Goal: Task Accomplishment & Management: Manage account settings

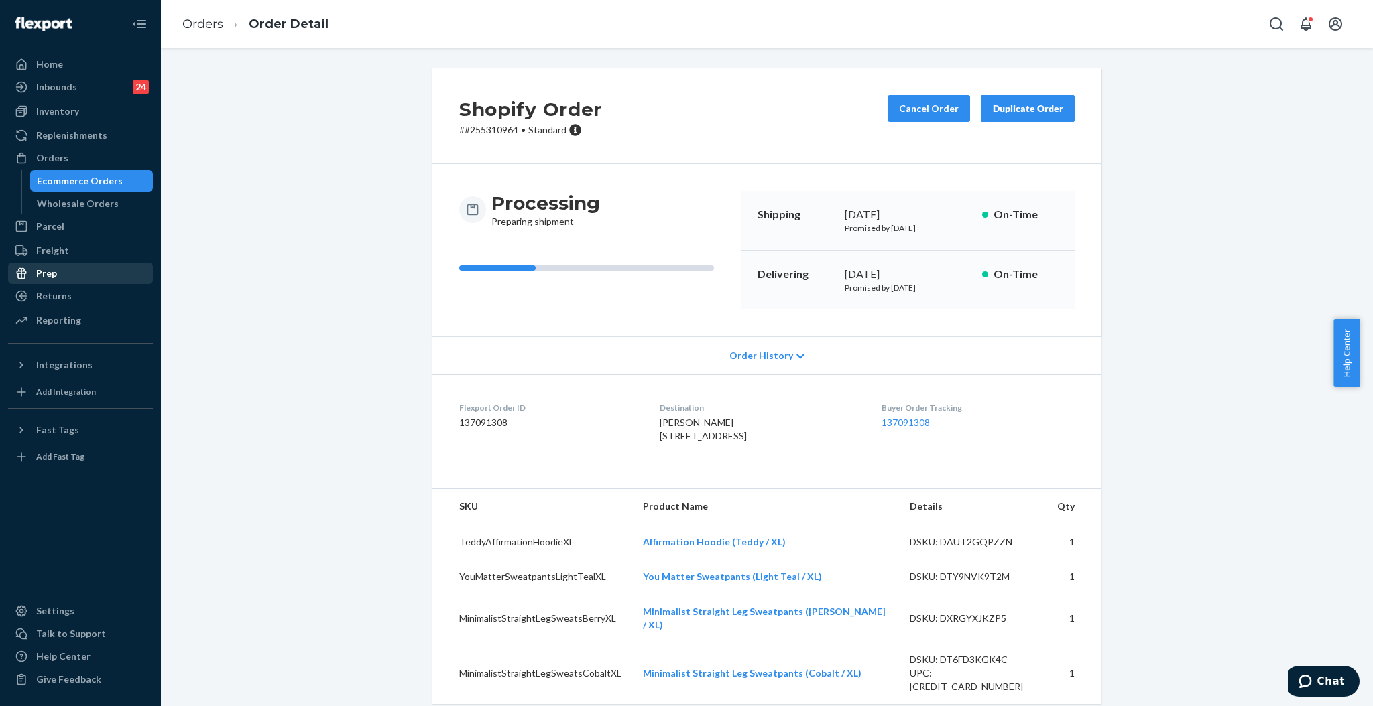
scroll to position [375, 0]
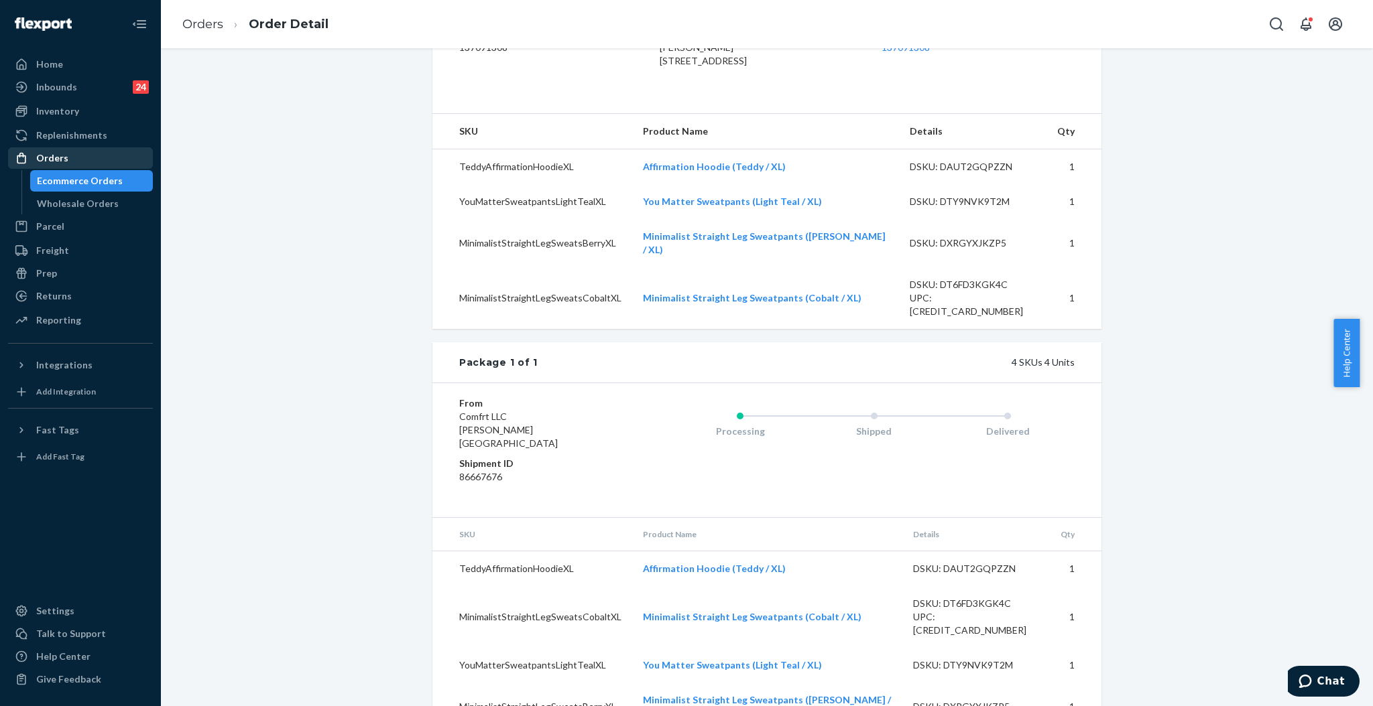
click at [56, 155] on div "Orders" at bounding box center [52, 157] width 32 height 13
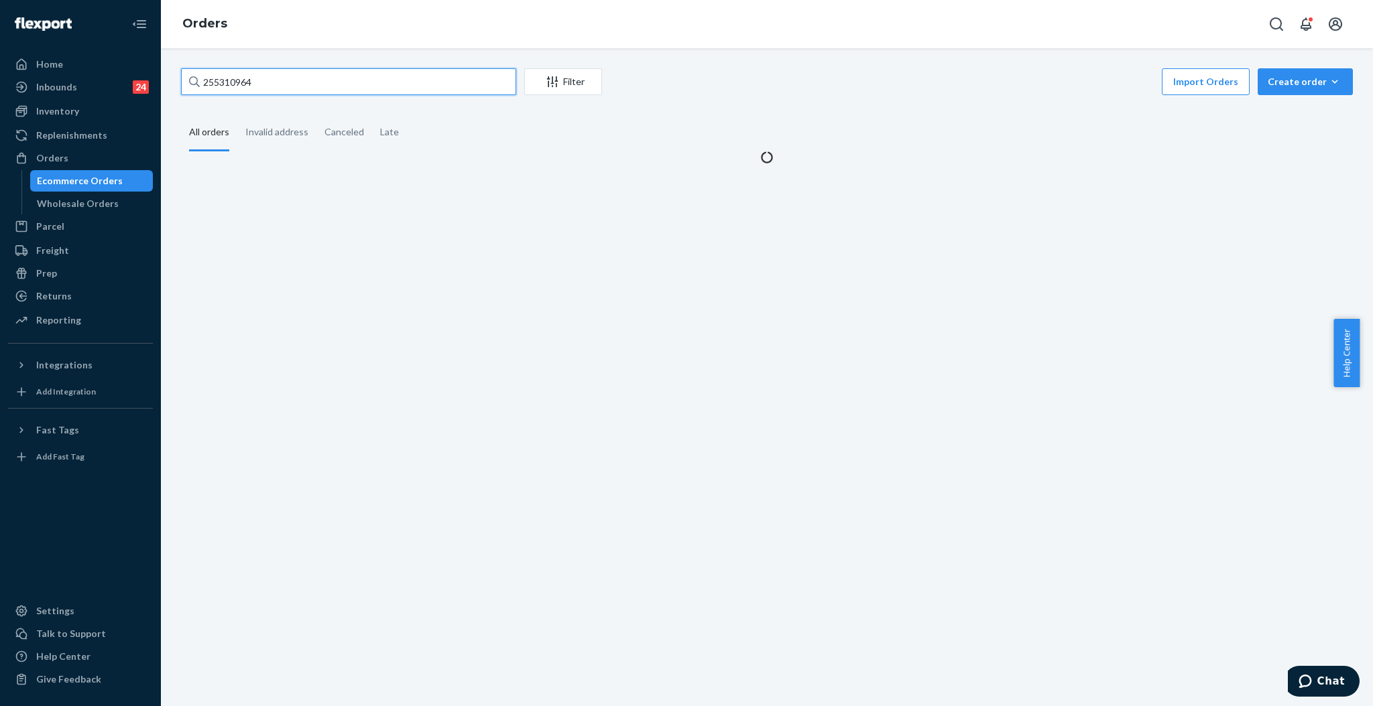
click at [320, 90] on input "255310964" at bounding box center [348, 81] width 335 height 27
click at [320, 89] on input "255310964" at bounding box center [348, 81] width 335 height 27
paste input "#255178171"
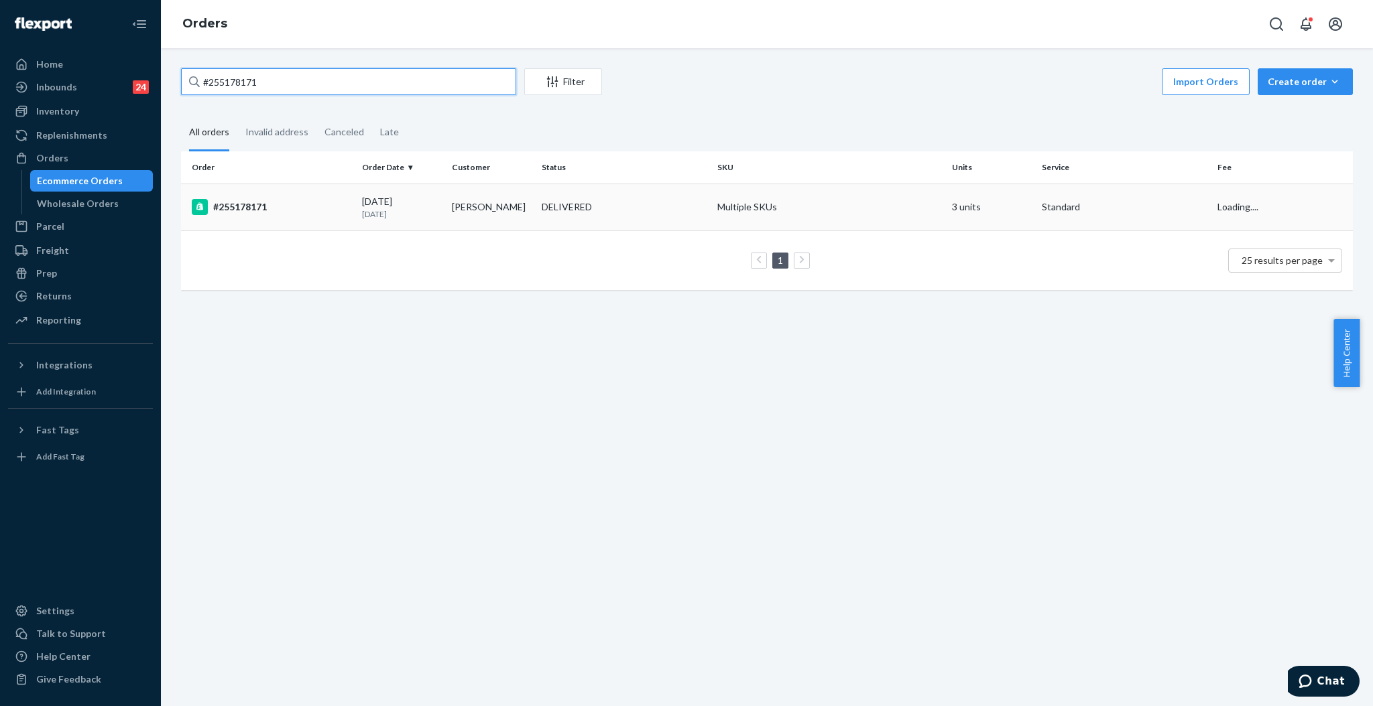
type input "#255178171"
click at [568, 207] on div "DELIVERED" at bounding box center [567, 206] width 50 height 13
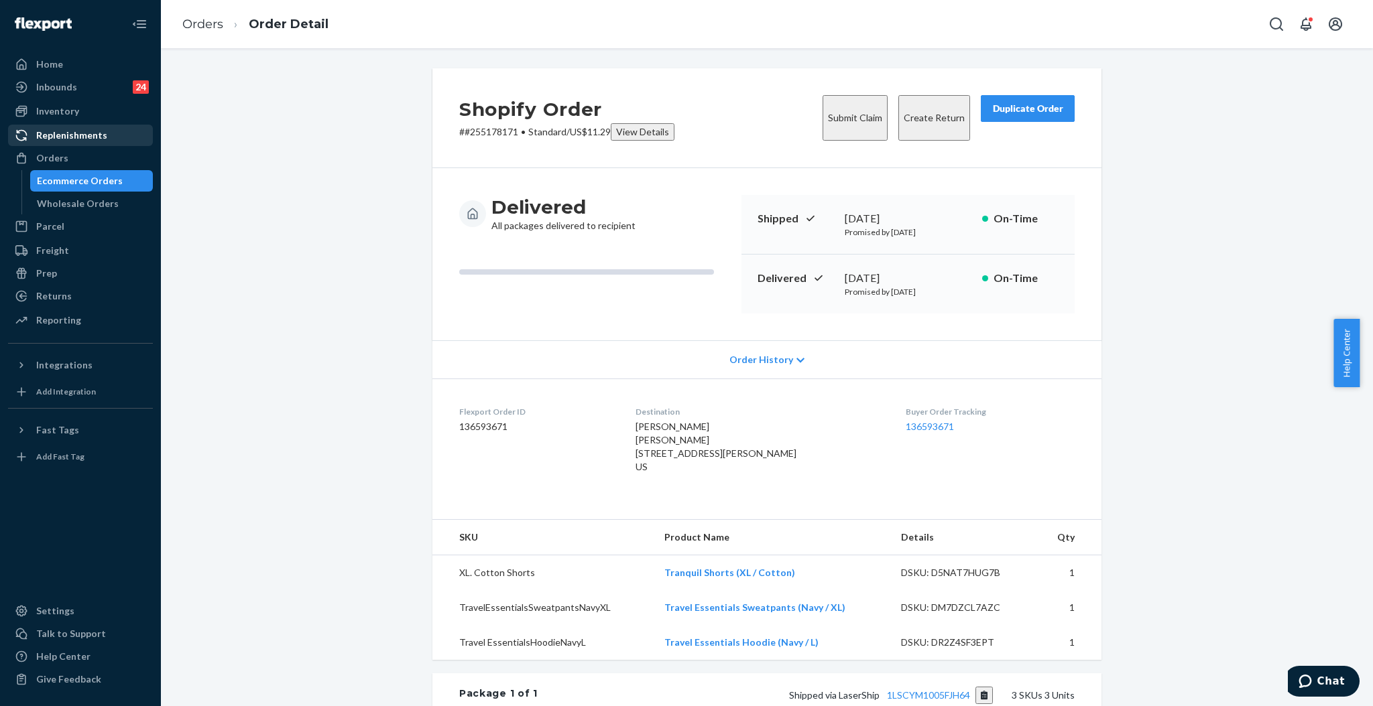
drag, startPoint x: 48, startPoint y: 161, endPoint x: 100, endPoint y: 134, distance: 58.7
click at [48, 161] on div "Orders" at bounding box center [52, 157] width 32 height 13
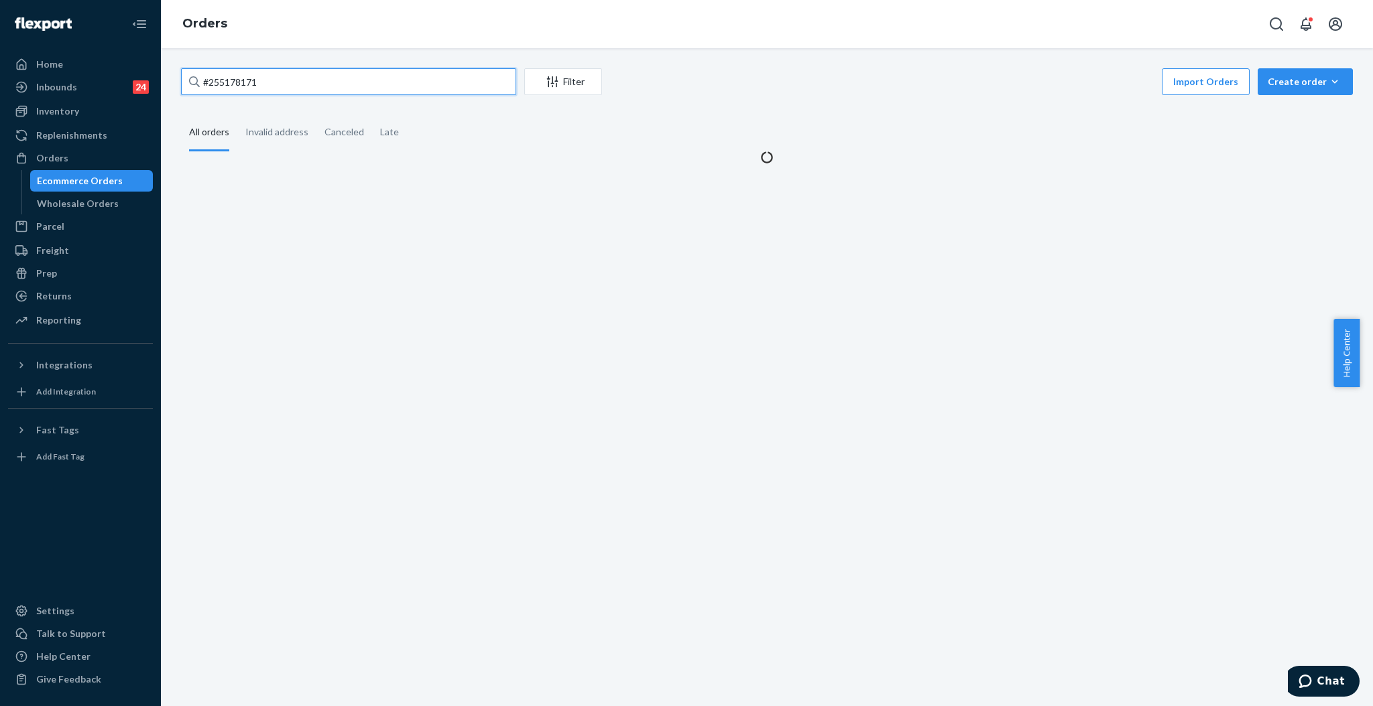
click at [282, 75] on input "#255178171" at bounding box center [348, 81] width 335 height 27
click at [281, 75] on input "#255178171" at bounding box center [348, 81] width 335 height 27
paste input "255047873"
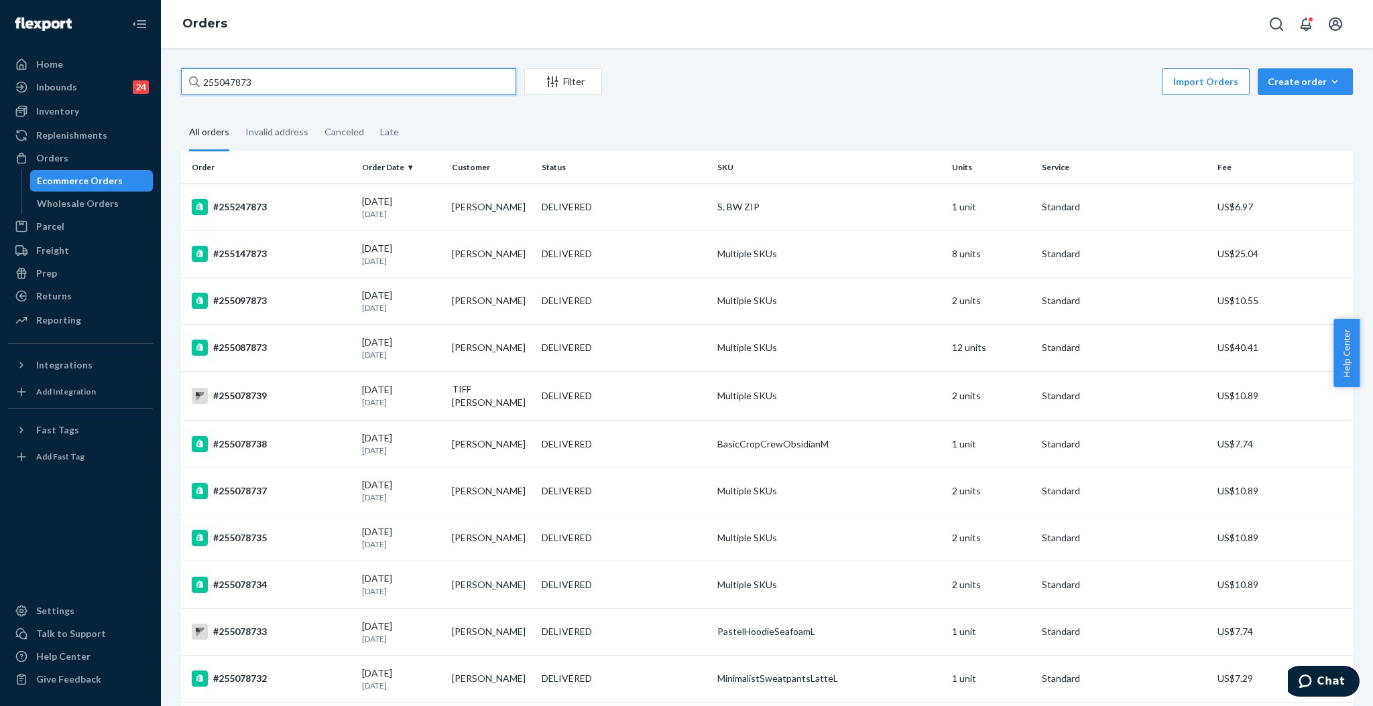
drag, startPoint x: 285, startPoint y: 86, endPoint x: 165, endPoint y: 76, distance: 121.1
click at [165, 76] on div "255047873 Filter Import Orders Create order Ecommerce order Removal order All o…" at bounding box center [767, 377] width 1212 height 658
paste input "#BJ5JH8CJEE"
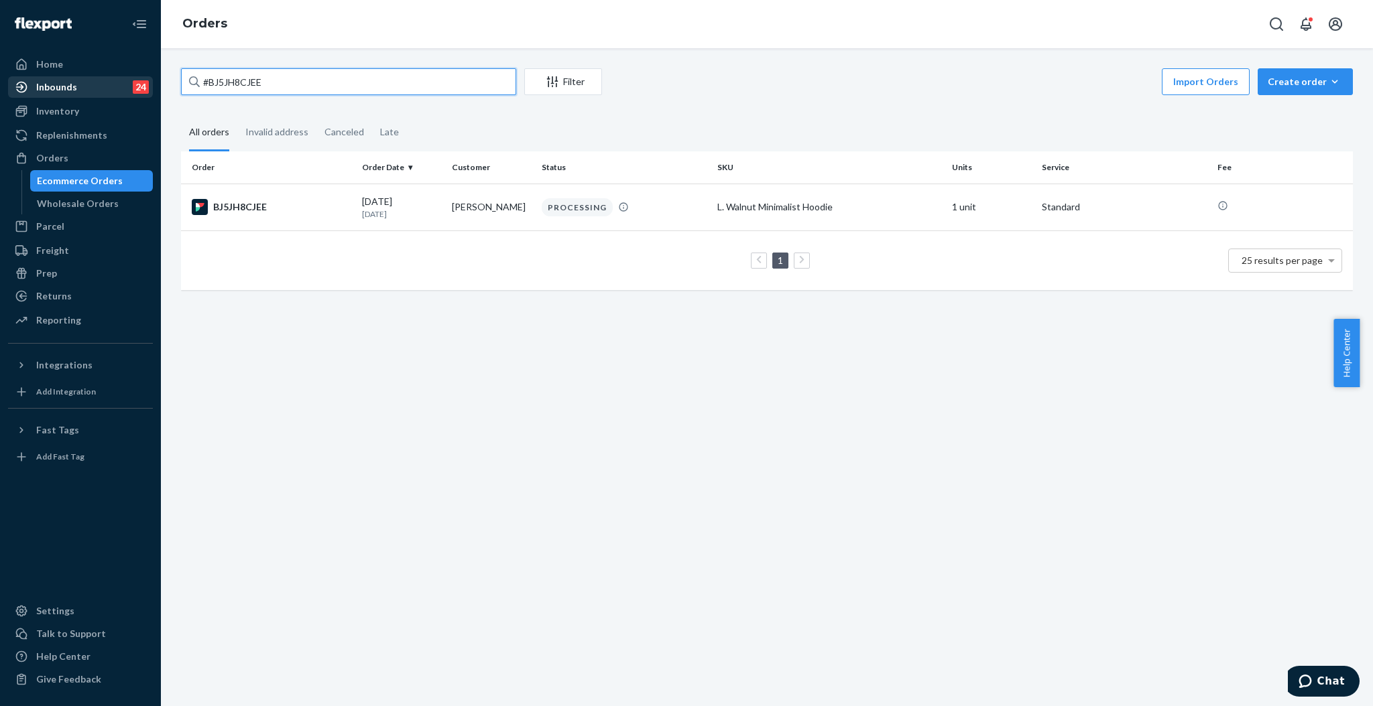
drag, startPoint x: 401, startPoint y: 85, endPoint x: 116, endPoint y: 80, distance: 284.9
click at [117, 80] on div "Home Inbounds 24 Shipping Plans Problems 24 Inventory Products Replenishments O…" at bounding box center [686, 353] width 1373 height 706
paste input "HYUA8TASGL"
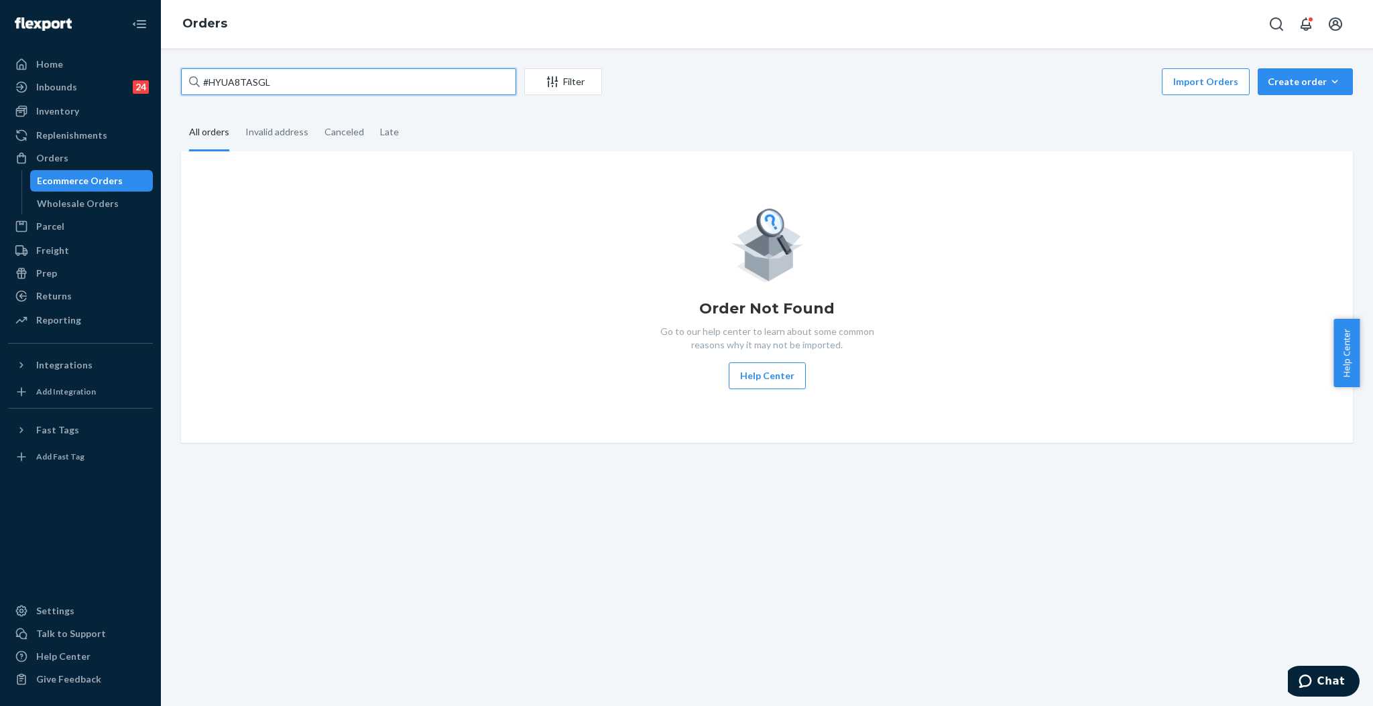
type input "#HYUA8TASGL"
click at [341, 78] on input "#HYUA8TASGL" at bounding box center [348, 81] width 335 height 27
drag, startPoint x: 326, startPoint y: 84, endPoint x: 108, endPoint y: 85, distance: 217.8
click at [108, 85] on div "Home Inbounds 24 Shipping Plans Problems 24 Inventory Products Replenishments O…" at bounding box center [686, 353] width 1373 height 706
click at [315, 86] on input "#HYUA8TASGL" at bounding box center [348, 81] width 335 height 27
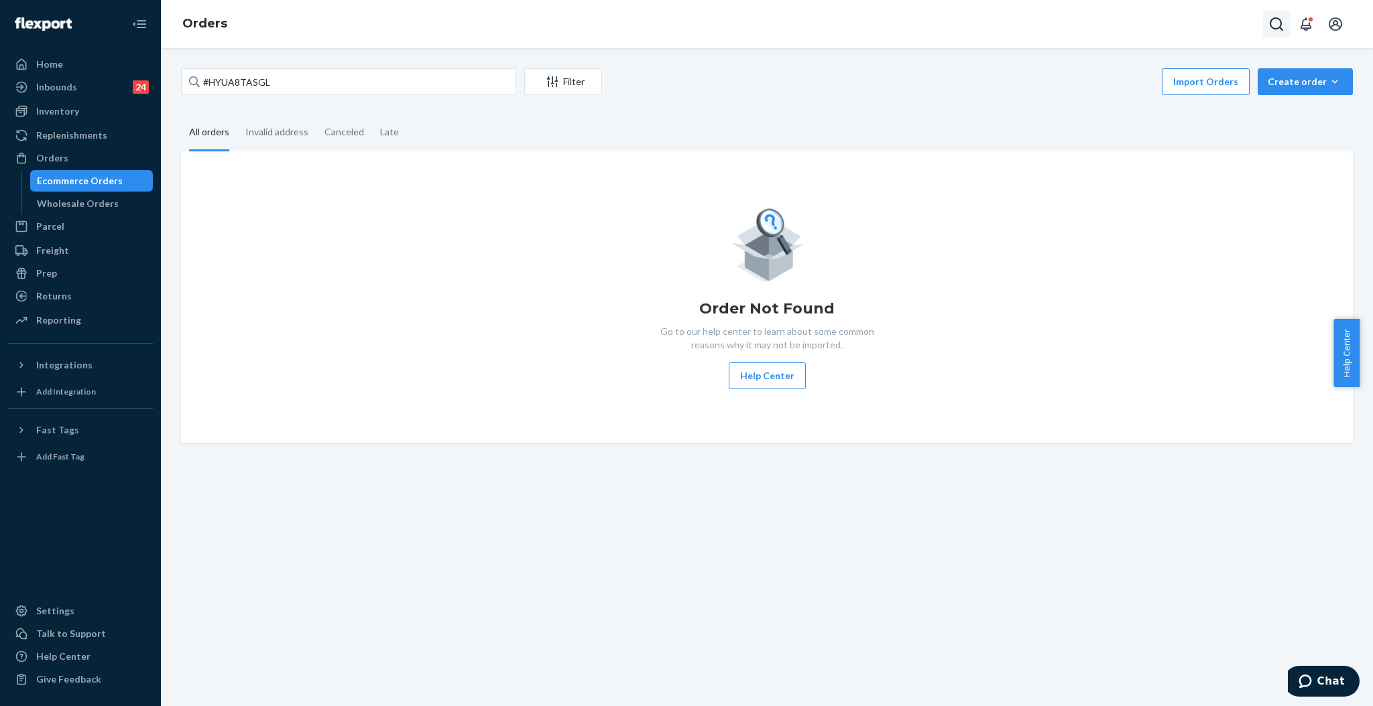
click at [1277, 22] on icon "Open Search Box" at bounding box center [1276, 24] width 16 height 16
click at [1155, 26] on input "Search Input" at bounding box center [1210, 24] width 110 height 17
type input "#HYUA8TASGL"
click at [279, 74] on input "#HYUA8TASGL" at bounding box center [348, 81] width 335 height 27
click at [277, 74] on input "#HYUA8TASGL" at bounding box center [348, 81] width 335 height 27
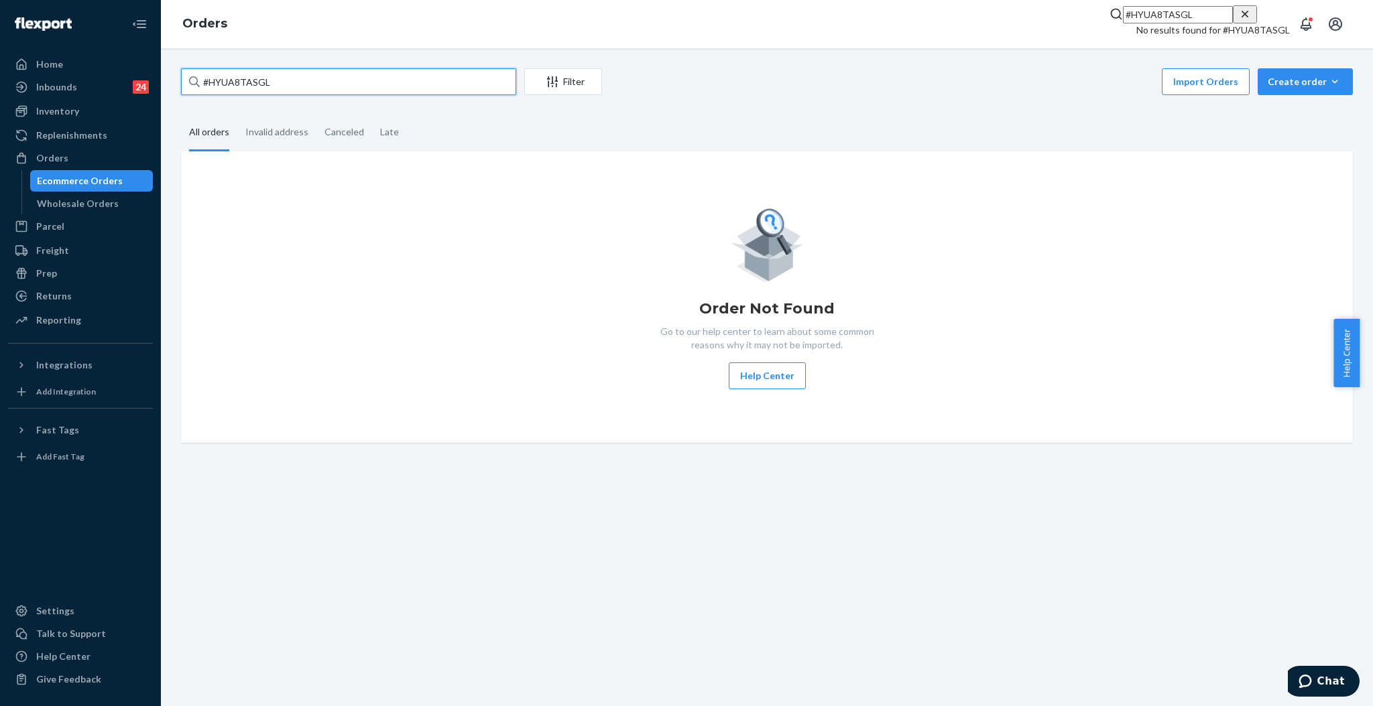
click at [276, 74] on input "#HYUA8TASGL" at bounding box center [348, 81] width 335 height 27
paste input "Amanda Truman"
click at [296, 79] on input "#HYUA8TASGLAmanda Truman" at bounding box center [348, 81] width 335 height 27
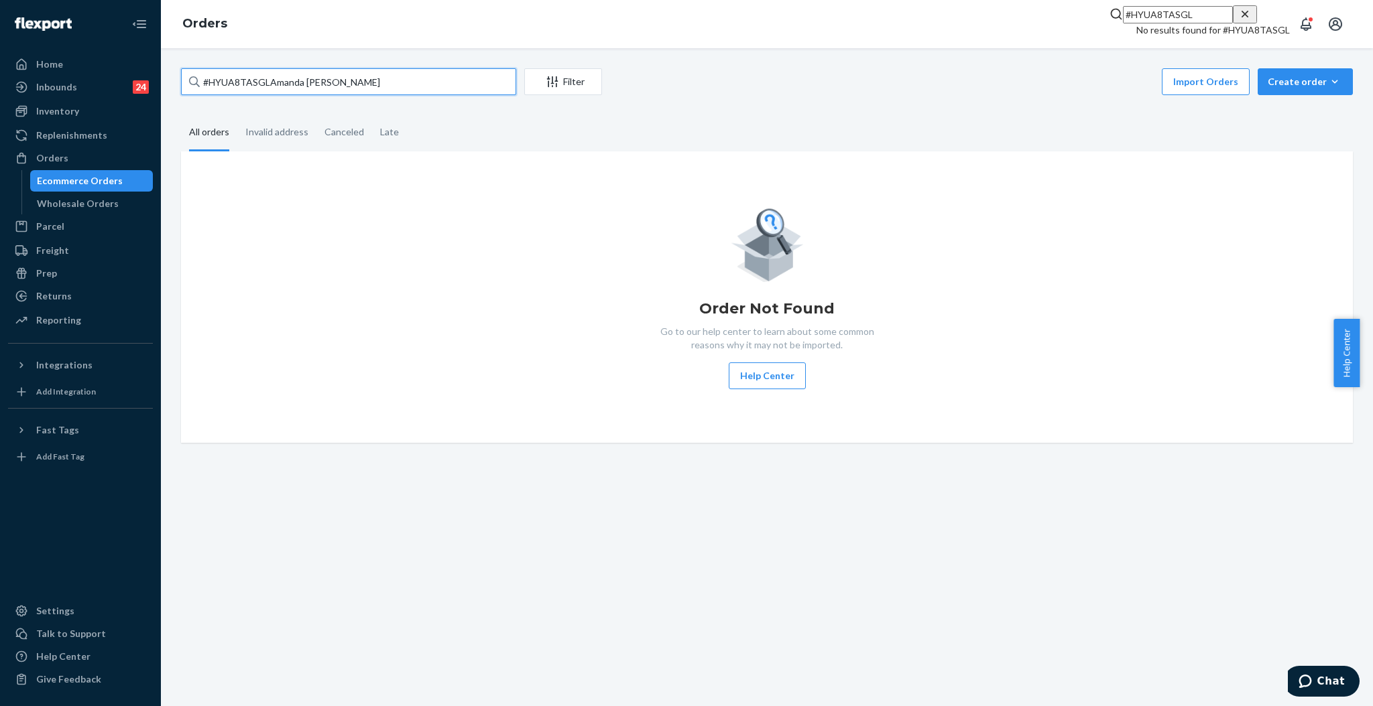
paste input "text"
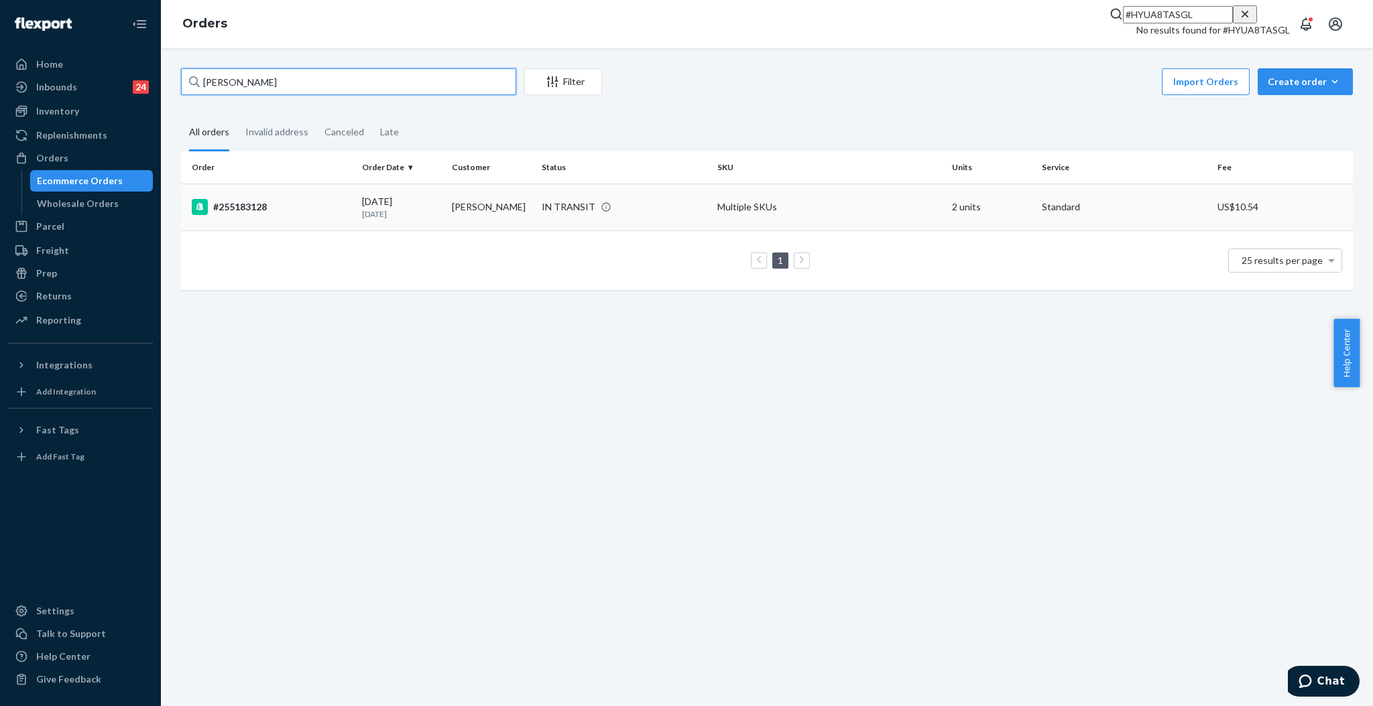
type input "Amanda Truman"
click at [491, 212] on td "Amanda Truman" at bounding box center [491, 207] width 90 height 47
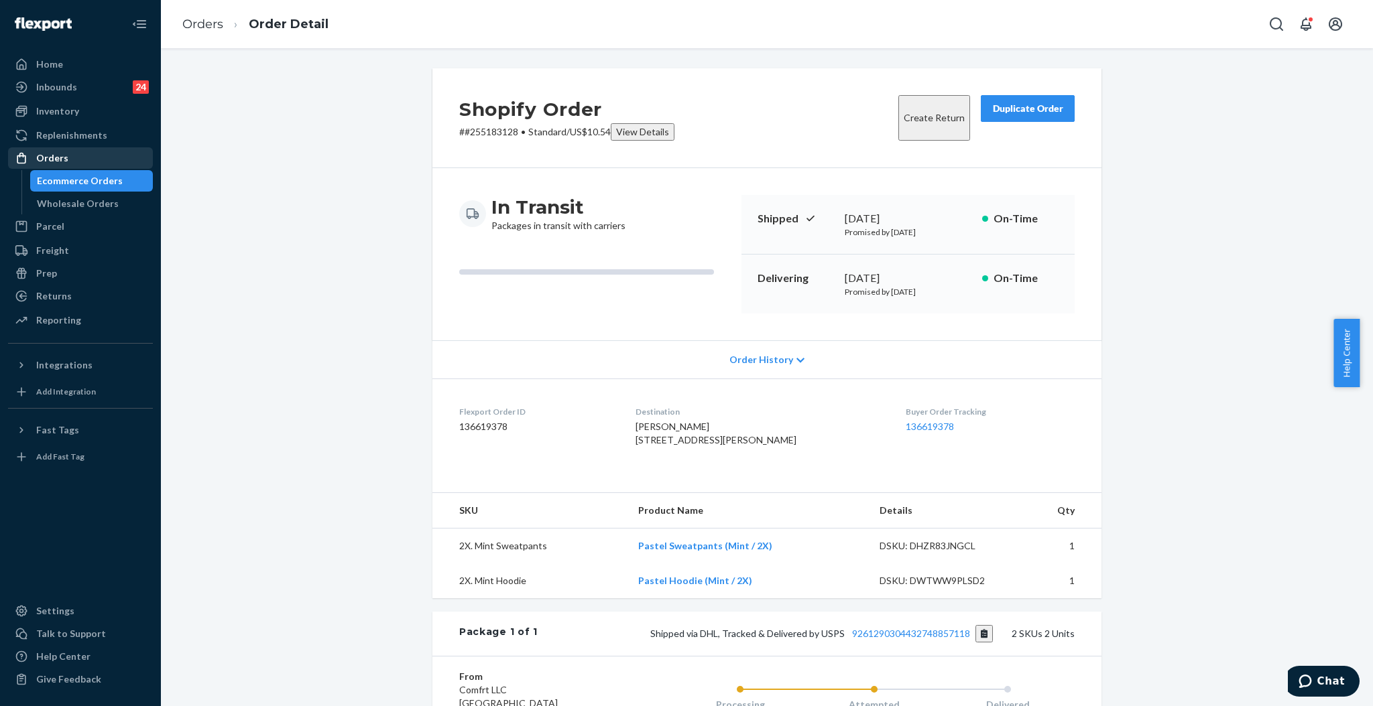
click at [60, 153] on div "Orders" at bounding box center [52, 157] width 32 height 13
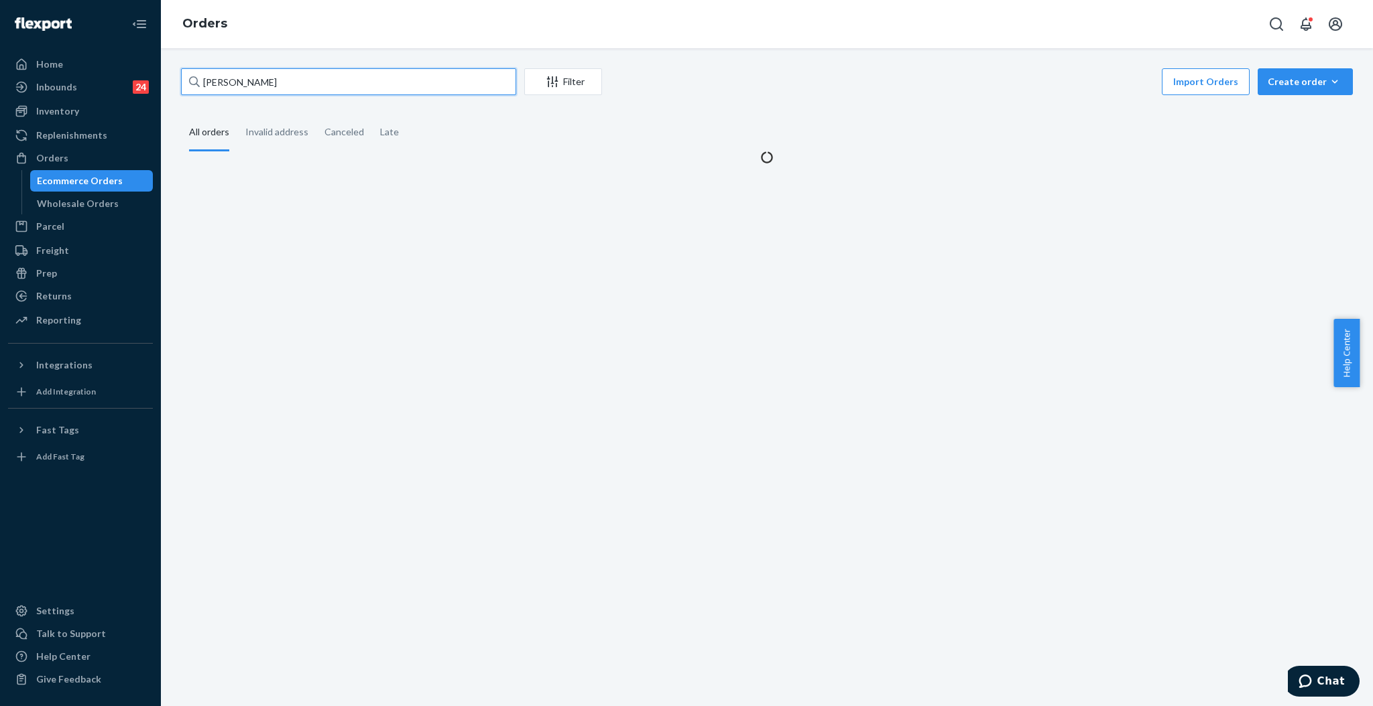
click at [374, 76] on input "Amanda Truman" at bounding box center [348, 81] width 335 height 27
click at [373, 76] on input "Amanda Truman" at bounding box center [348, 81] width 335 height 27
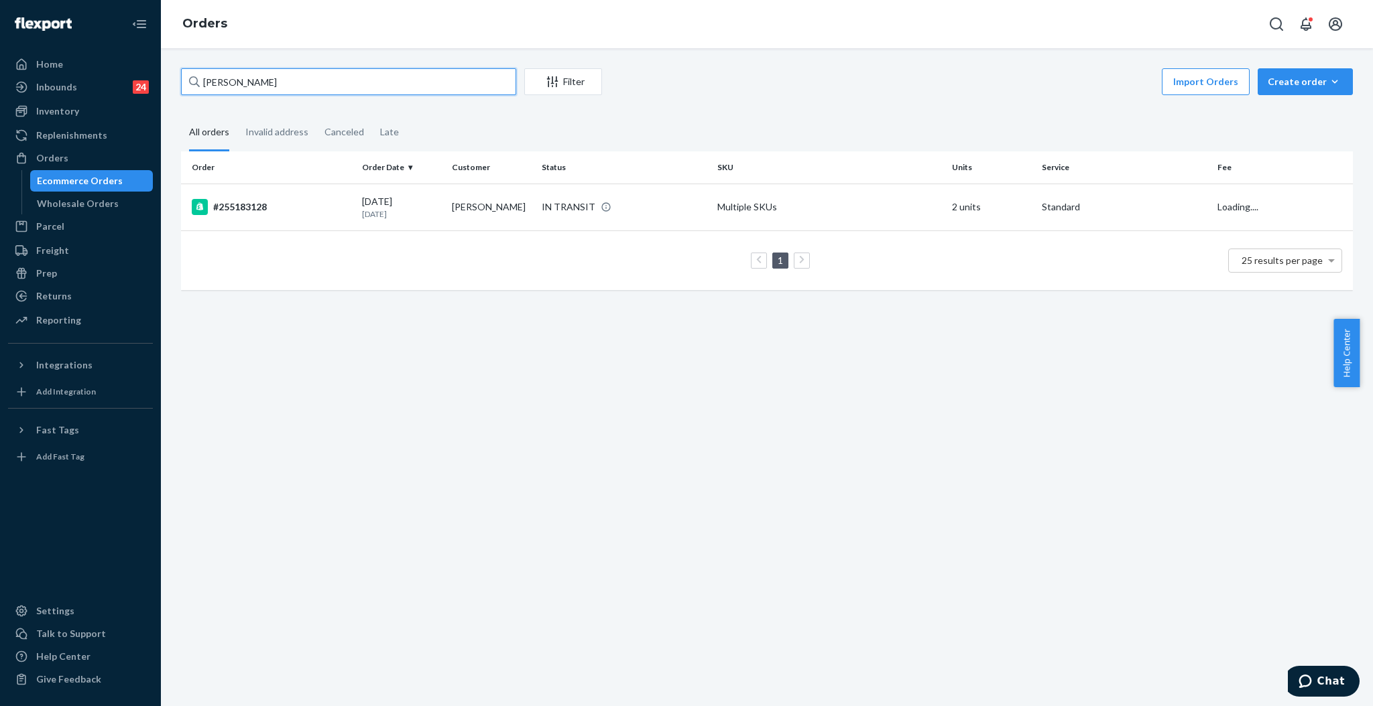
click at [371, 76] on input "Amanda Truman" at bounding box center [348, 81] width 335 height 27
paste input "#HYUA8TASG"
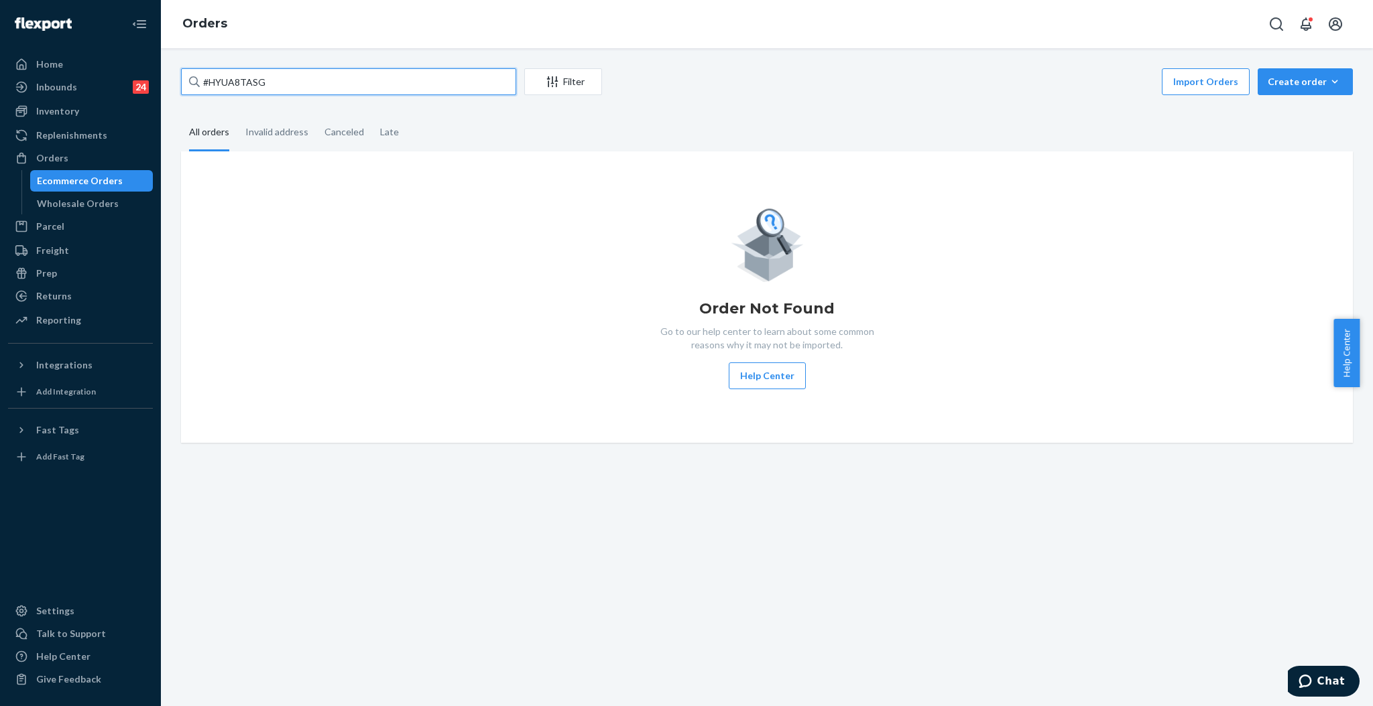
drag, startPoint x: 369, startPoint y: 78, endPoint x: 168, endPoint y: 84, distance: 201.2
click at [168, 84] on div "#HYUA8TASG Filter Import Orders Create order Ecommerce order Removal order All …" at bounding box center [767, 377] width 1212 height 658
click at [324, 84] on input "#HYUA8TASG" at bounding box center [348, 81] width 335 height 27
type input "#HYUA8TASGL"
drag, startPoint x: 521, startPoint y: 78, endPoint x: 416, endPoint y: 86, distance: 105.5
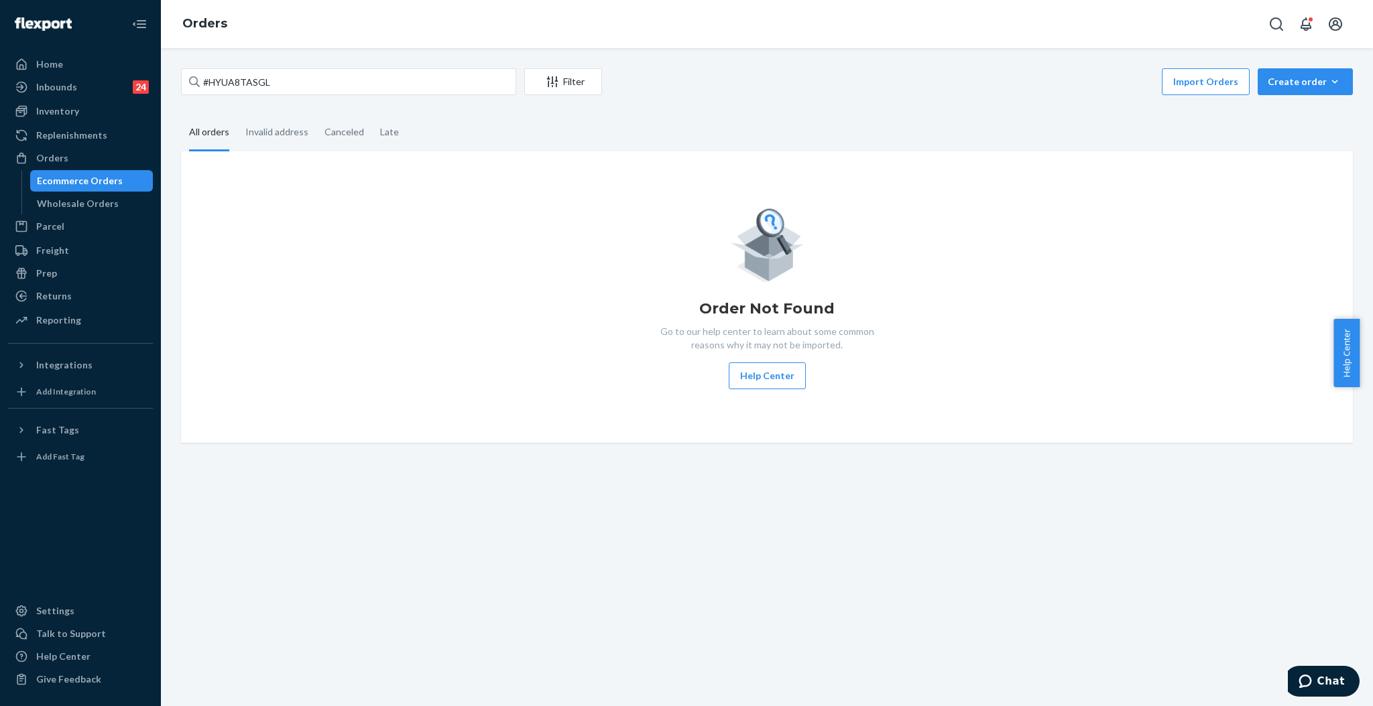
click at [524, 78] on div "#HYUA8TASGL Filter Import Orders Create order Ecommerce order Removal order" at bounding box center [766, 83] width 1171 height 30
click at [415, 86] on input "#HYUA8TASGL" at bounding box center [348, 81] width 335 height 27
drag, startPoint x: 415, startPoint y: 86, endPoint x: 76, endPoint y: 78, distance: 339.2
click at [76, 78] on div "Home Inbounds 24 Shipping Plans Problems 24 Inventory Products Replenishments O…" at bounding box center [686, 353] width 1373 height 706
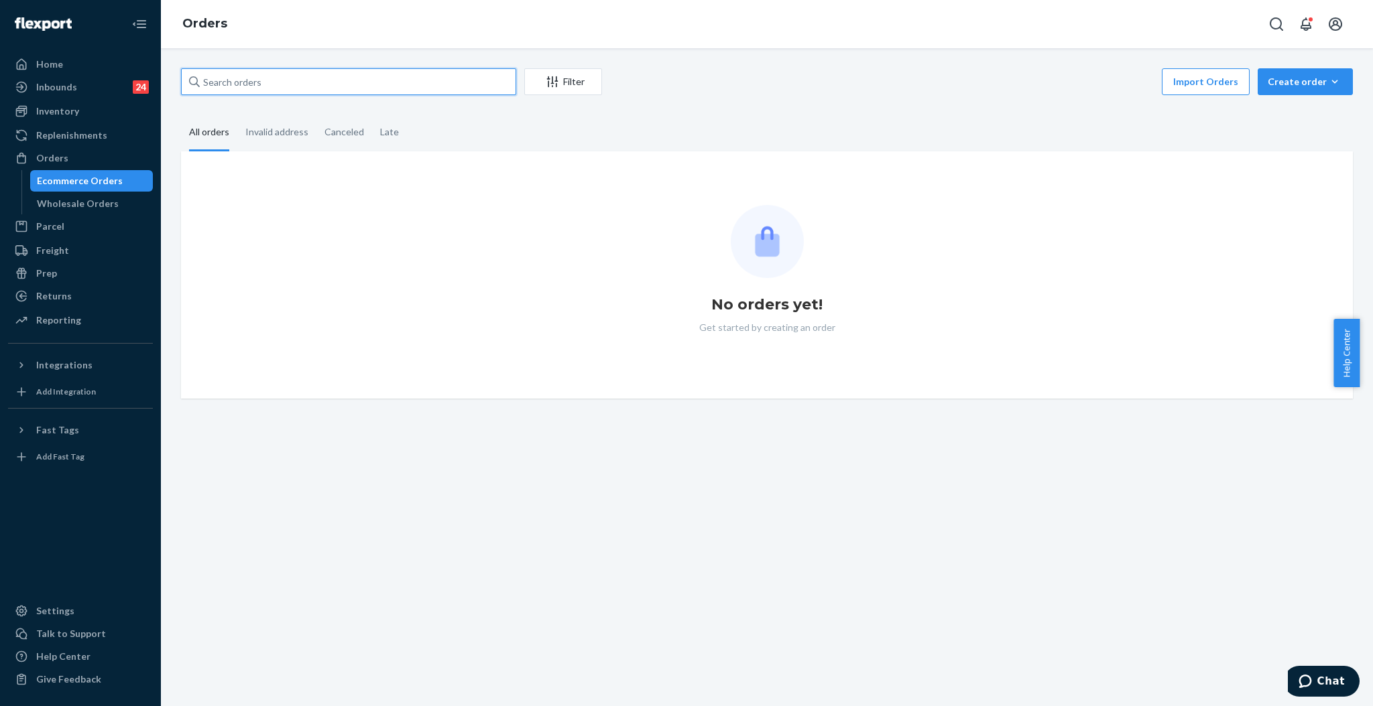
click at [259, 90] on input "text" at bounding box center [348, 81] width 335 height 27
paste input "#HYUA8TASGL"
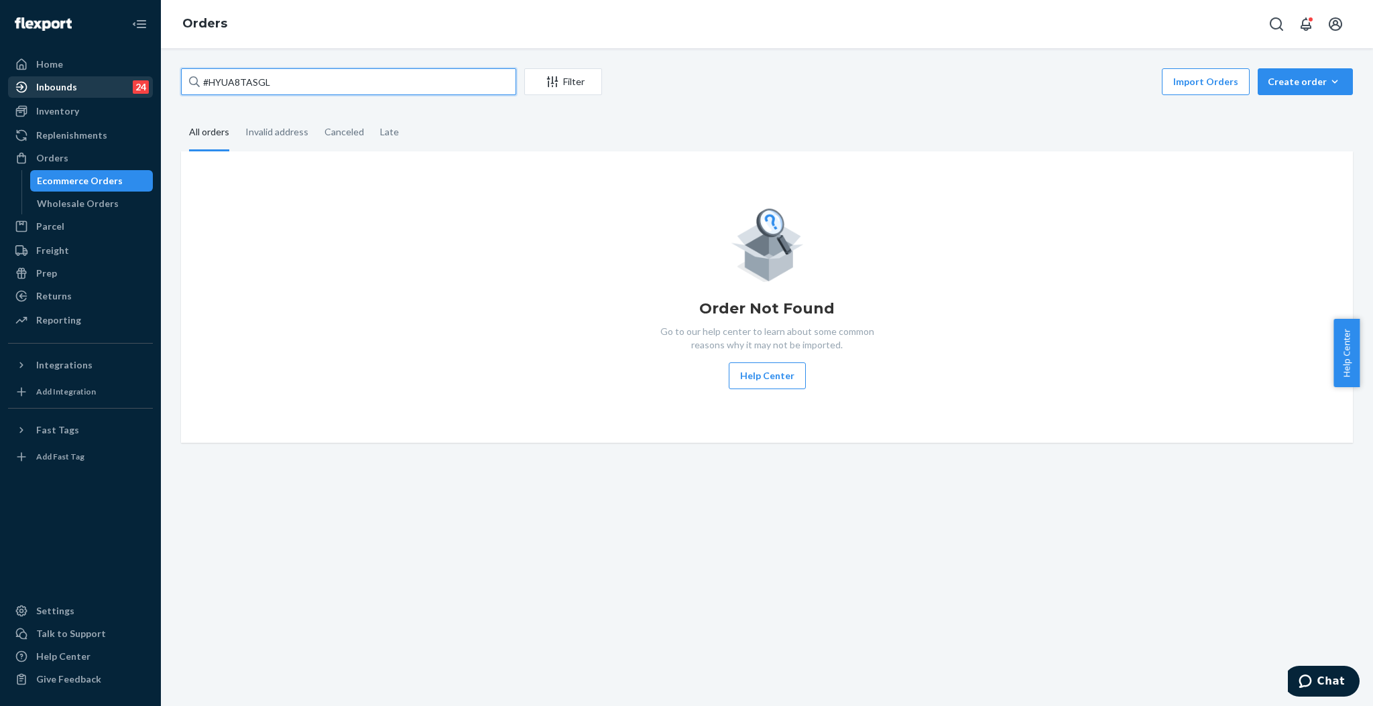
drag, startPoint x: 401, startPoint y: 76, endPoint x: 144, endPoint y: 78, distance: 257.4
click at [144, 78] on div "Home Inbounds 24 Shipping Plans Problems 24 Inventory Products Replenishments O…" at bounding box center [686, 353] width 1373 height 706
paste input "RKNTJY0SXX"
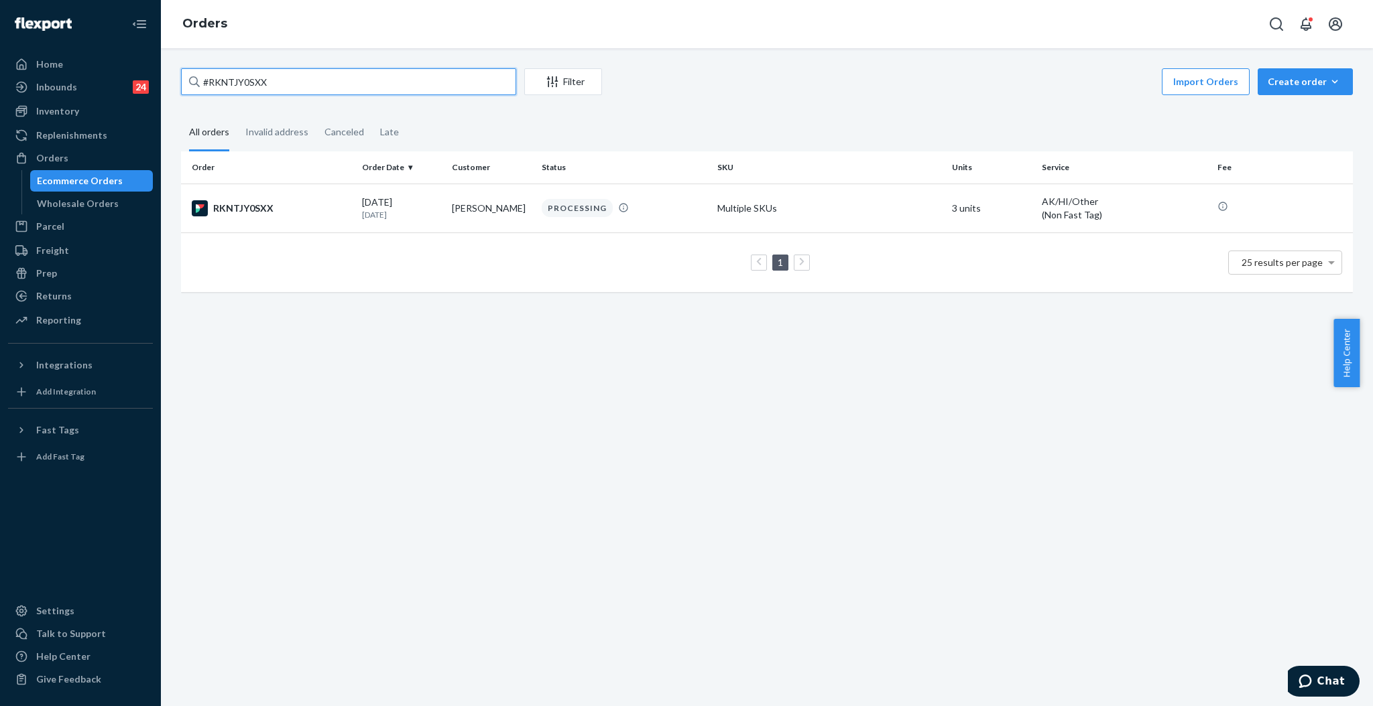
drag, startPoint x: 270, startPoint y: 90, endPoint x: 178, endPoint y: 84, distance: 92.0
click at [178, 84] on div "#RKNTJY0SXX Filter Import Orders Create order Ecommerce order Removal order All…" at bounding box center [767, 186] width 1192 height 237
paste input "255310964"
type input "#255310964"
click at [422, 212] on p "1 day ago" at bounding box center [401, 213] width 79 height 11
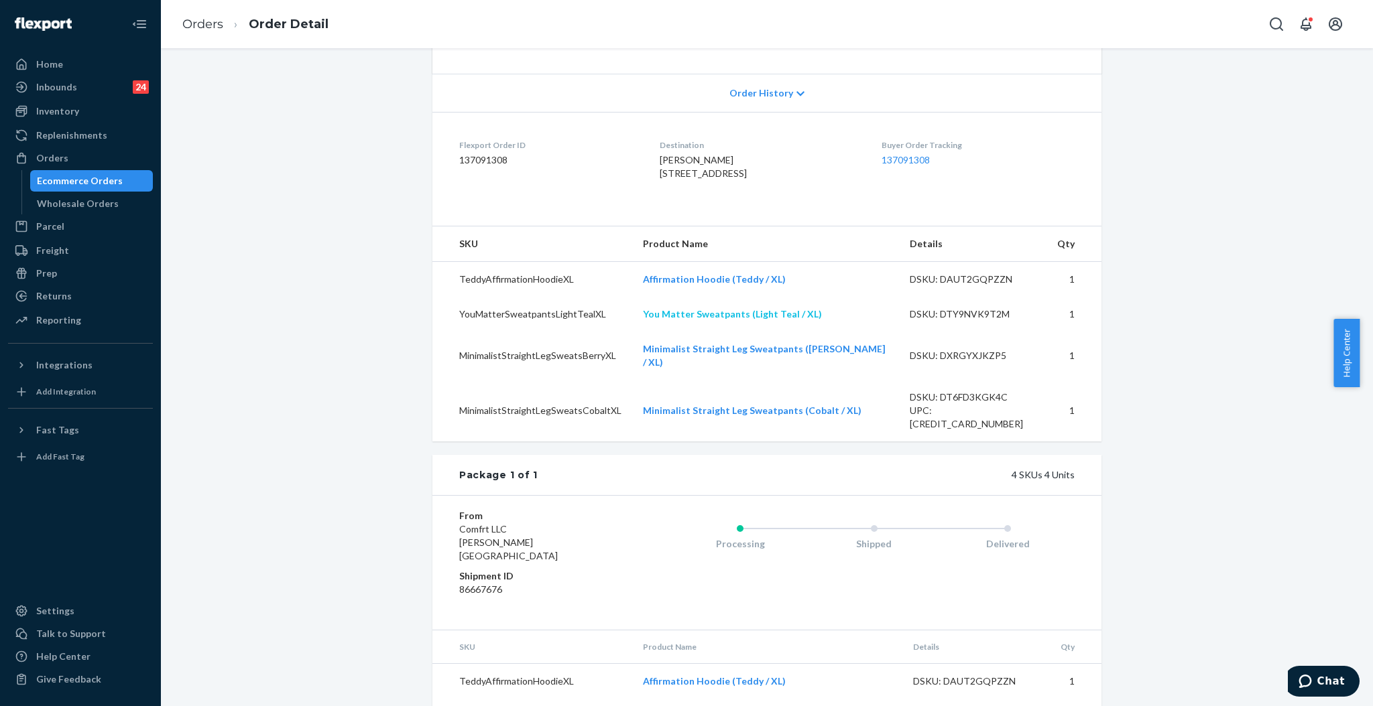
scroll to position [375, 0]
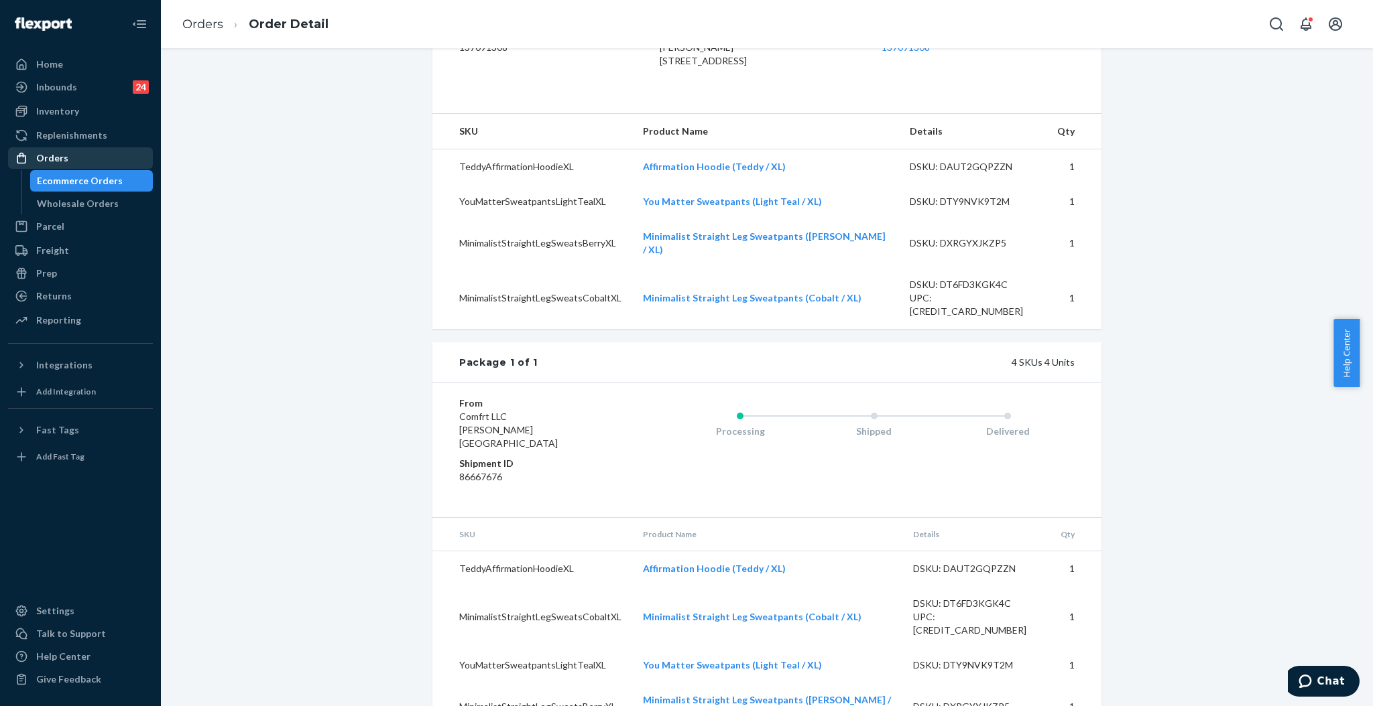
click at [58, 162] on div "Orders" at bounding box center [52, 157] width 32 height 13
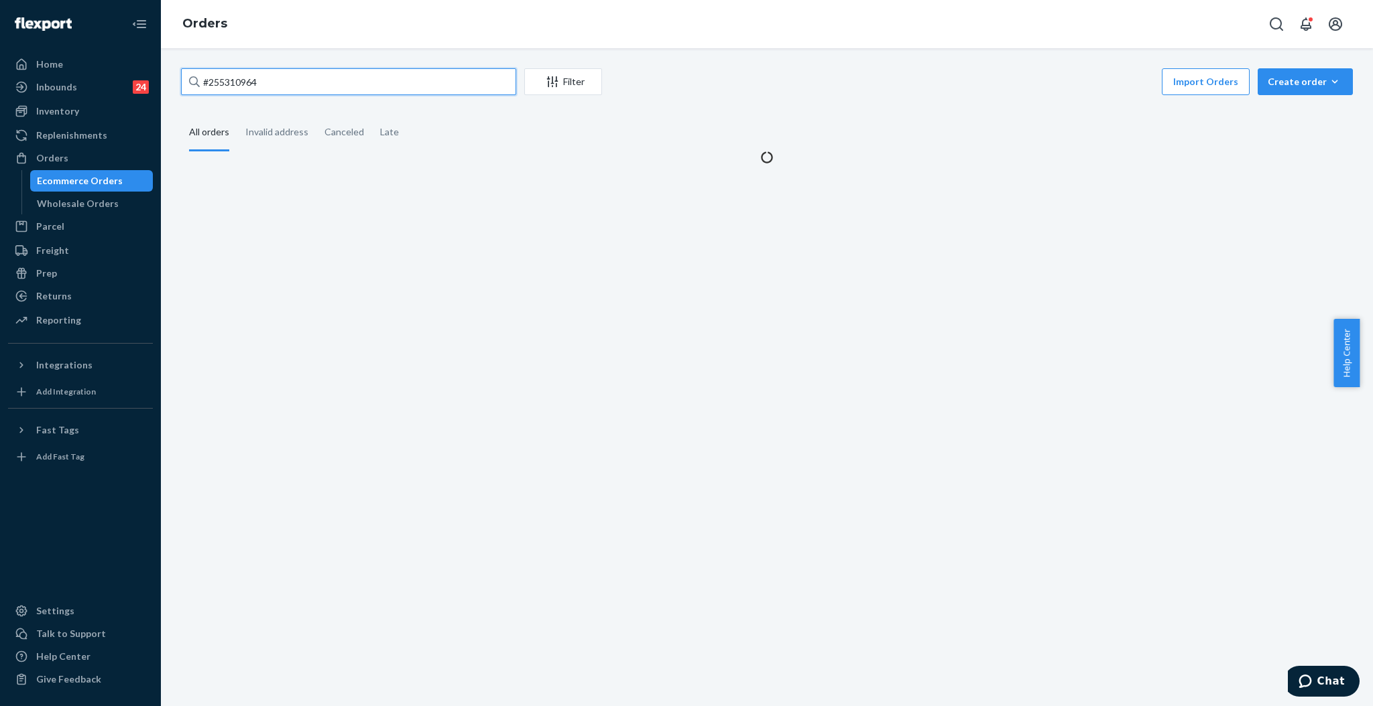
click at [468, 74] on input "#255310964" at bounding box center [348, 81] width 335 height 27
paste input "19389"
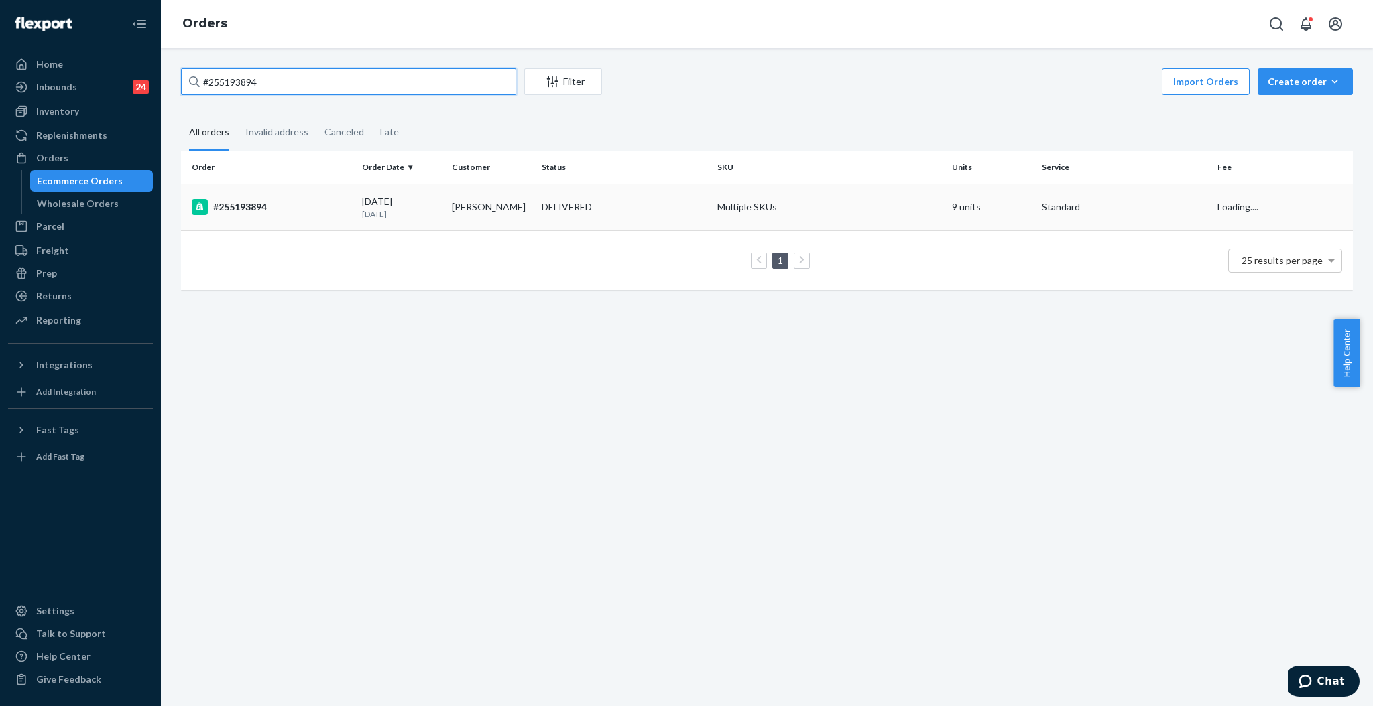
type input "#255193894"
click at [504, 206] on td "Kelli Martin" at bounding box center [491, 207] width 90 height 47
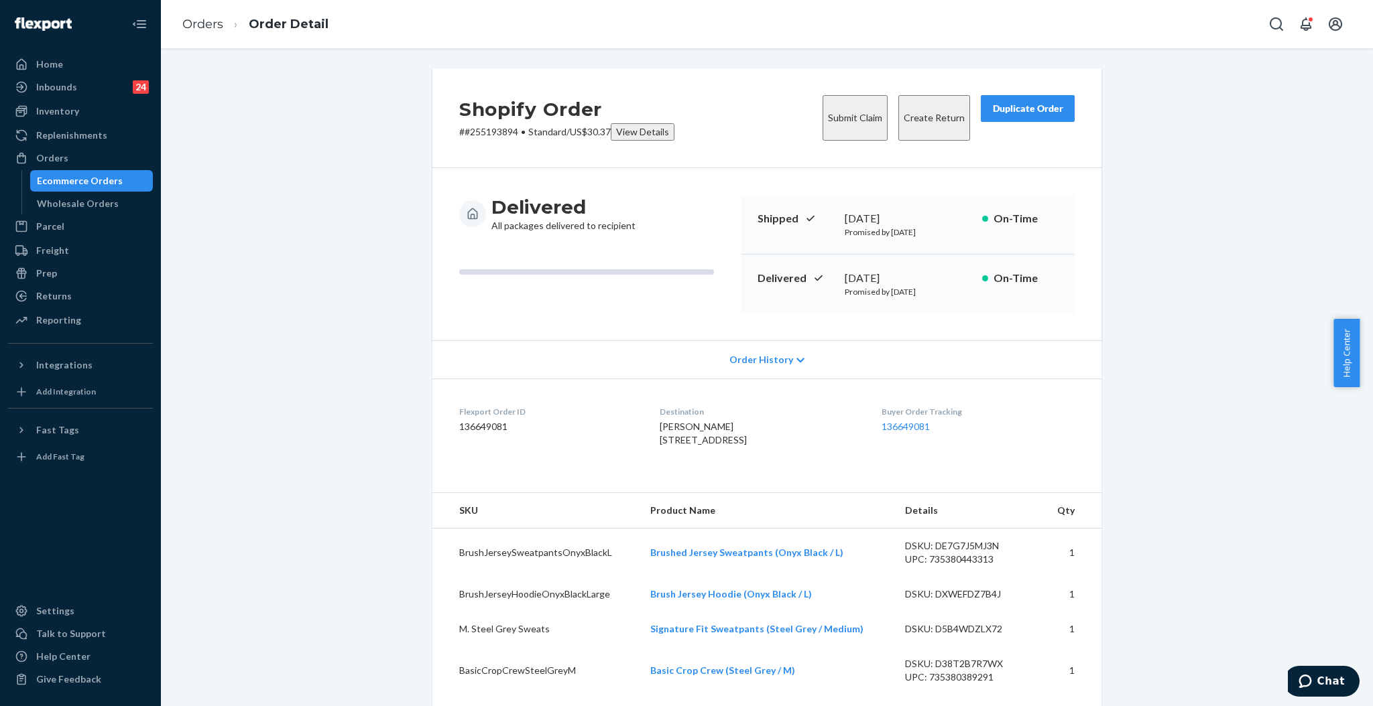
click at [848, 109] on button "Submit Claim" at bounding box center [854, 118] width 65 height 46
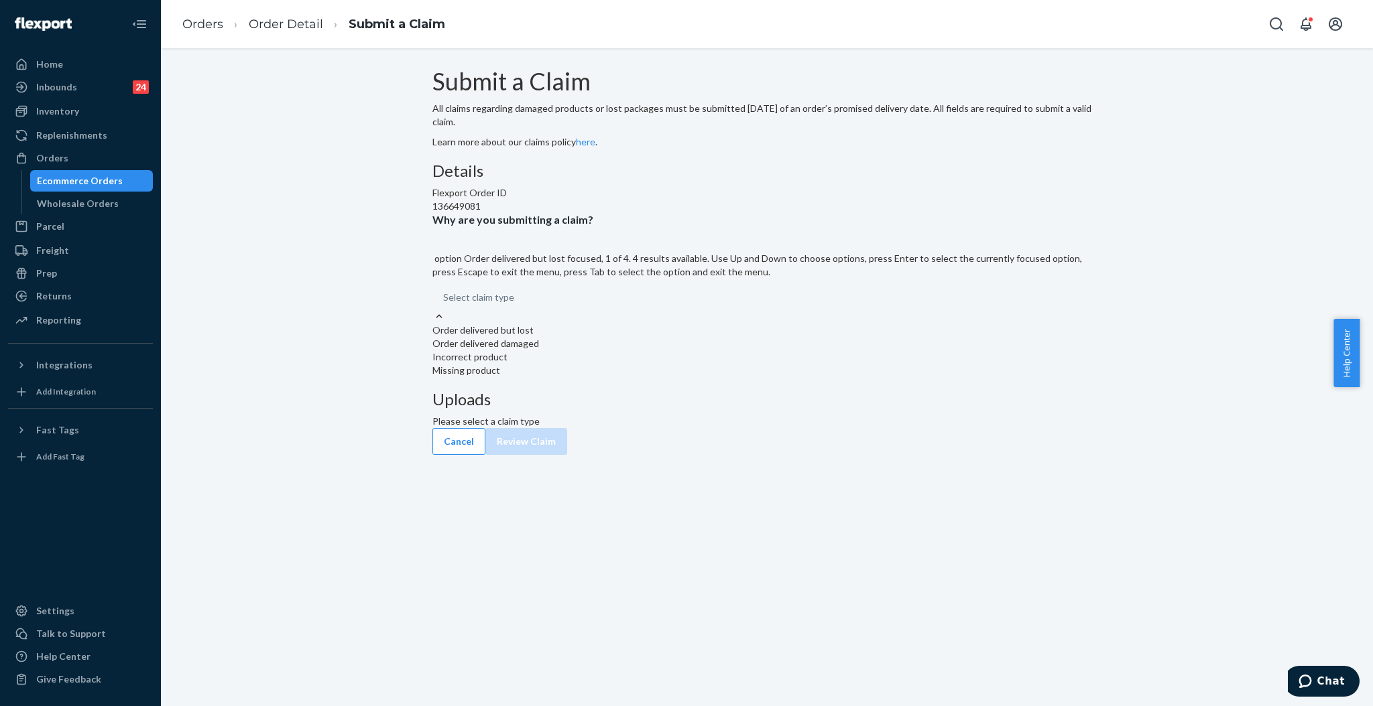
click at [634, 310] on div "Select claim type" at bounding box center [766, 297] width 669 height 24
click at [444, 304] on input "Why are you submitting a claim? option Order delivered but lost focused, 1 of 4…" at bounding box center [443, 297] width 1 height 13
click at [647, 377] on div "Missing product" at bounding box center [766, 370] width 669 height 13
click at [444, 304] on input "Why are you submitting a claim? option Missing product focused, 0 of 4. 4 resul…" at bounding box center [443, 297] width 1 height 13
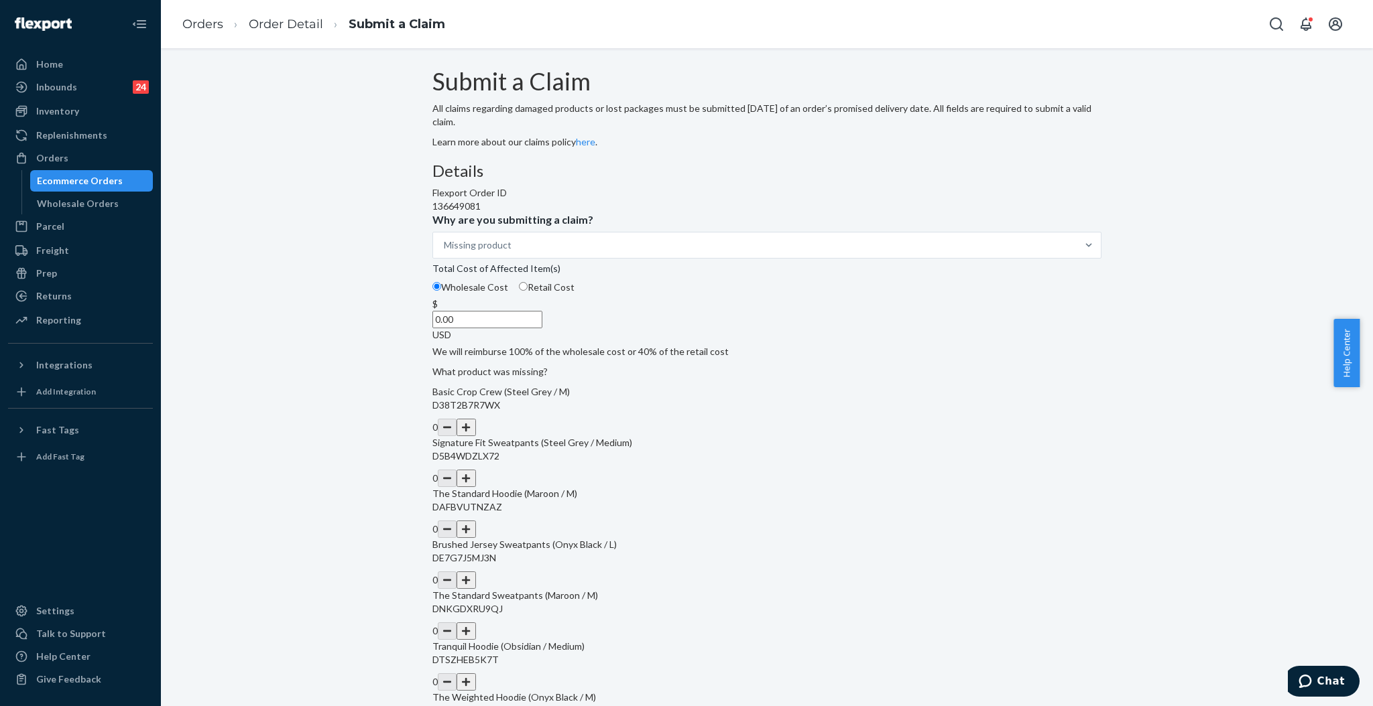
click at [645, 298] on div "Wholesale Cost Retail Cost" at bounding box center [767, 289] width 680 height 17
click at [441, 291] on input "Wholesale Cost" at bounding box center [436, 286] width 9 height 9
click at [542, 328] on input "0.00" at bounding box center [487, 319] width 110 height 17
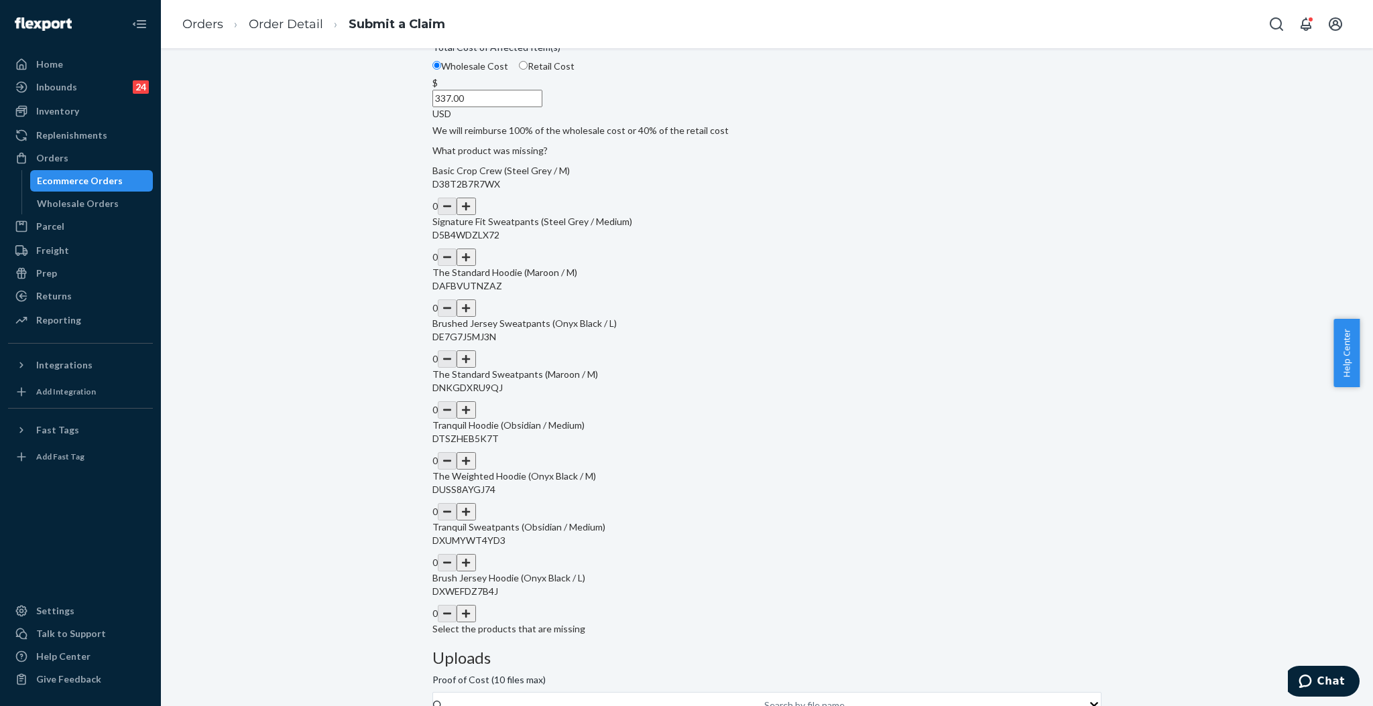
scroll to position [268, 0]
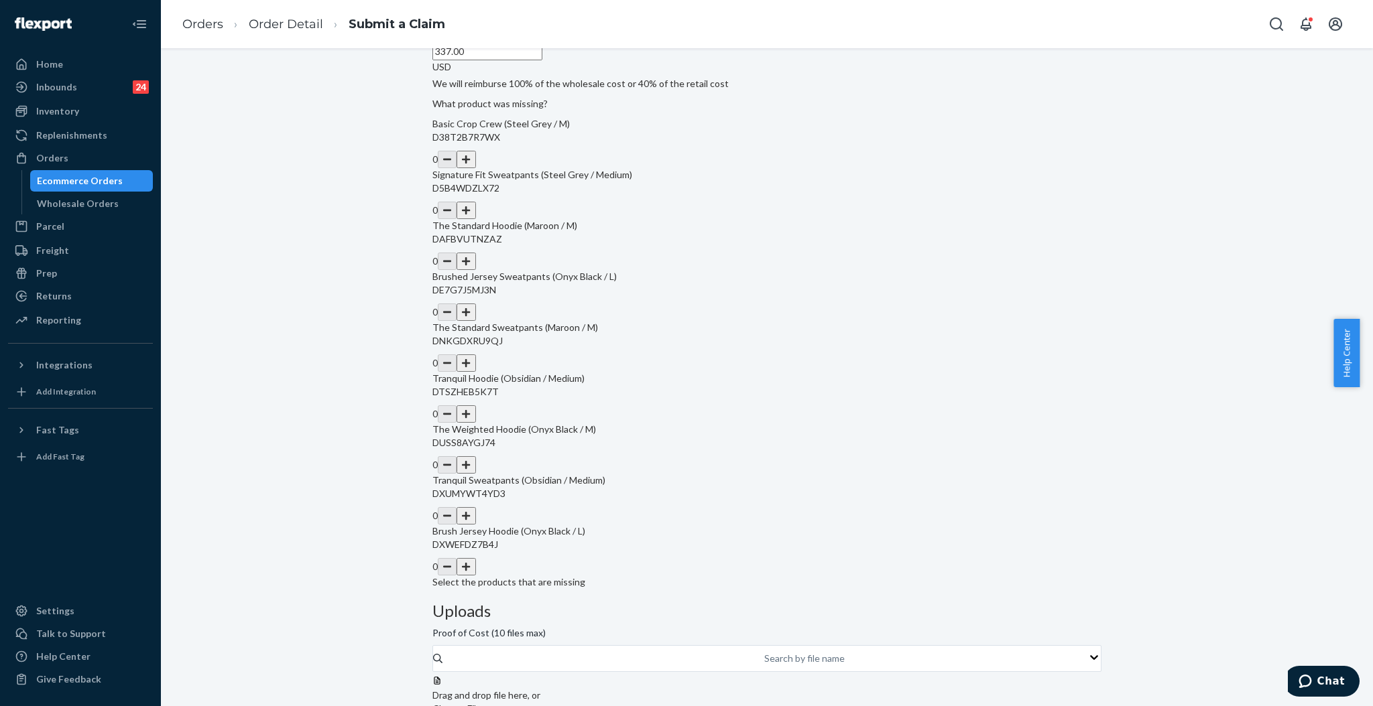
type input "337.00"
click at [475, 168] on button "button" at bounding box center [465, 159] width 19 height 17
drag, startPoint x: 700, startPoint y: 291, endPoint x: 691, endPoint y: 316, distance: 26.5
click at [475, 219] on button "button" at bounding box center [465, 210] width 19 height 17
drag, startPoint x: 690, startPoint y: 335, endPoint x: 690, endPoint y: 369, distance: 34.2
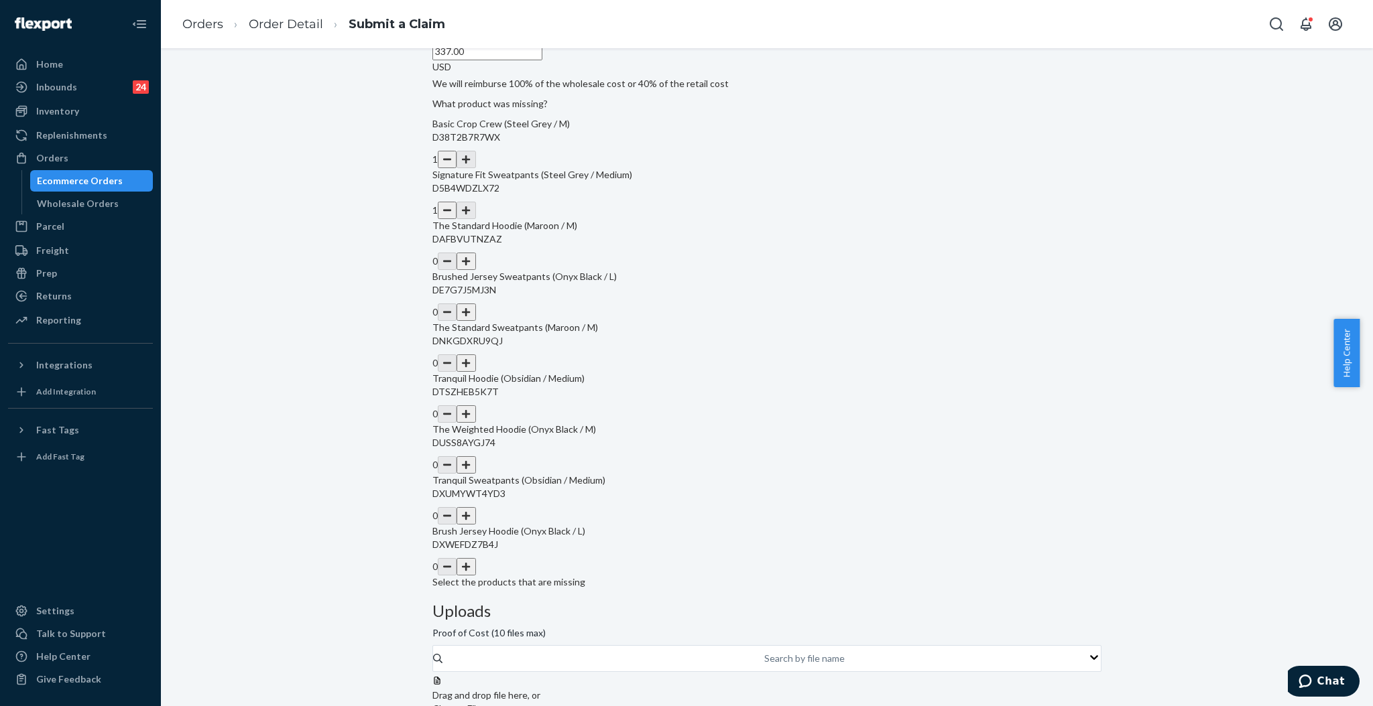
click at [475, 270] on button "button" at bounding box center [465, 261] width 19 height 17
click at [475, 321] on button "button" at bounding box center [465, 312] width 19 height 17
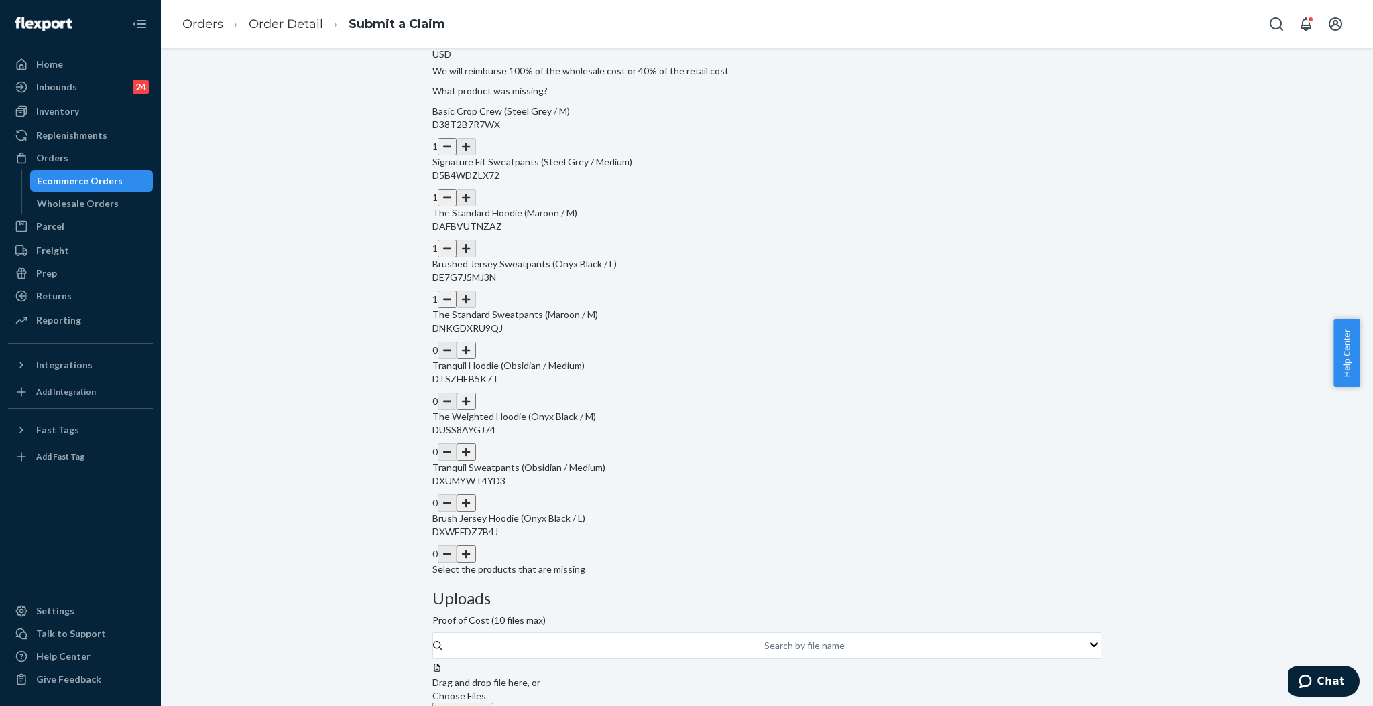
scroll to position [284, 0]
click at [475, 356] on button "button" at bounding box center [465, 346] width 19 height 17
drag, startPoint x: 688, startPoint y: 461, endPoint x: 688, endPoint y: 487, distance: 26.1
click at [475, 407] on button "button" at bounding box center [465, 397] width 19 height 17
click at [475, 458] on button "button" at bounding box center [465, 448] width 19 height 17
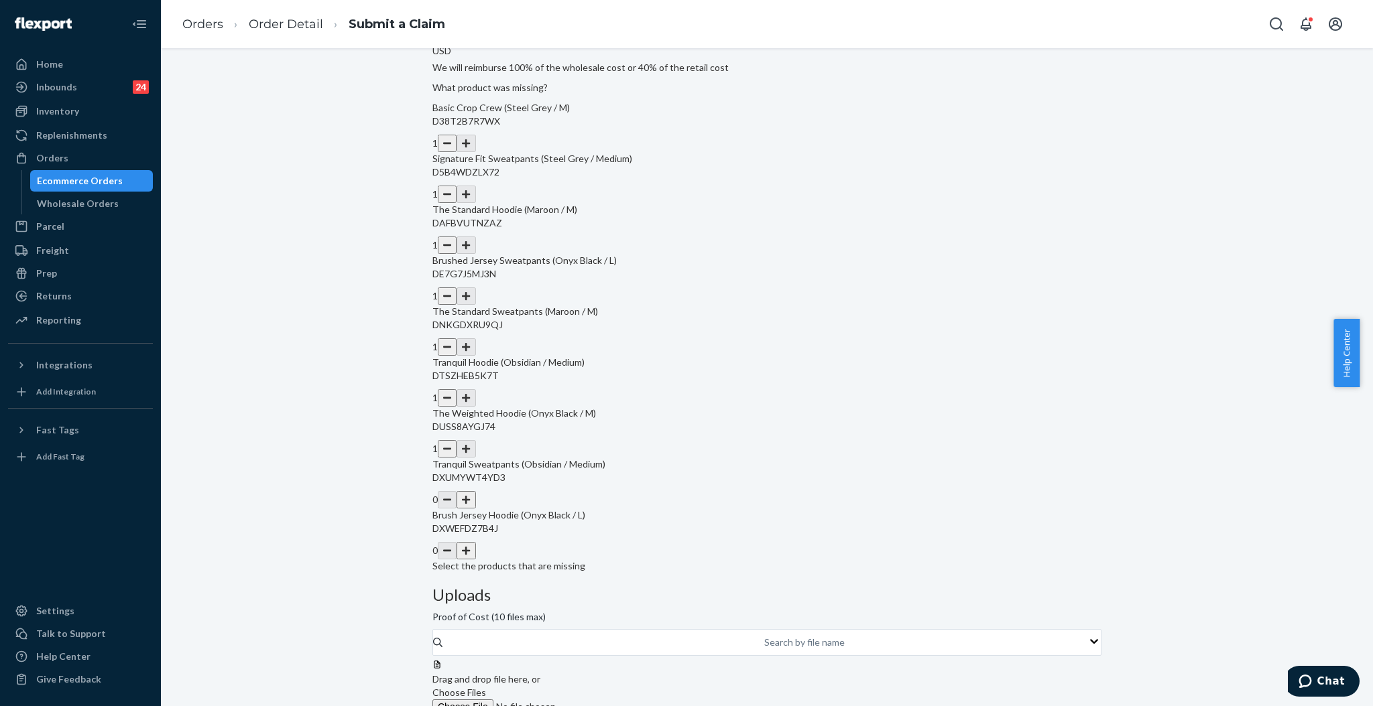
click at [475, 509] on button "button" at bounding box center [465, 499] width 19 height 17
click at [475, 560] on button "button" at bounding box center [465, 550] width 19 height 17
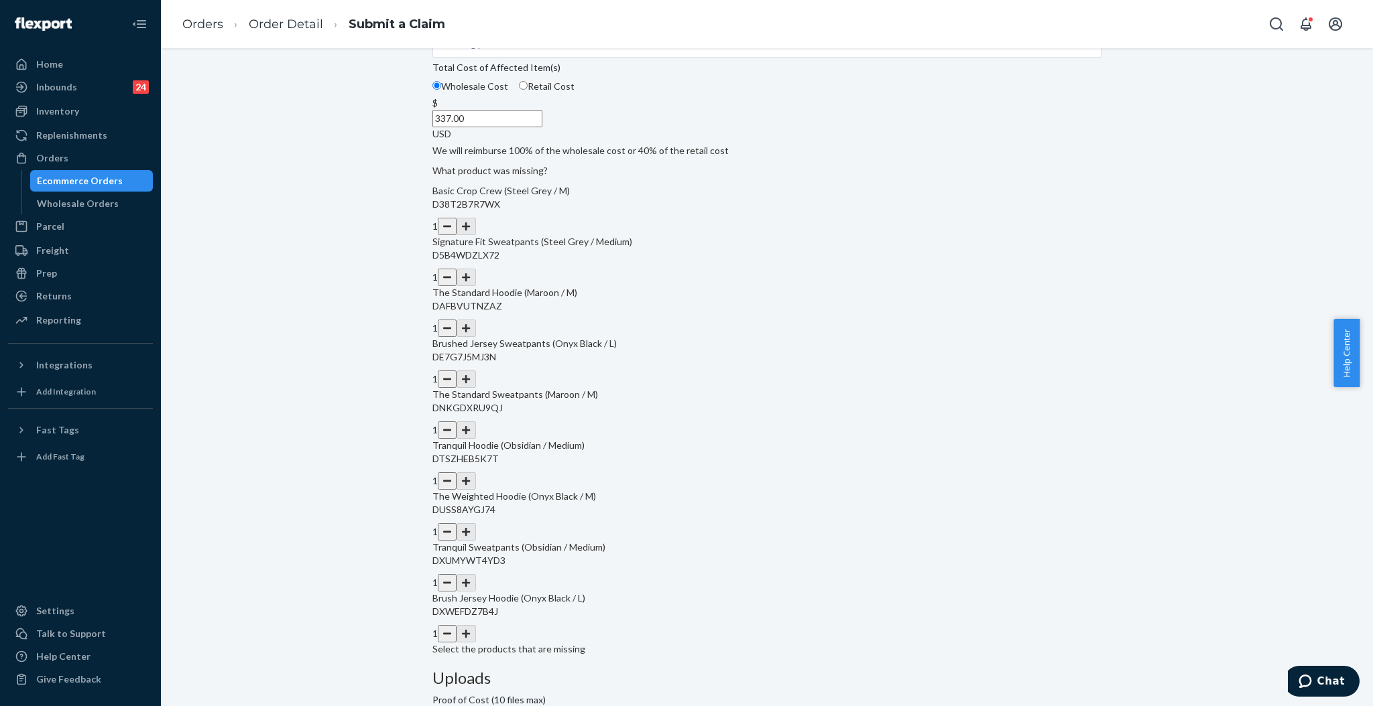
scroll to position [16, 0]
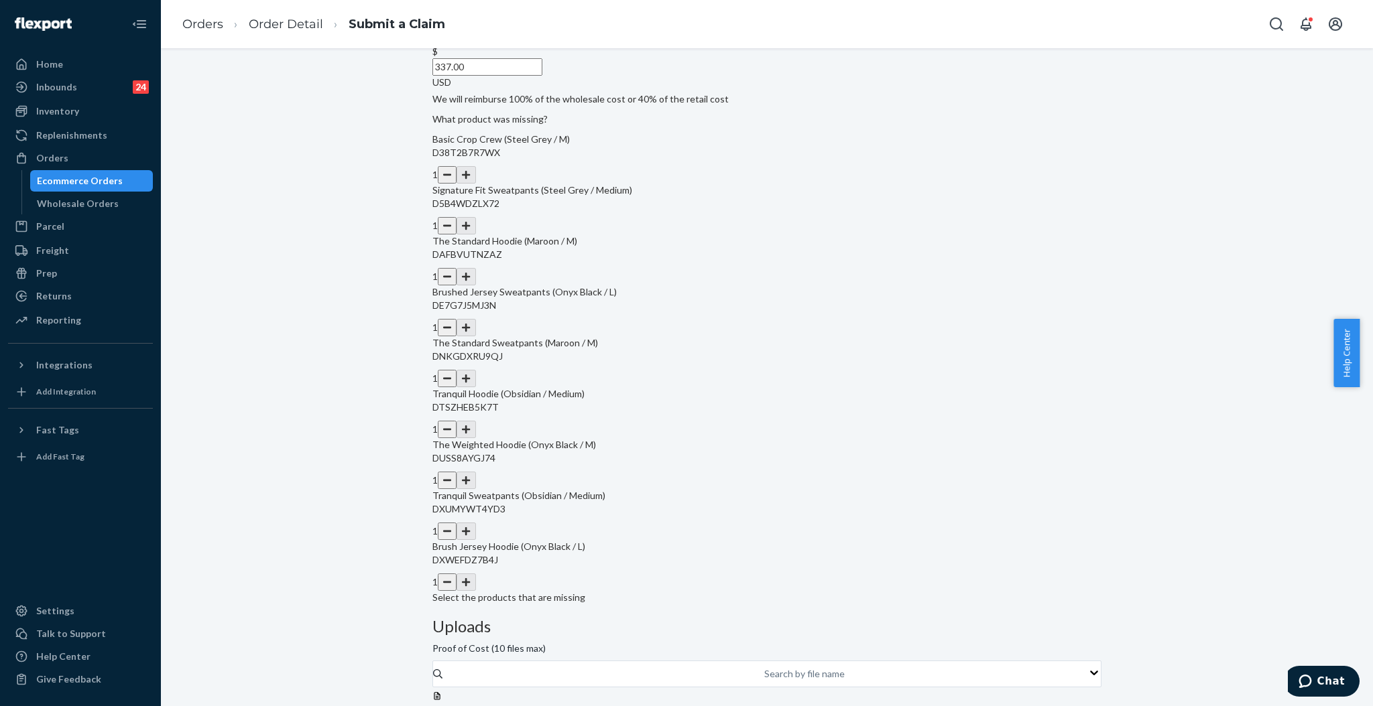
scroll to position [284, 0]
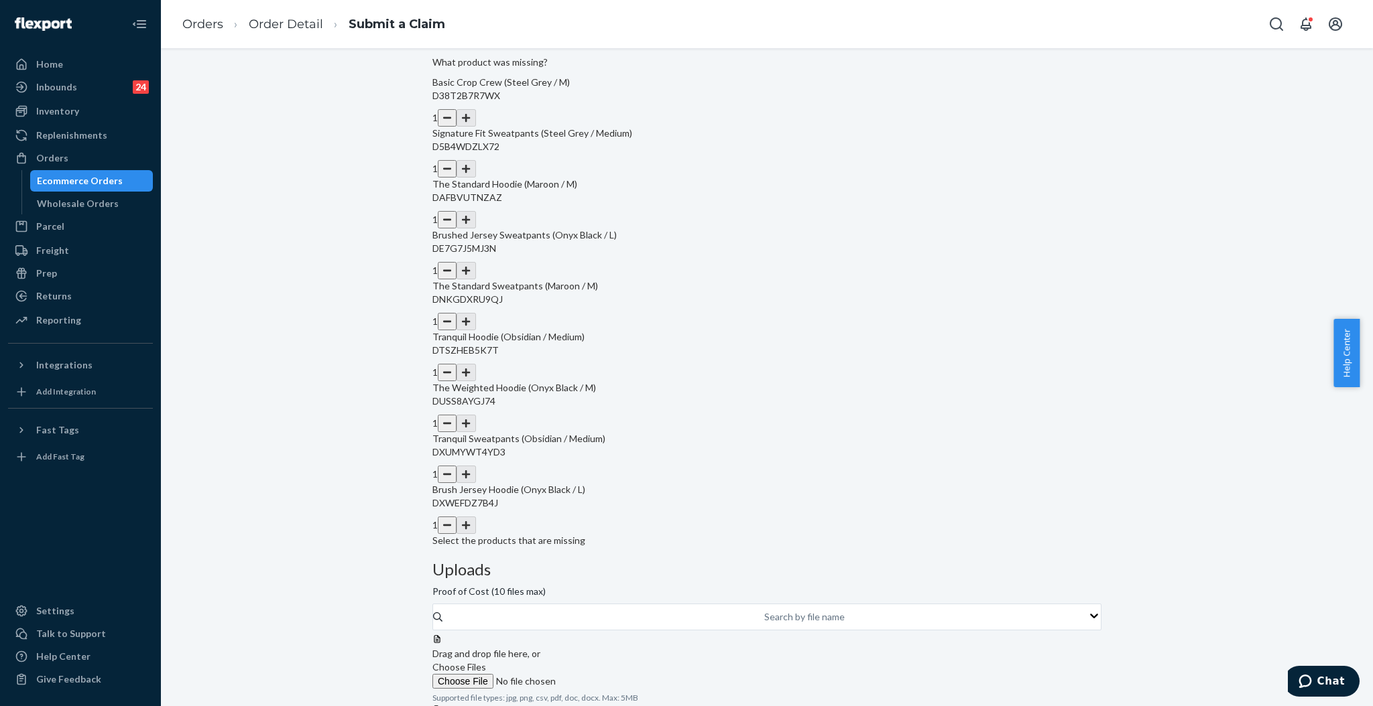
scroll to position [323, 0]
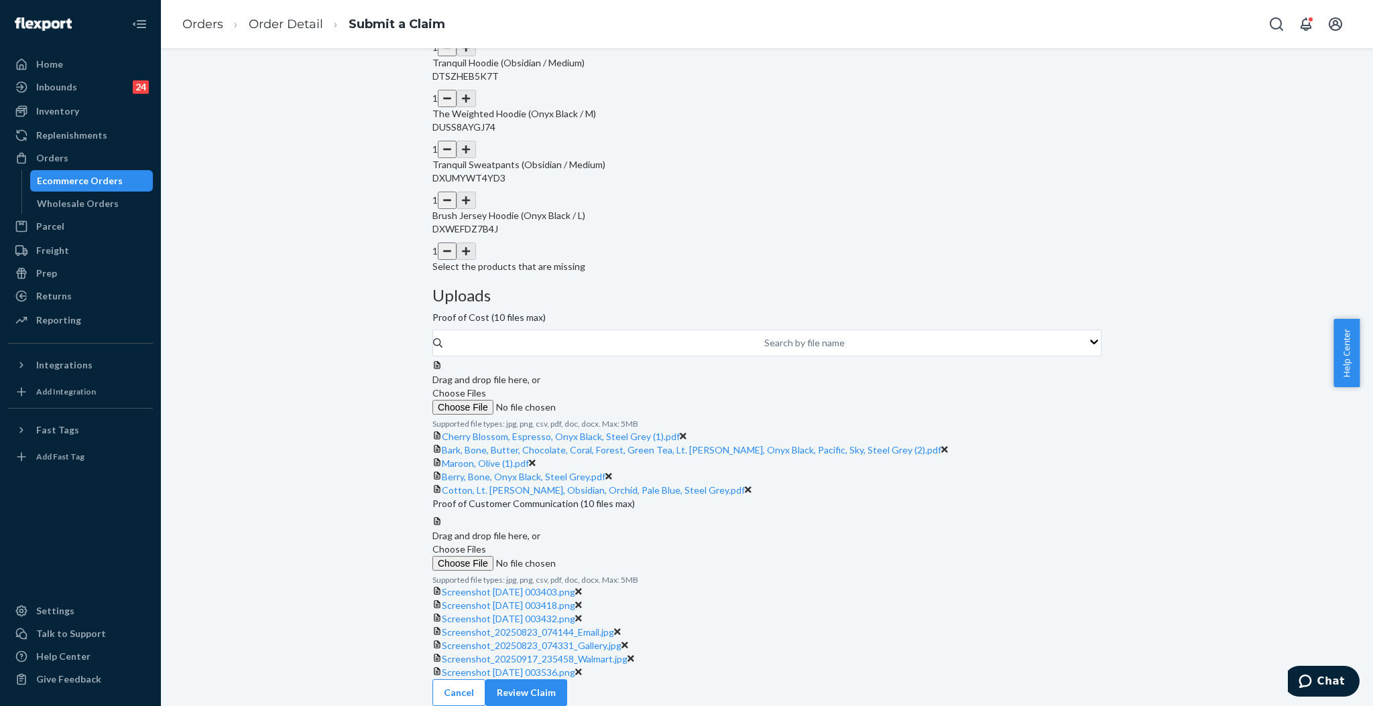
scroll to position [637, 0]
click at [567, 680] on button "Review Claim" at bounding box center [526, 693] width 82 height 27
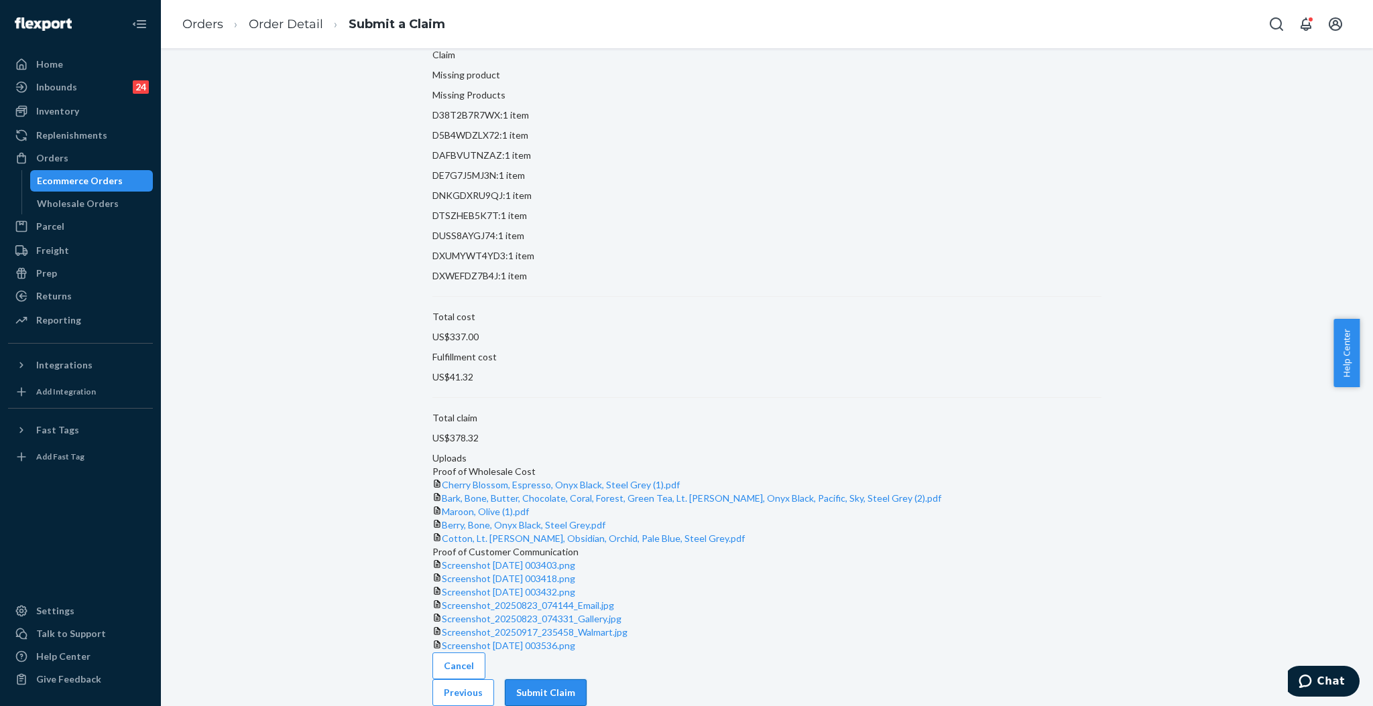
scroll to position [379, 0]
click at [586, 687] on button "Submit Claim" at bounding box center [546, 693] width 82 height 27
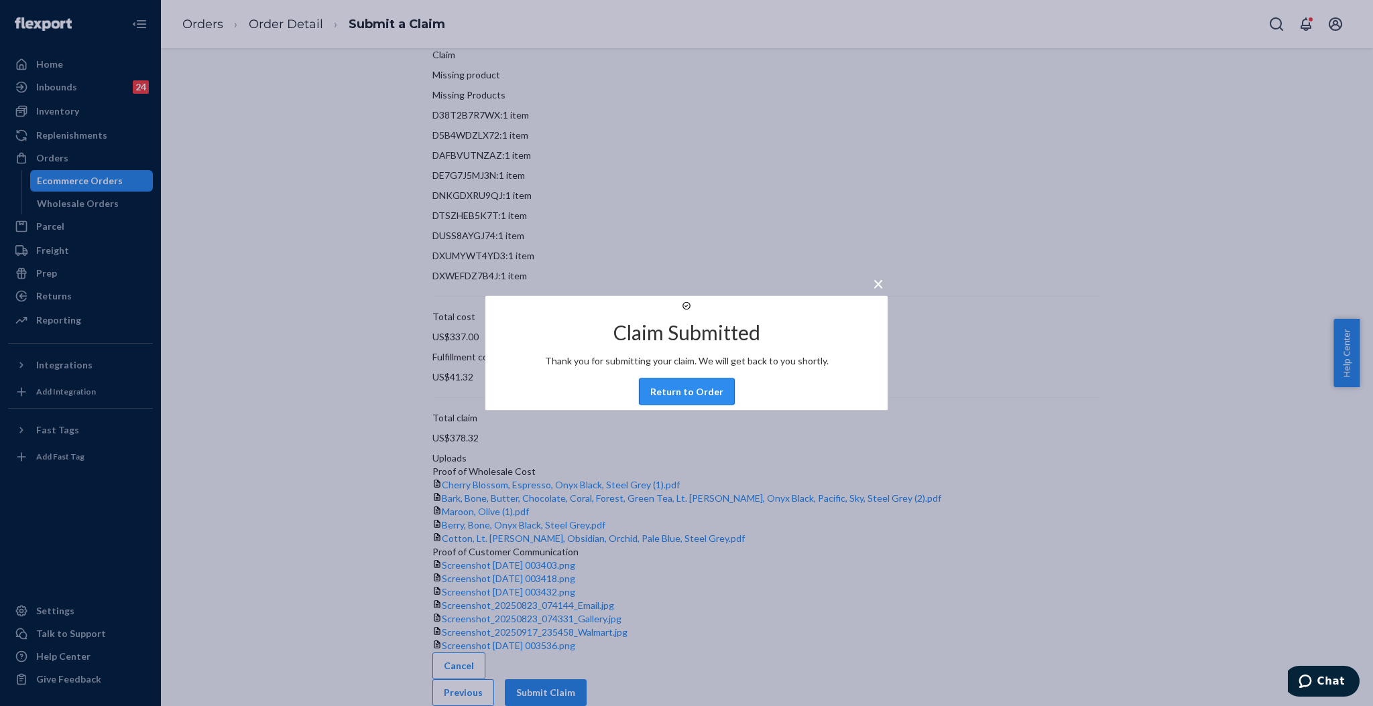
click at [668, 405] on button "Return to Order" at bounding box center [687, 392] width 96 height 27
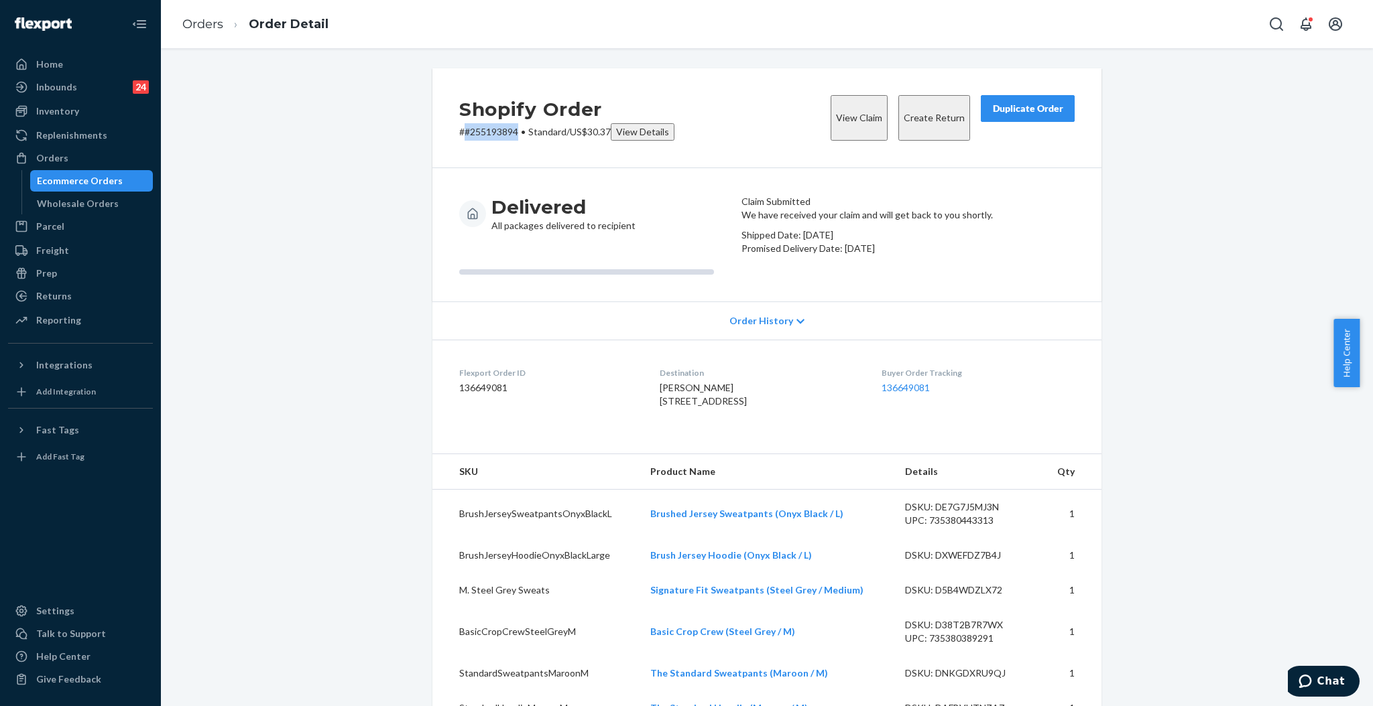
drag, startPoint x: 510, startPoint y: 132, endPoint x: 456, endPoint y: 132, distance: 53.6
click at [459, 132] on p "# #255193894 • Standard / US$30.37 View Details" at bounding box center [566, 131] width 215 height 17
copy p "#255193894"
click at [999, 114] on div "Duplicate Order" at bounding box center [1027, 108] width 71 height 13
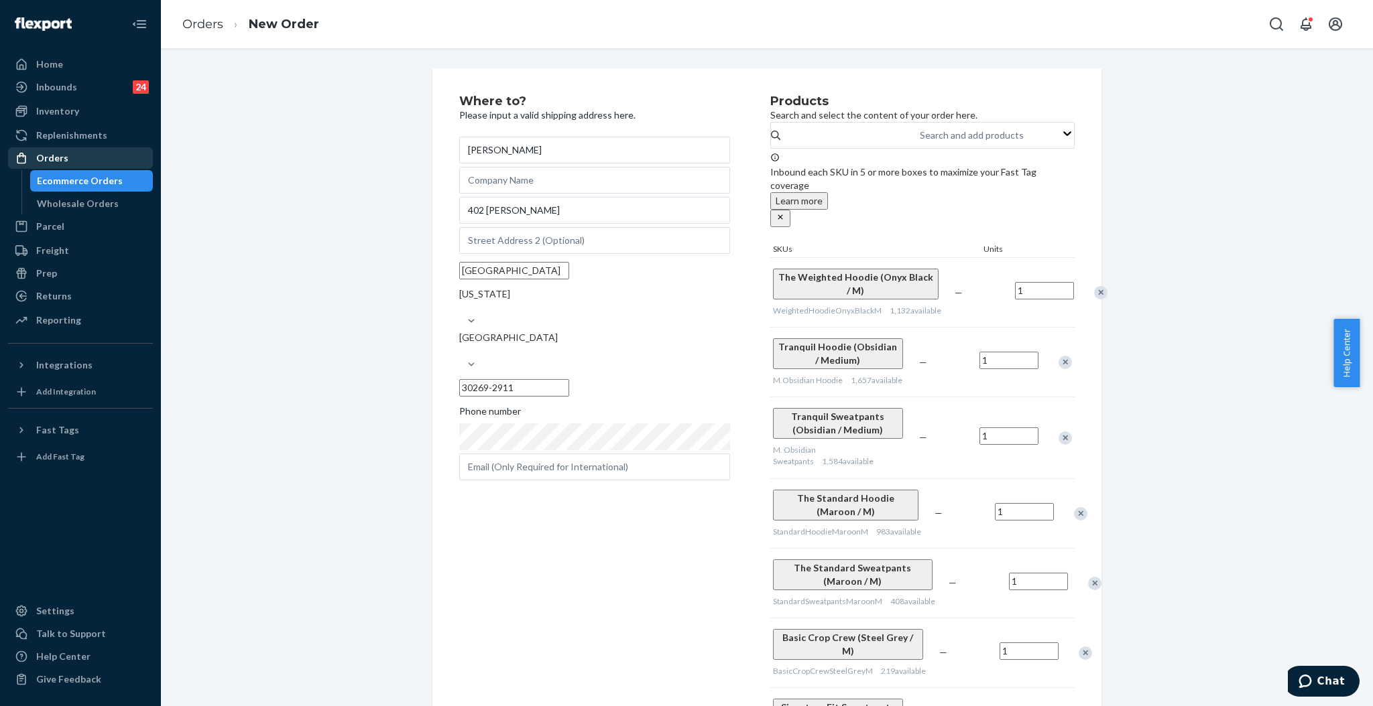
click at [62, 157] on div "Orders" at bounding box center [52, 157] width 32 height 13
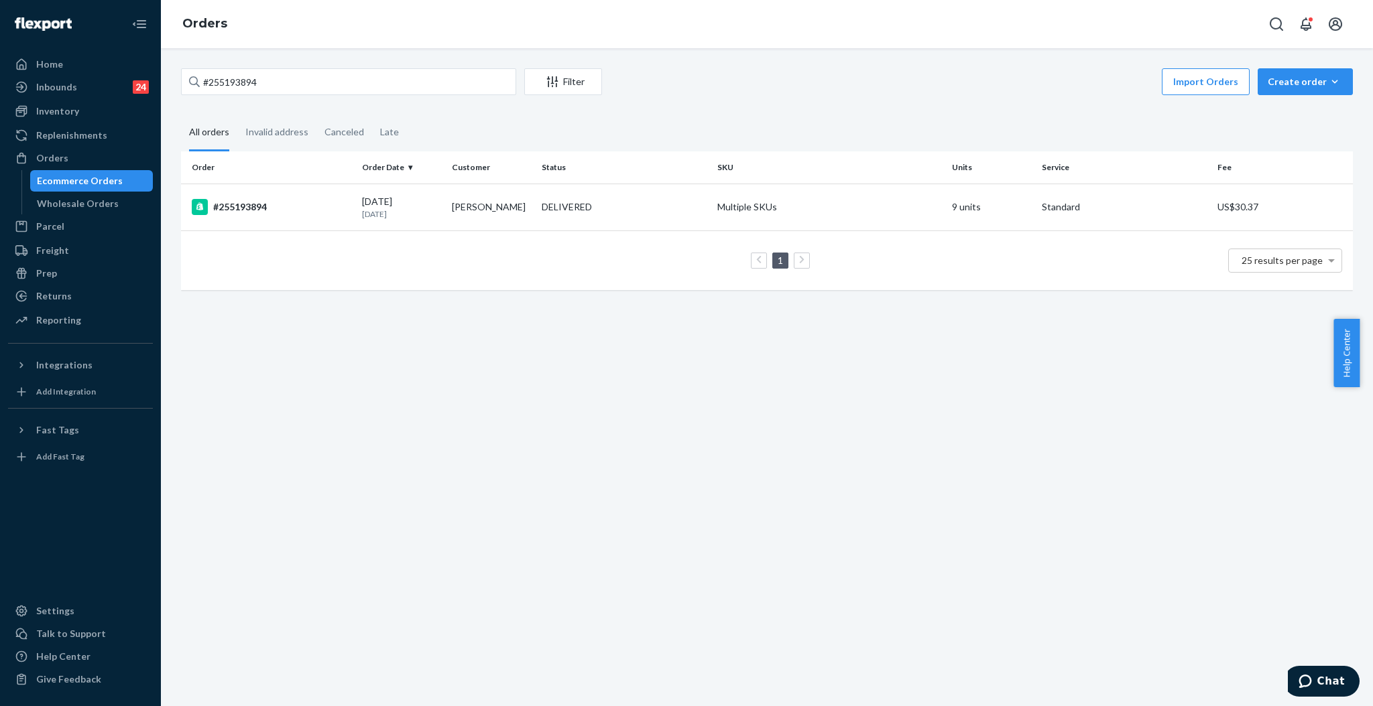
click at [387, 68] on div "#255193894 Filter Import Orders Create order Ecommerce order Removal order All …" at bounding box center [767, 377] width 1212 height 658
click at [382, 85] on input "#255193894" at bounding box center [348, 81] width 335 height 27
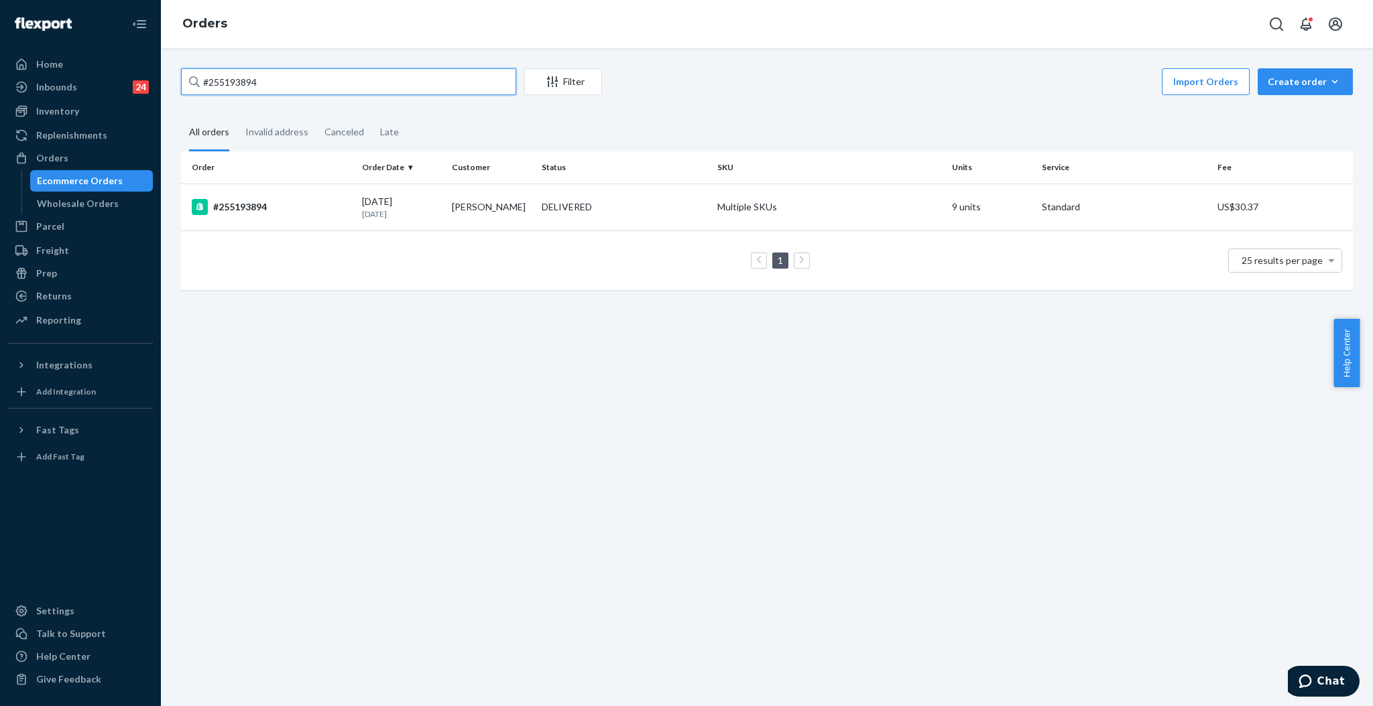
click at [382, 85] on input "#255193894" at bounding box center [348, 81] width 335 height 27
paste input "4366568"
type input "#254366568"
click at [420, 208] on p "1 month ago" at bounding box center [401, 213] width 79 height 11
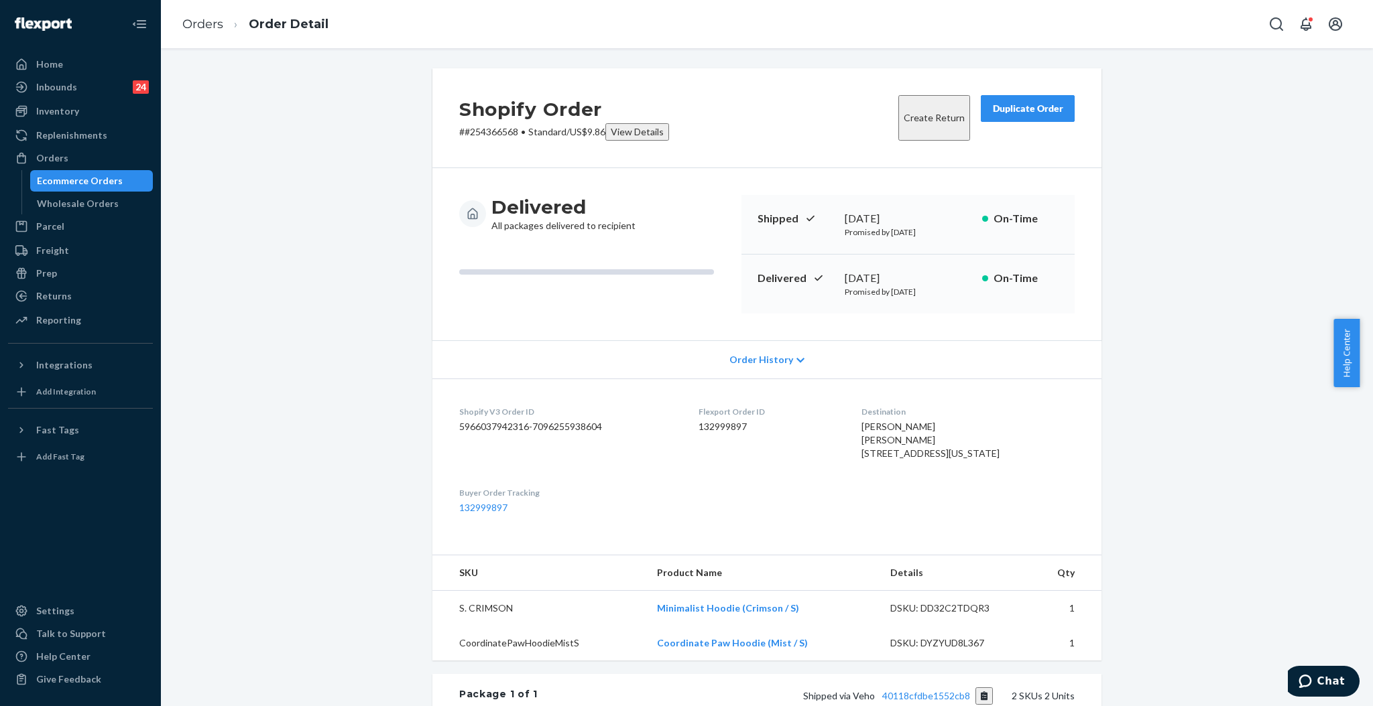
click at [1013, 113] on div "Duplicate Order" at bounding box center [1027, 108] width 71 height 13
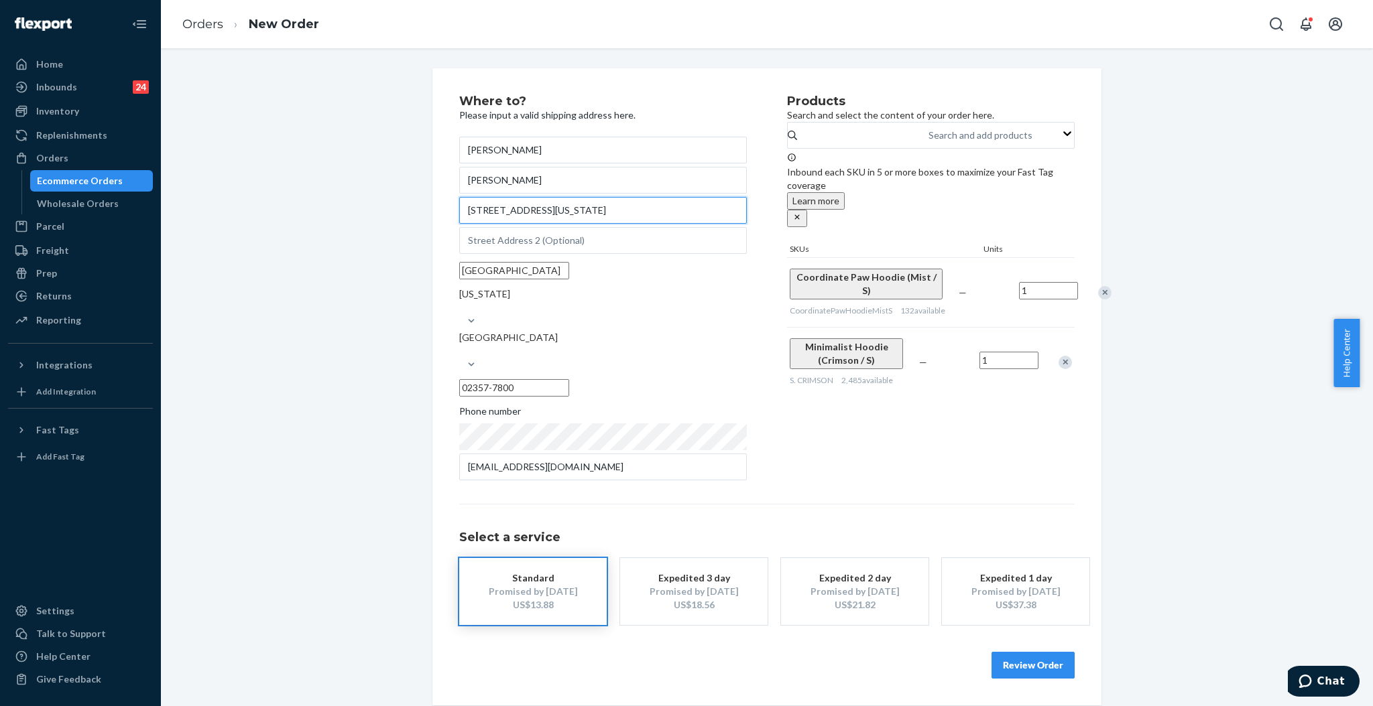
drag, startPoint x: 572, startPoint y: 229, endPoint x: 409, endPoint y: 228, distance: 162.9
click at [409, 228] on div "Where to? Please input a valid shipping address here. Brady Hunter Brady Hunter…" at bounding box center [767, 386] width 1192 height 637
paste input "12 Appletree Lane"
type input "12 Appletree Lane"
drag, startPoint x: 550, startPoint y: 223, endPoint x: 399, endPoint y: 224, distance: 150.1
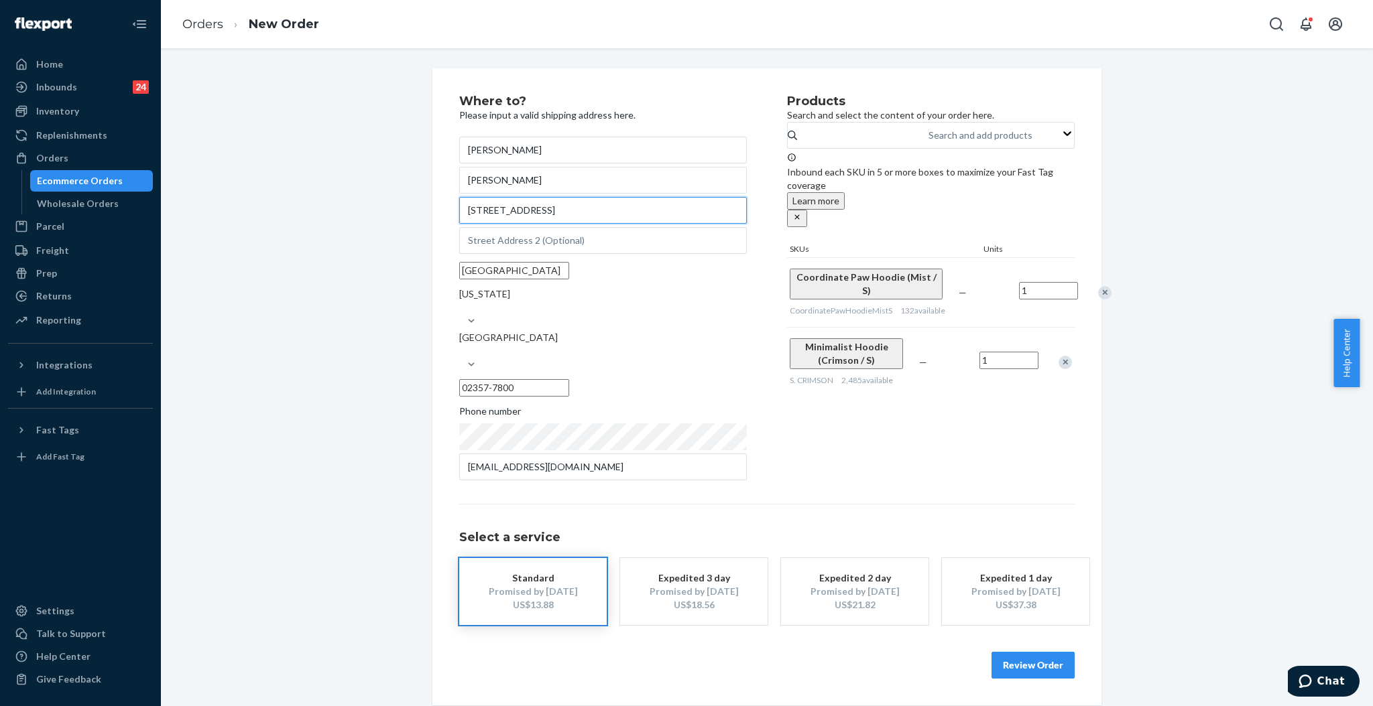
click at [399, 224] on div "Where to? Please input a valid shipping address here. Brady Hunter Brady Hunter…" at bounding box center [767, 386] width 1192 height 637
click at [586, 254] on input "text" at bounding box center [603, 240] width 288 height 27
click at [580, 224] on input "12 Appletree Lane" at bounding box center [603, 210] width 288 height 27
drag, startPoint x: 580, startPoint y: 228, endPoint x: 429, endPoint y: 225, distance: 150.8
click at [432, 225] on div "Where to? Please input a valid shipping address here. Brady Hunter Brady Hunter…" at bounding box center [766, 386] width 669 height 637
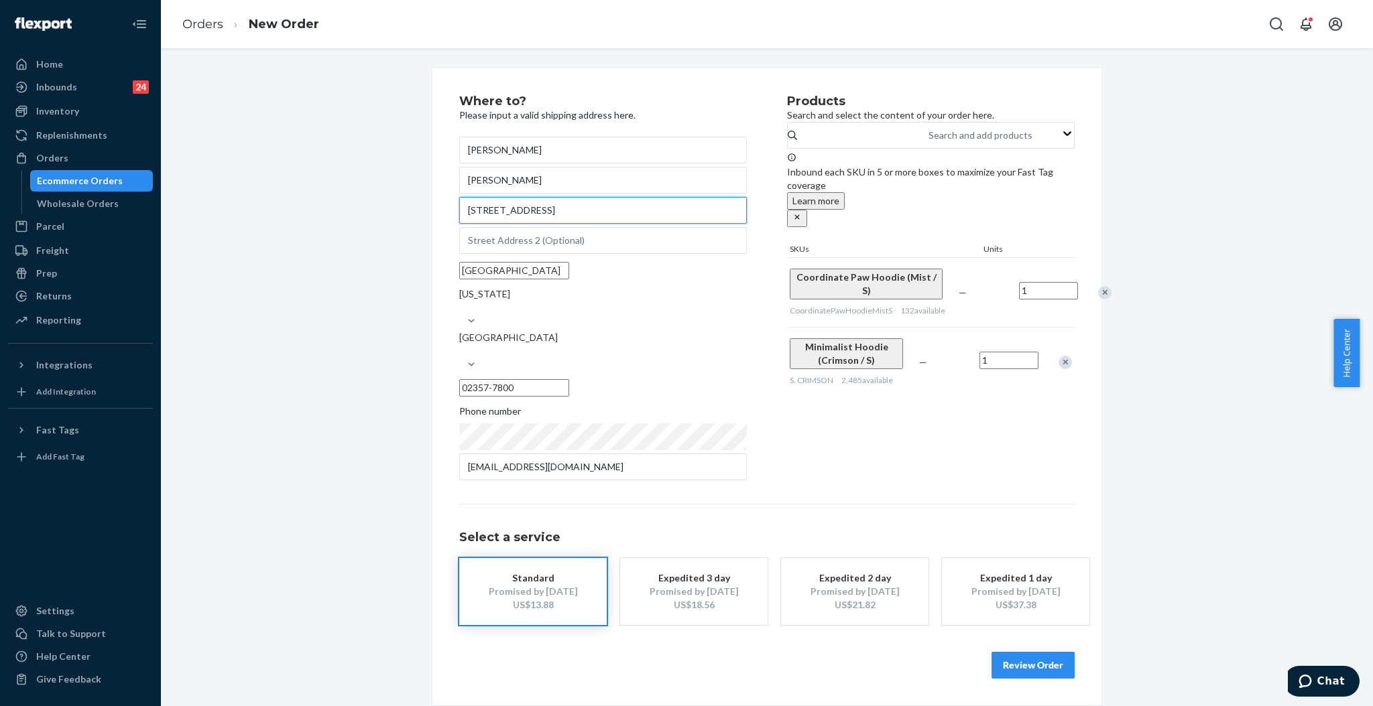
click at [512, 224] on input "12 Appletree Lane" at bounding box center [603, 210] width 288 height 27
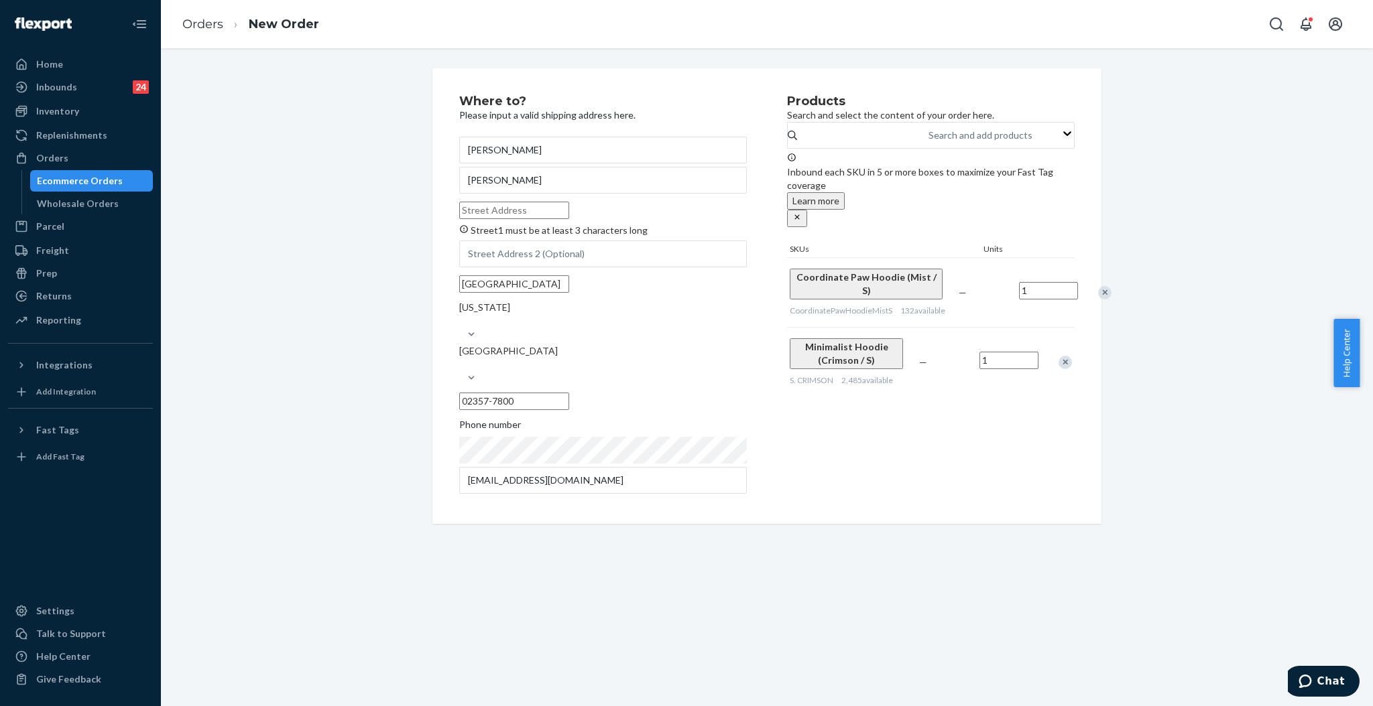
paste input "12 Appletree Lane"
type input "12 Appletree Lane"
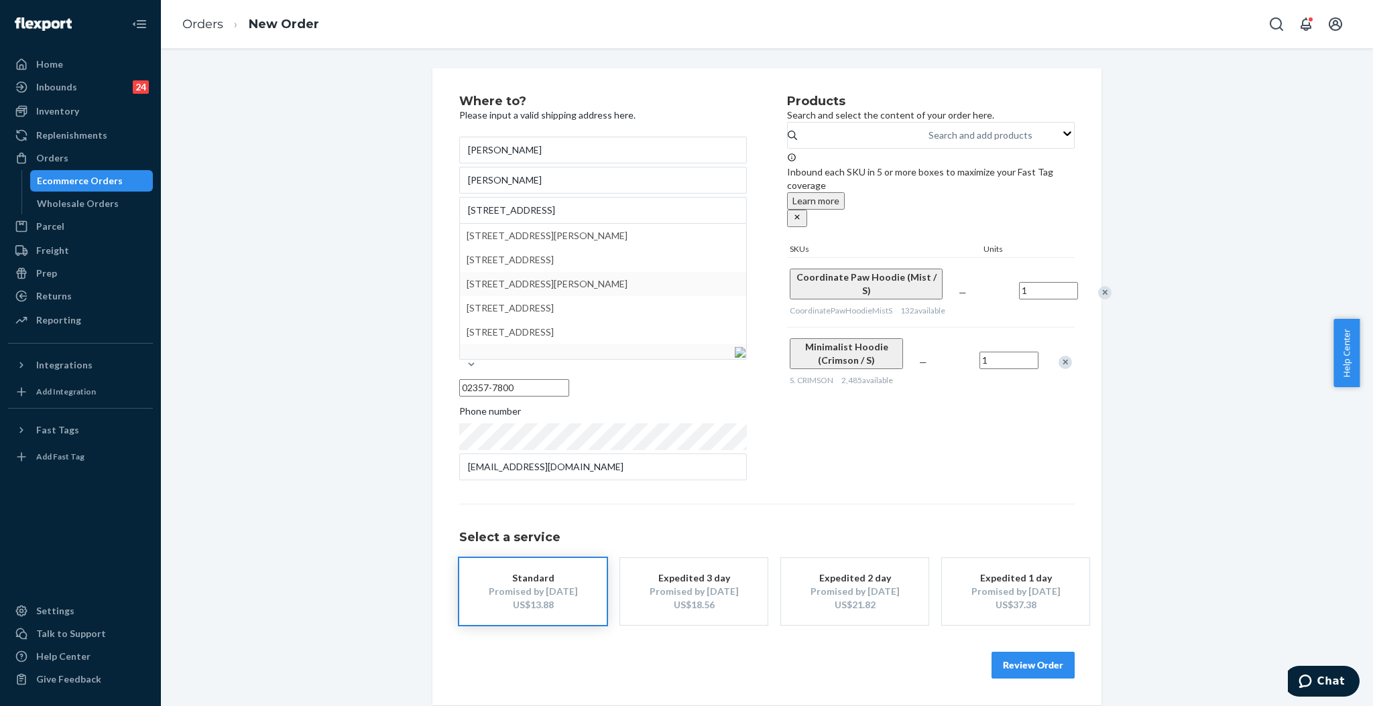
click at [398, 295] on div "Where to? Please input a valid shipping address here. Brady Hunter Brady Hunter…" at bounding box center [767, 386] width 1192 height 637
drag, startPoint x: 538, startPoint y: 303, endPoint x: 414, endPoint y: 296, distance: 124.9
click at [414, 296] on div "Where to? Please input a valid shipping address here. Brady Hunter Brady Hunter…" at bounding box center [767, 386] width 1192 height 637
paste input "Walpole"
type input "Walpole"
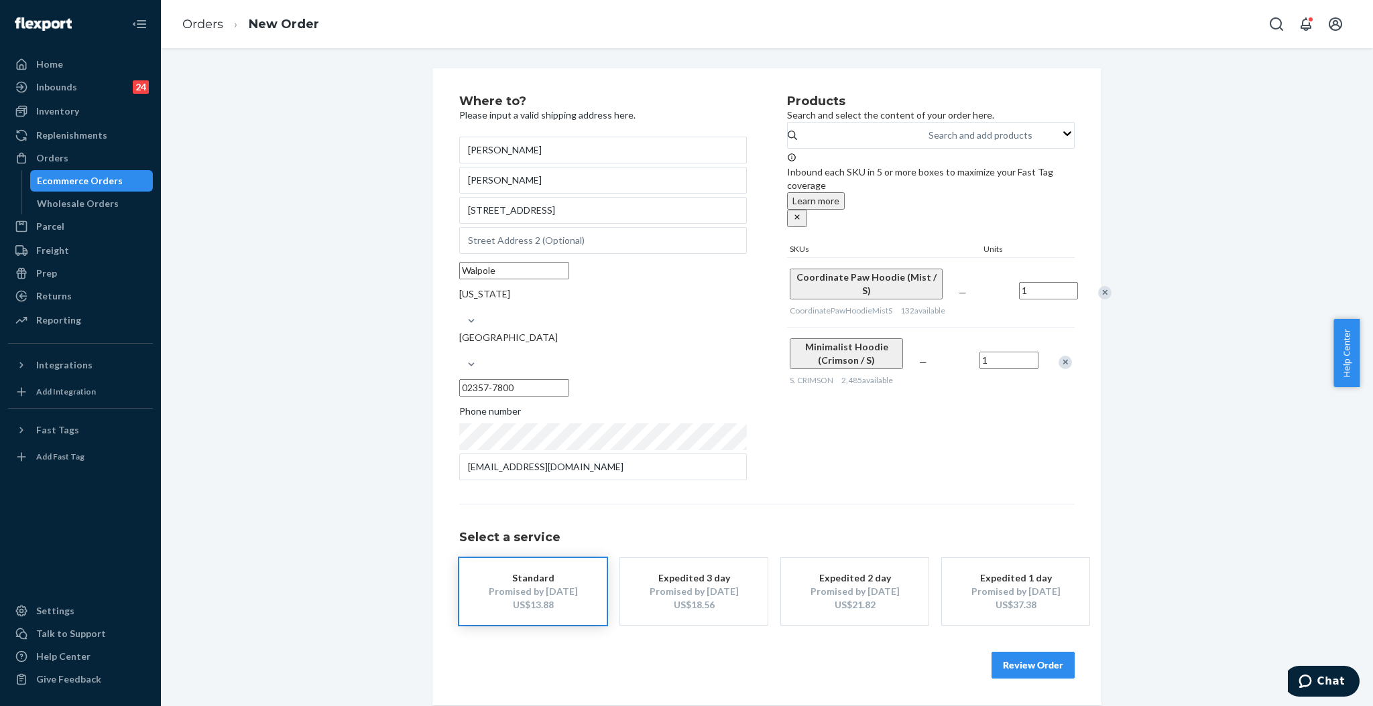
click at [569, 379] on input "02357-7800" at bounding box center [514, 387] width 110 height 17
drag, startPoint x: 673, startPoint y: 340, endPoint x: 551, endPoint y: 339, distance: 122.0
click at [551, 339] on div "Walpole Massachusetts United States 02357-7800" at bounding box center [603, 329] width 288 height 144
paste input "081"
type input "02081"
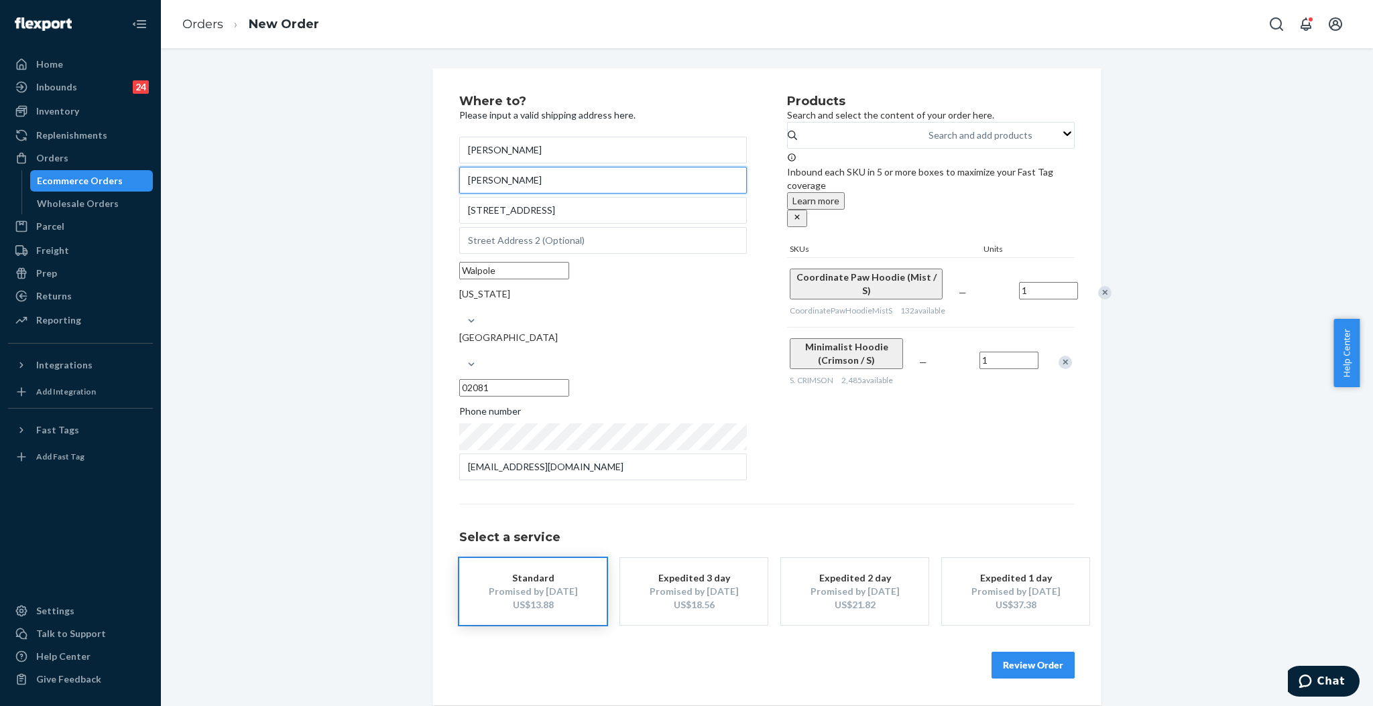
drag, startPoint x: 538, startPoint y: 188, endPoint x: 416, endPoint y: 181, distance: 122.2
click at [422, 181] on div "Where to? Please input a valid shipping address here. Brady Hunter Brady Hunter…" at bounding box center [766, 386] width 689 height 637
drag, startPoint x: 535, startPoint y: 157, endPoint x: 409, endPoint y: 155, distance: 125.3
click at [409, 155] on div "Where to? Please input a valid shipping address here. Brady Hunter 12 Appletree…" at bounding box center [767, 386] width 1192 height 637
paste input "Ava"
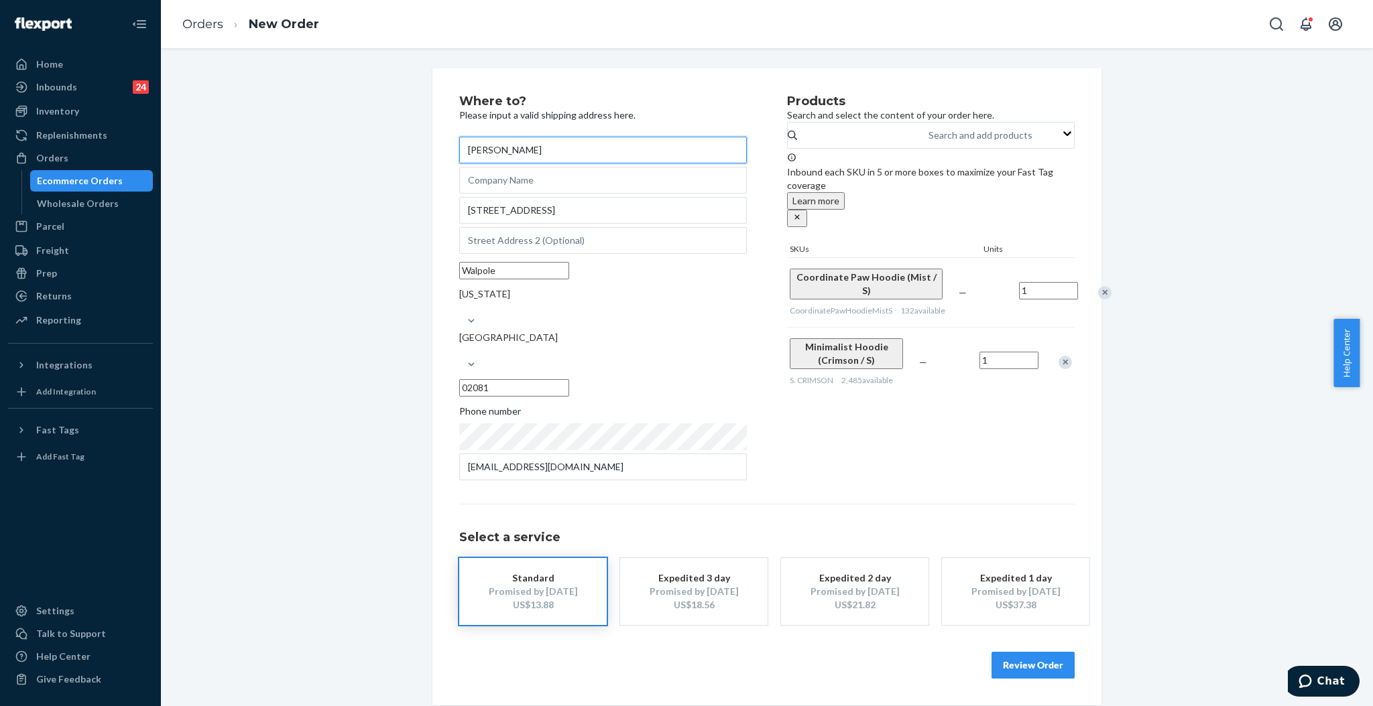
type input "Ava Hunter"
click at [1048, 652] on button "Review Order" at bounding box center [1032, 665] width 83 height 27
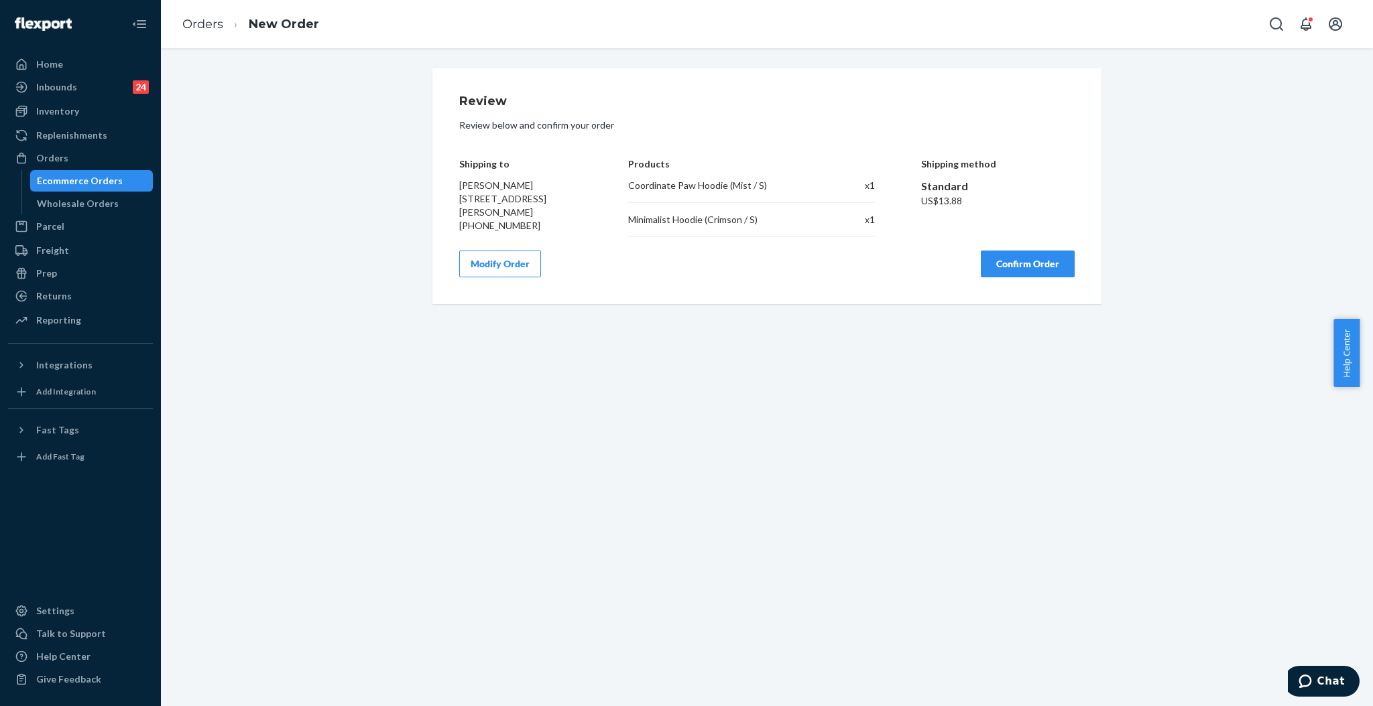
click at [1035, 274] on button "Confirm Order" at bounding box center [1027, 264] width 94 height 27
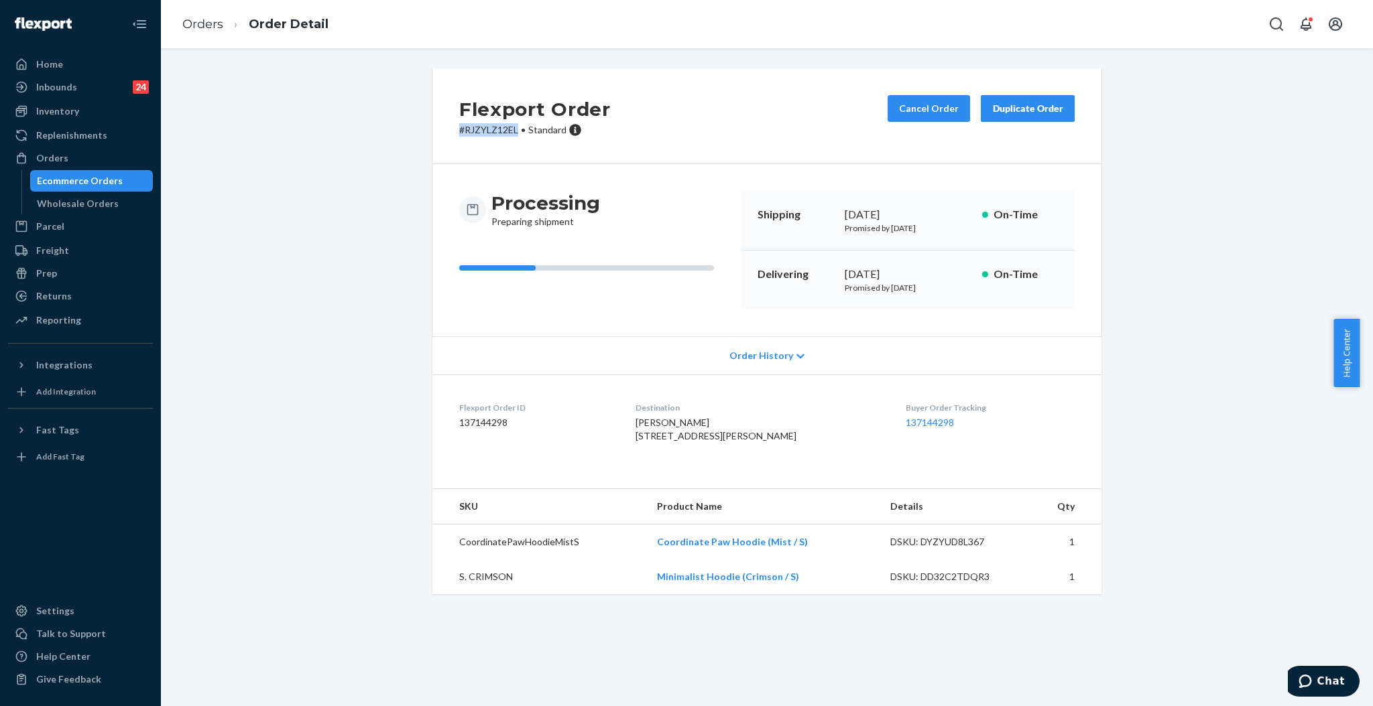
drag, startPoint x: 515, startPoint y: 130, endPoint x: 419, endPoint y: 128, distance: 96.5
click at [422, 128] on div "Flexport Order # RJZYLZ12EL • Standard Cancel Order Duplicate Order Processing …" at bounding box center [766, 331] width 689 height 526
copy p "# RJZYLZ12EL"
click at [59, 153] on div "Orders" at bounding box center [52, 157] width 32 height 13
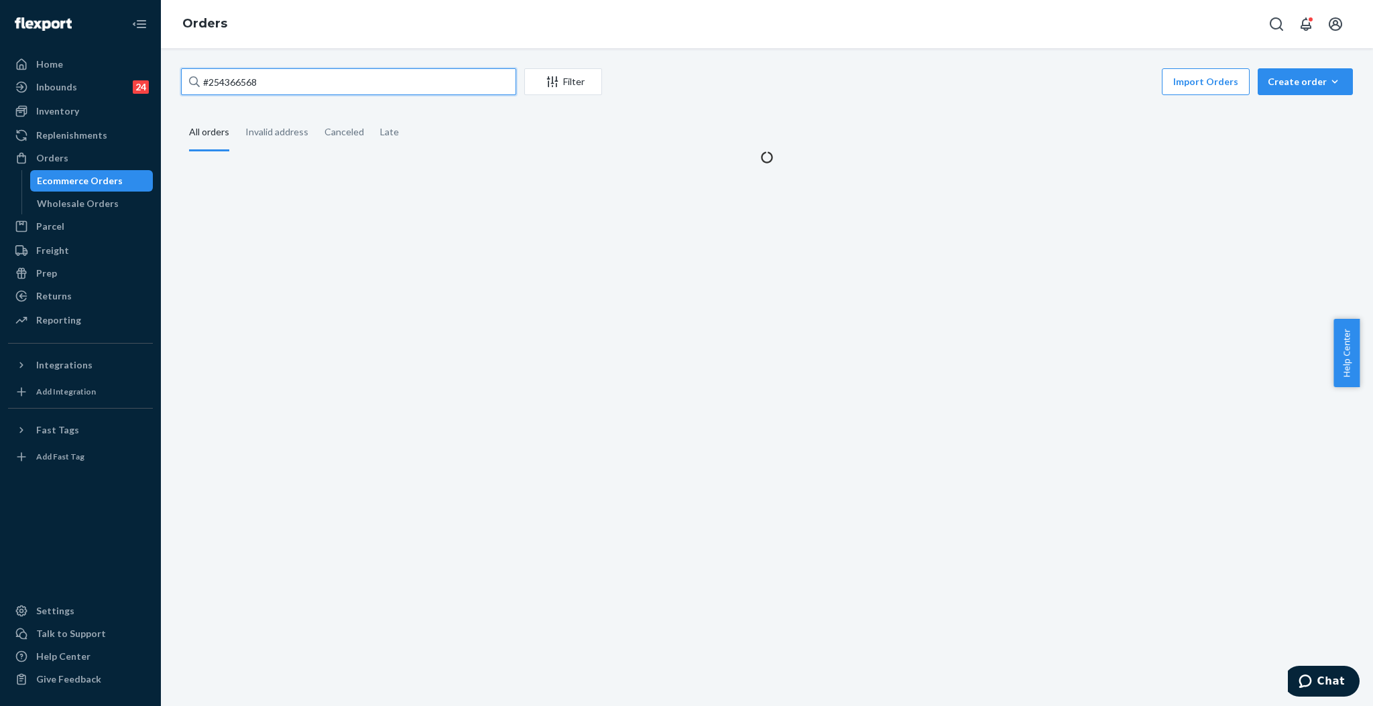
click at [302, 80] on input "#254366568" at bounding box center [348, 81] width 335 height 27
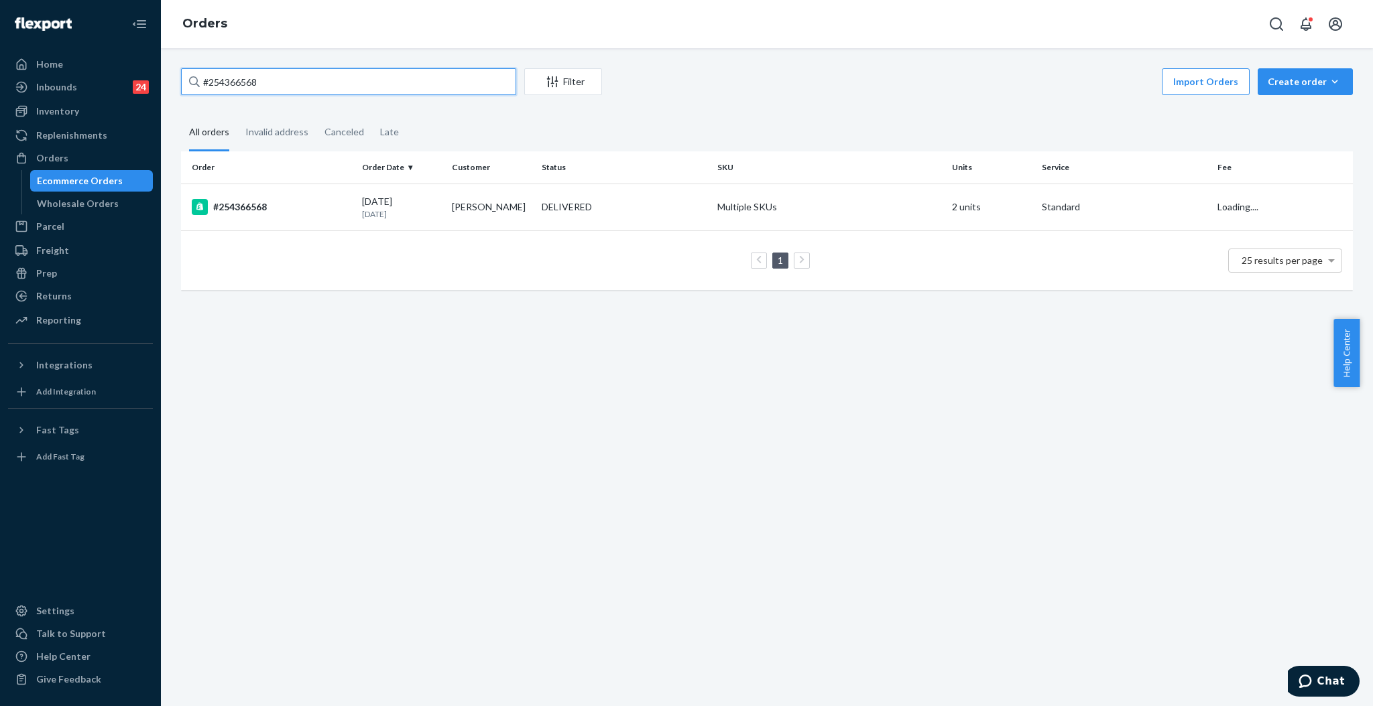
paste input "551575"
type input "#254551575"
click at [617, 211] on div "DELIVERED" at bounding box center [624, 206] width 170 height 13
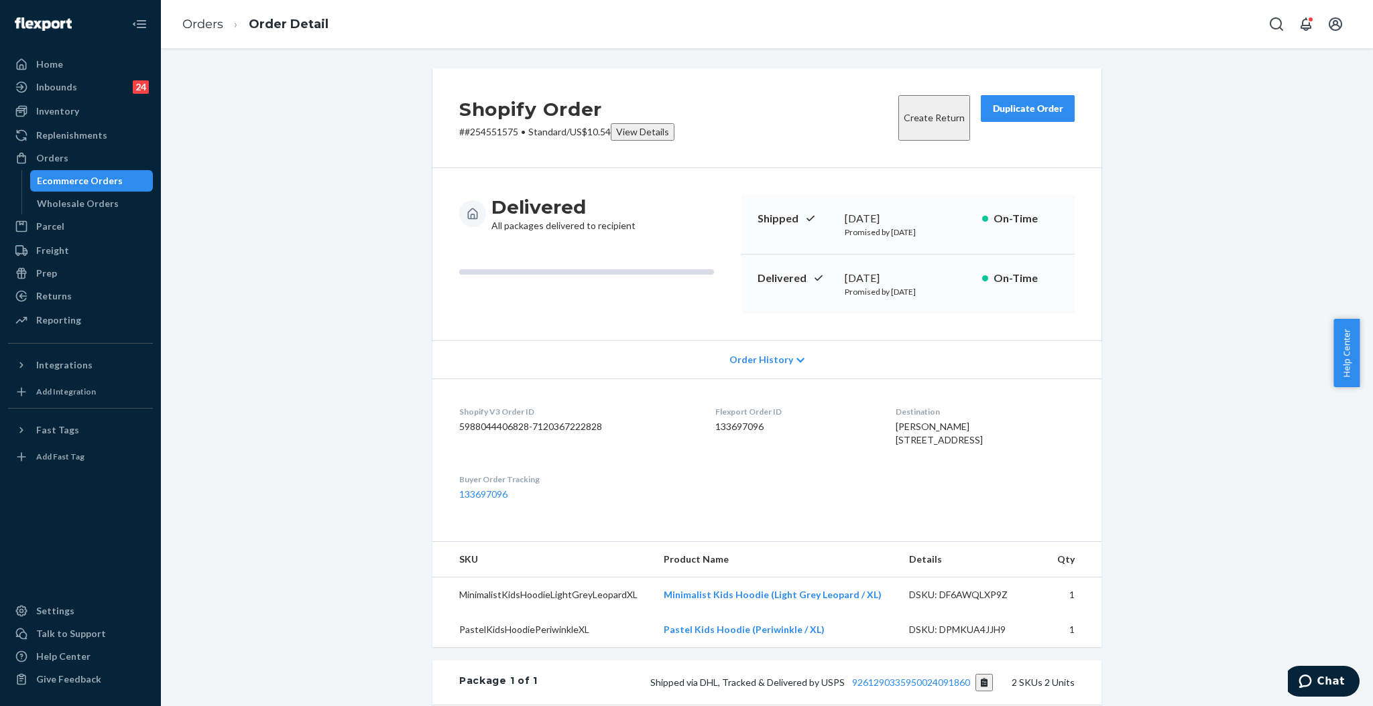
click at [940, 107] on button "Create Return" at bounding box center [934, 118] width 72 height 46
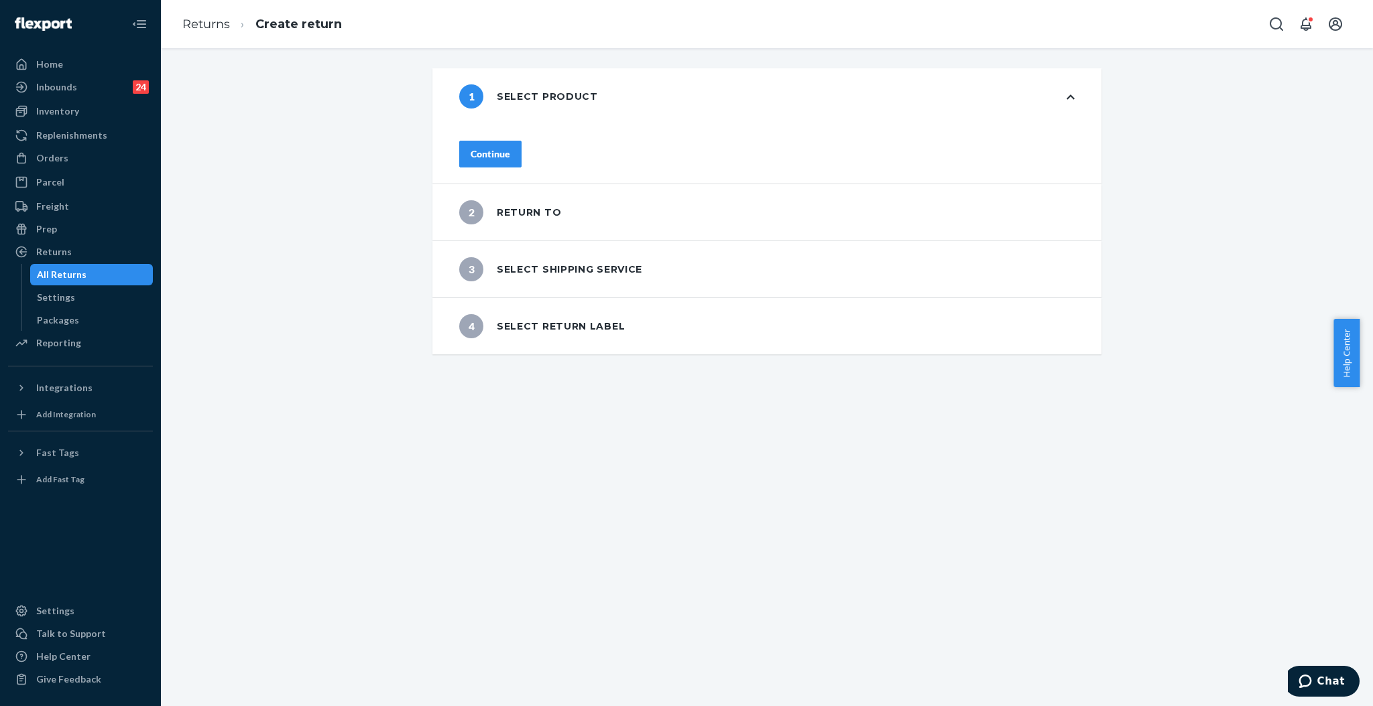
click at [501, 147] on div "Continue" at bounding box center [490, 153] width 40 height 13
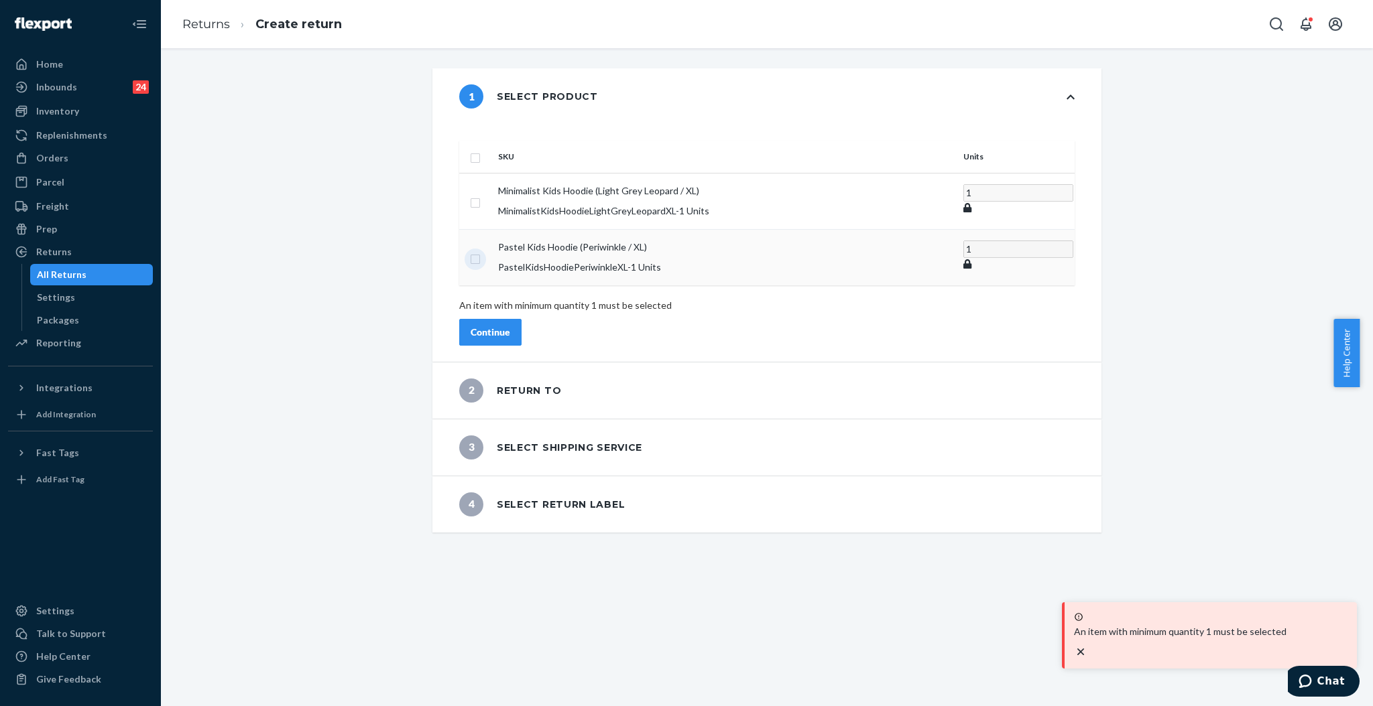
click at [481, 251] on input "checkbox" at bounding box center [475, 258] width 11 height 14
checkbox input "true"
click at [510, 325] on div "Continue" at bounding box center [490, 331] width 40 height 13
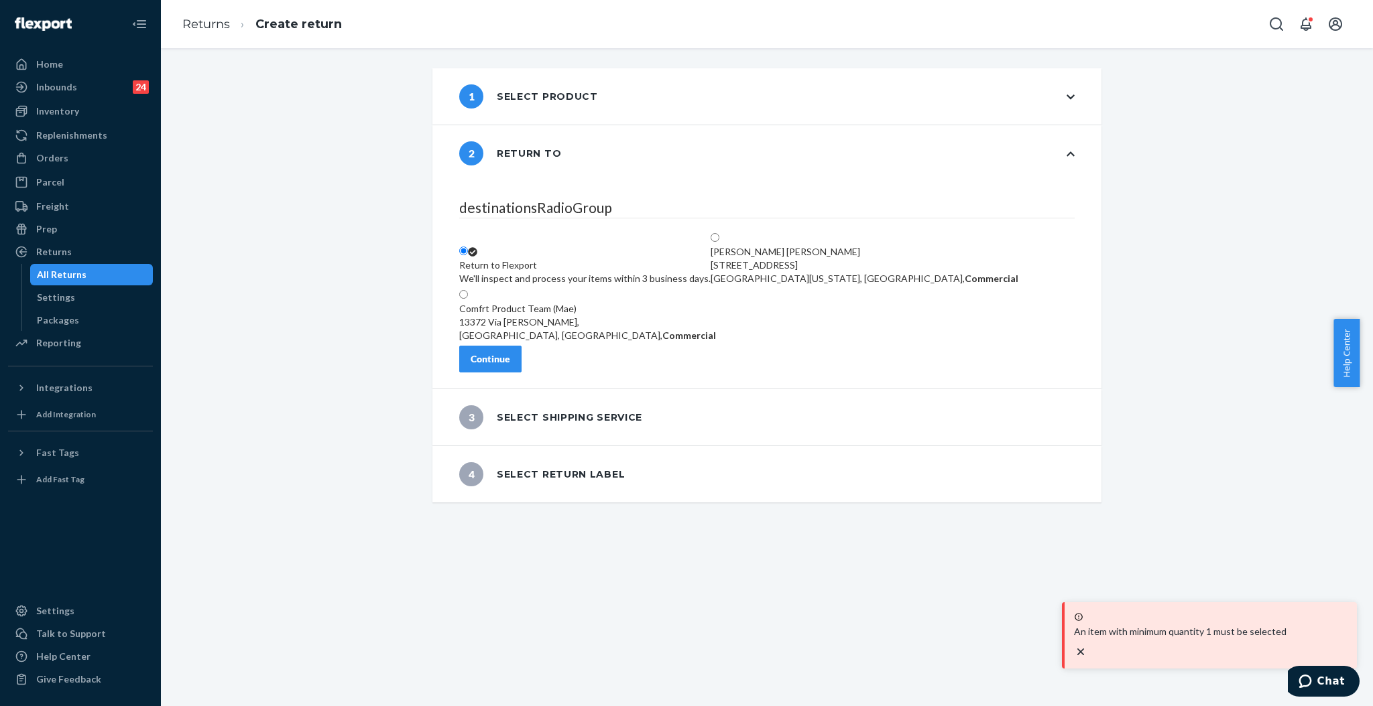
click at [510, 355] on button "Continue" at bounding box center [490, 359] width 62 height 27
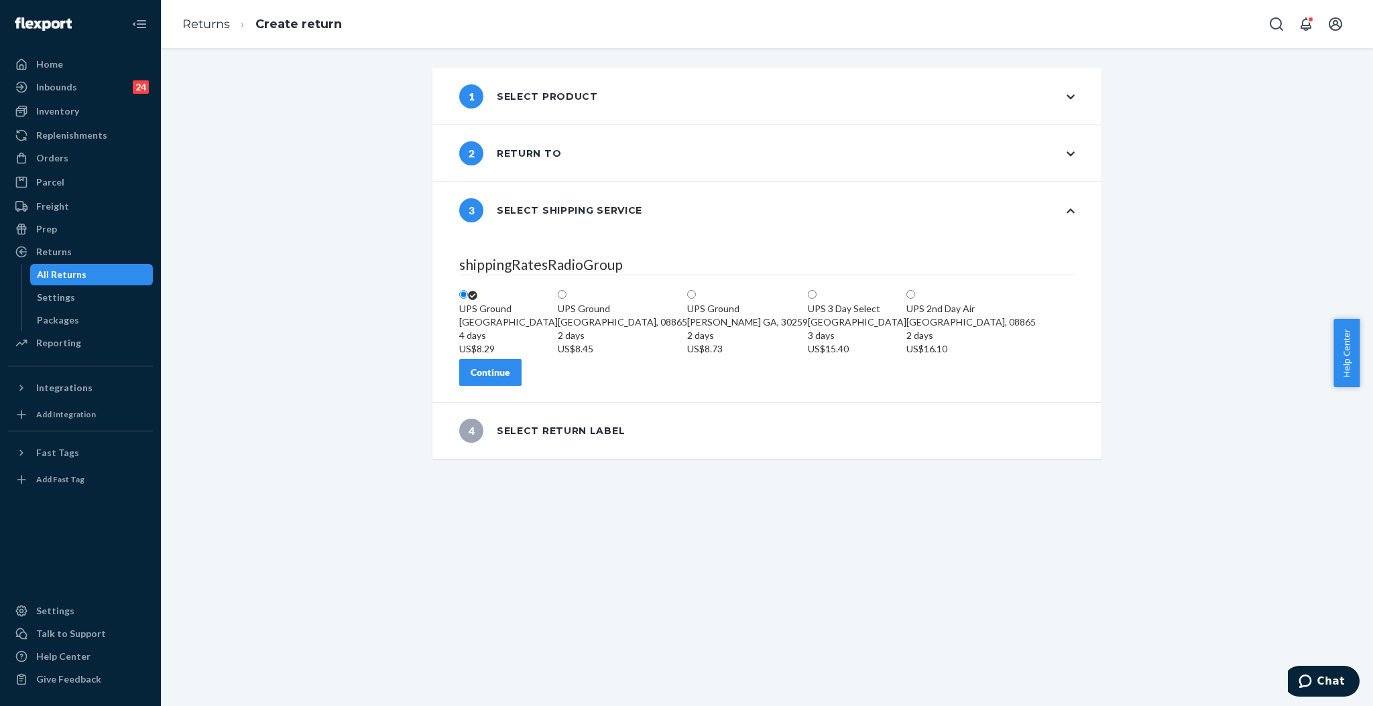
click at [510, 379] on div "Continue" at bounding box center [490, 372] width 40 height 13
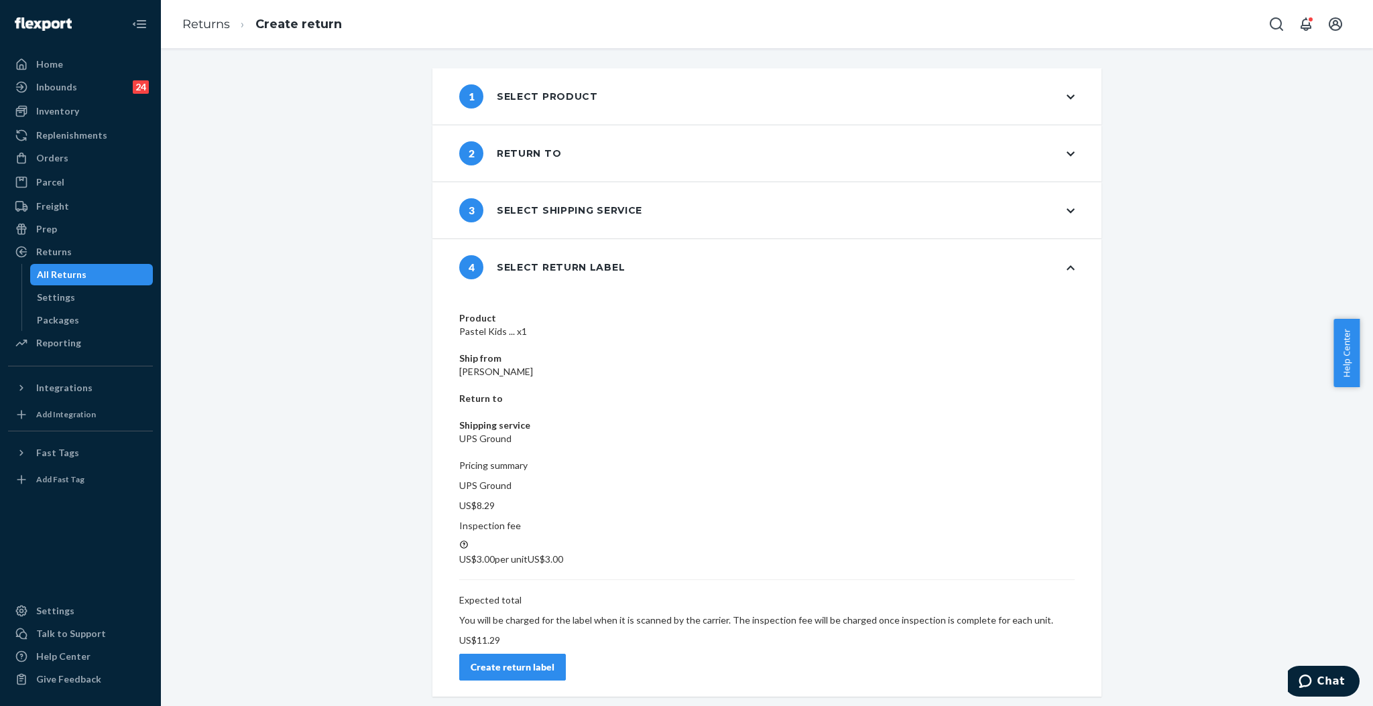
click at [554, 661] on div "Create return label" at bounding box center [512, 667] width 84 height 13
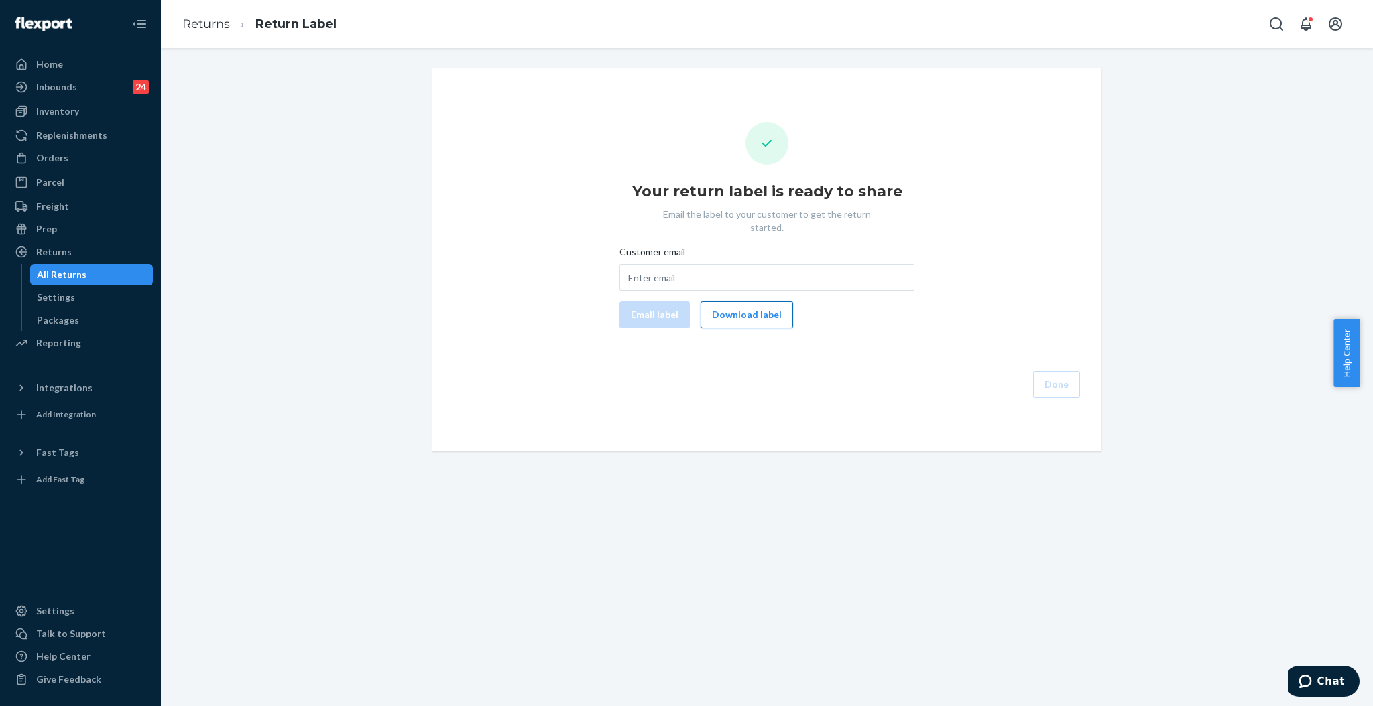
click at [743, 303] on button "Download label" at bounding box center [746, 315] width 92 height 27
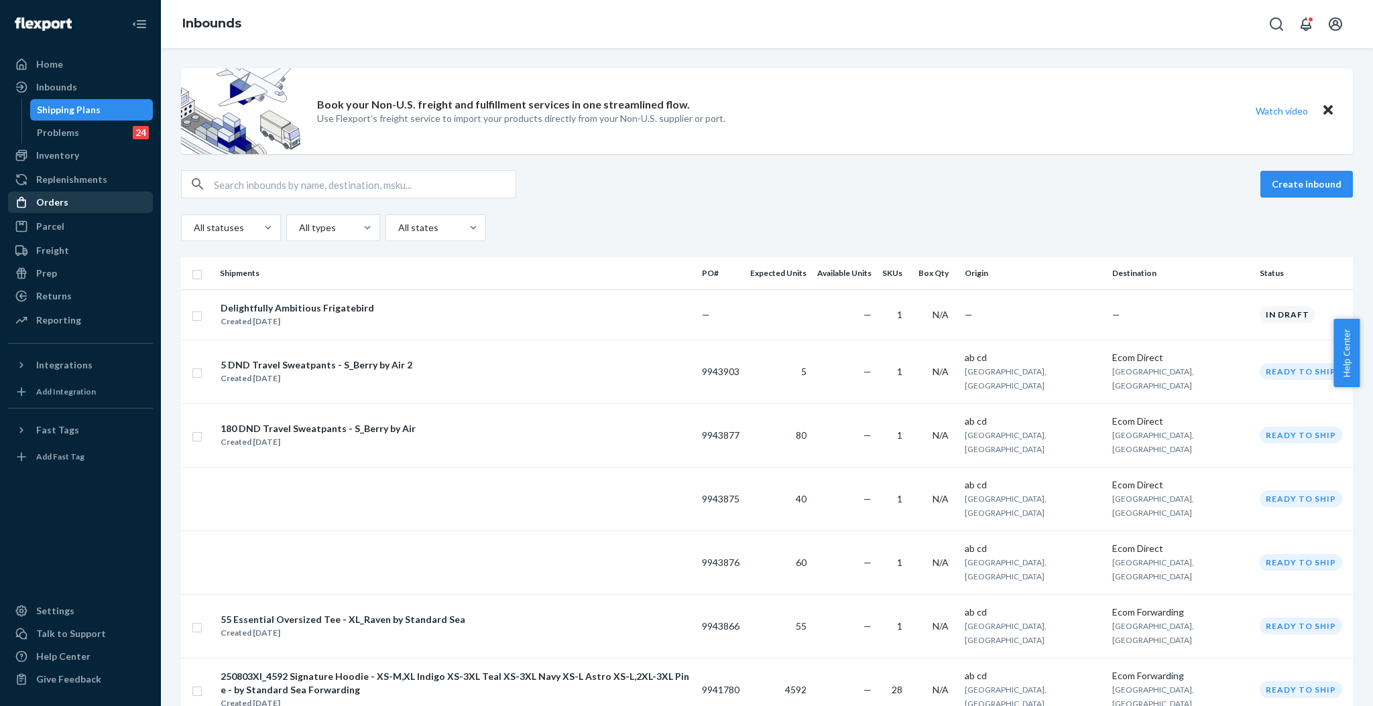
drag, startPoint x: 44, startPoint y: 202, endPoint x: 115, endPoint y: 200, distance: 71.1
click at [44, 203] on div "Orders" at bounding box center [52, 202] width 32 height 13
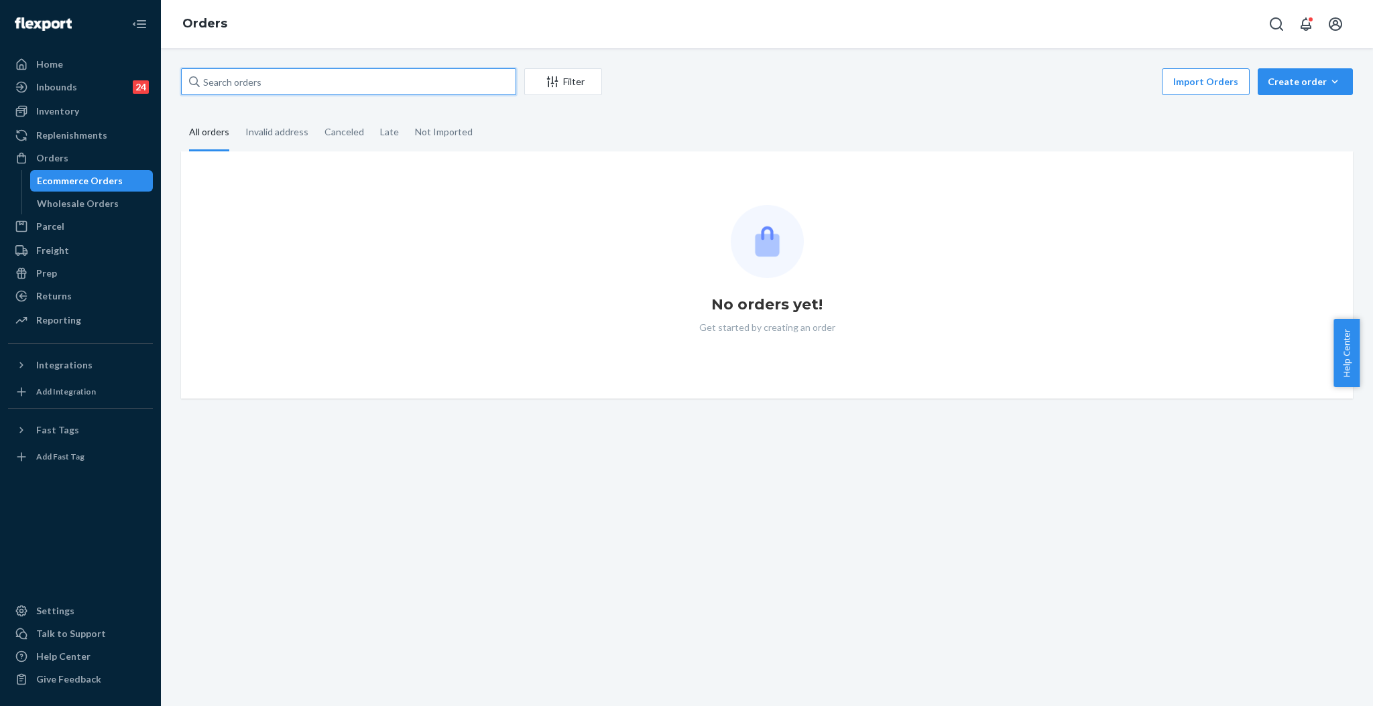
click at [391, 86] on input "text" at bounding box center [348, 81] width 335 height 27
paste input "#255101784"
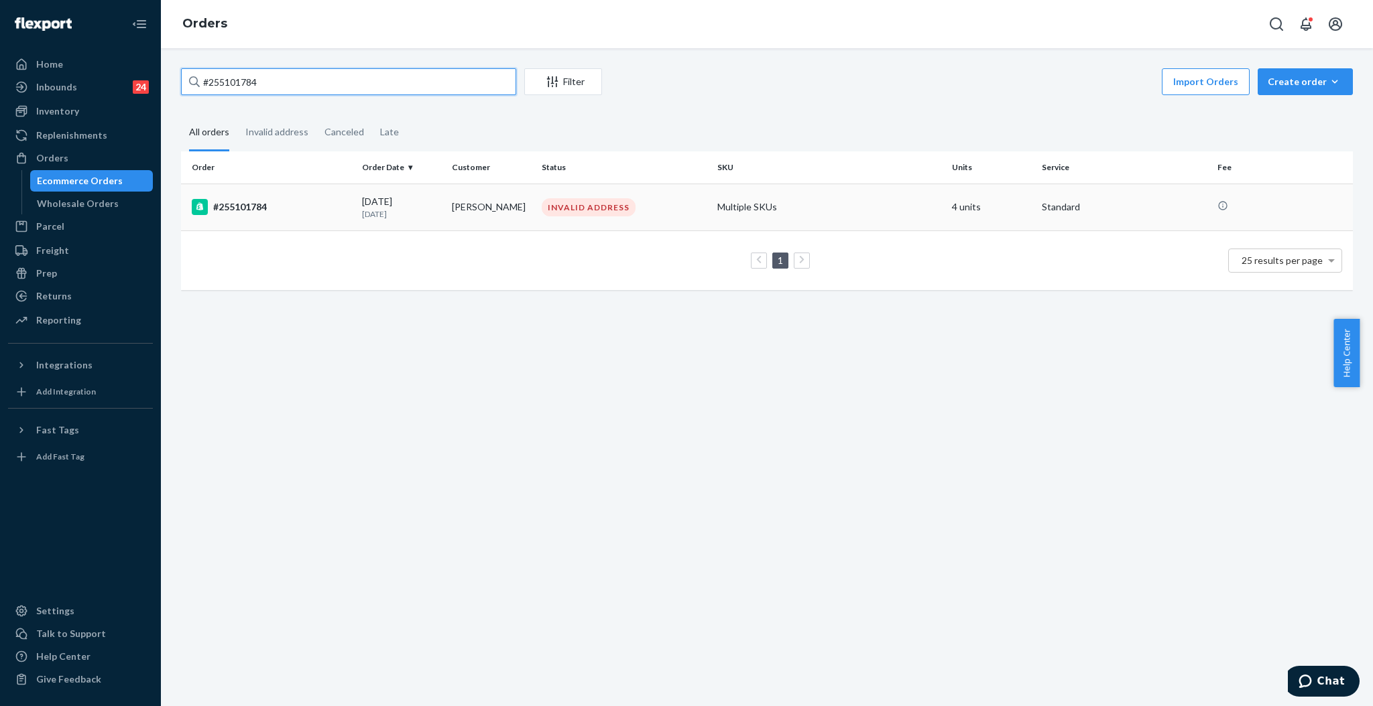
type input "#255101784"
click at [473, 211] on td "[PERSON_NAME]" at bounding box center [491, 207] width 90 height 47
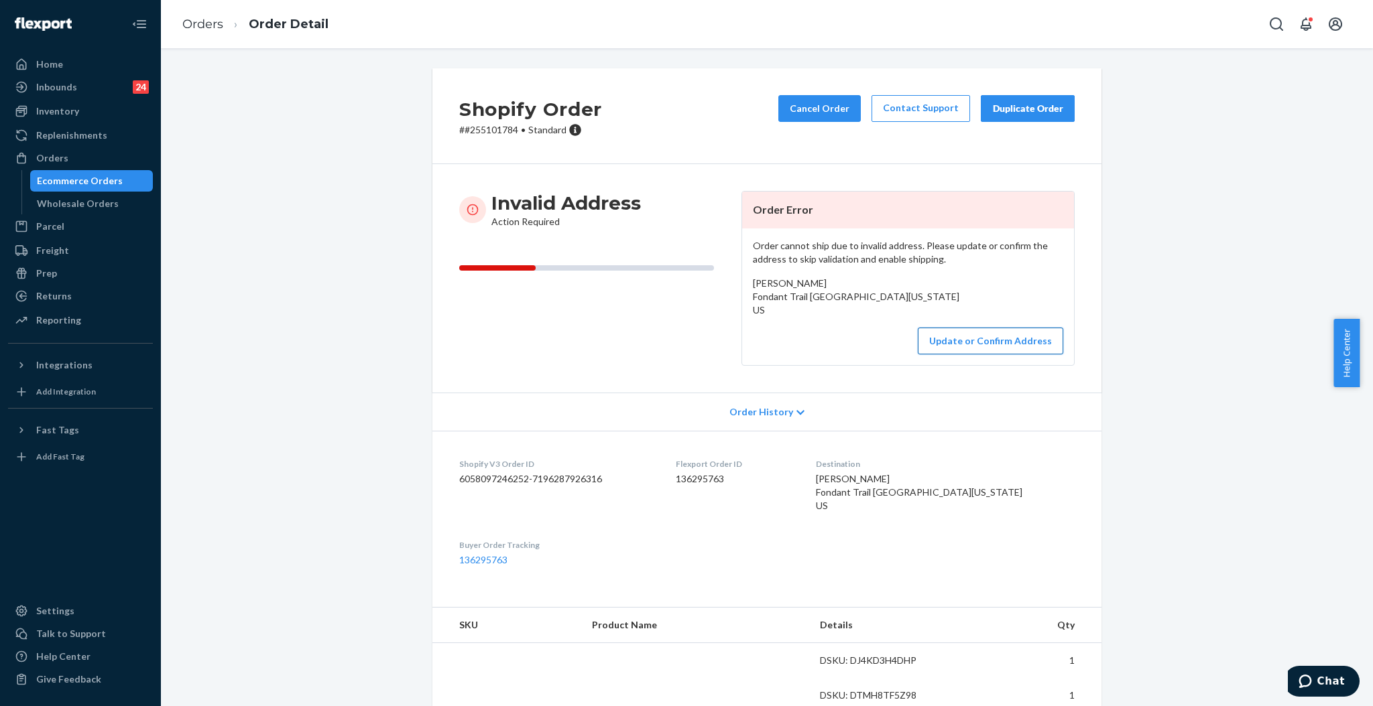
click at [971, 350] on button "Update or Confirm Address" at bounding box center [989, 341] width 145 height 27
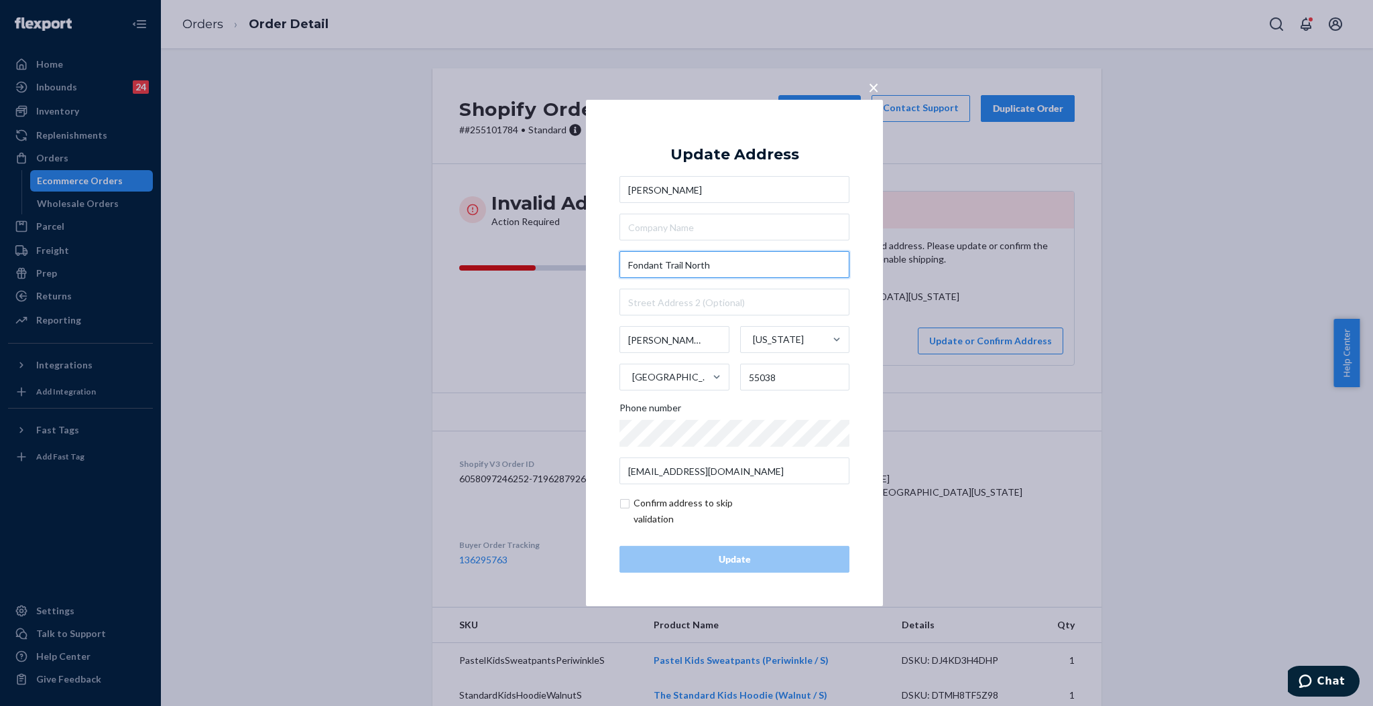
click at [629, 260] on input "Fondant Trail North" at bounding box center [734, 264] width 230 height 27
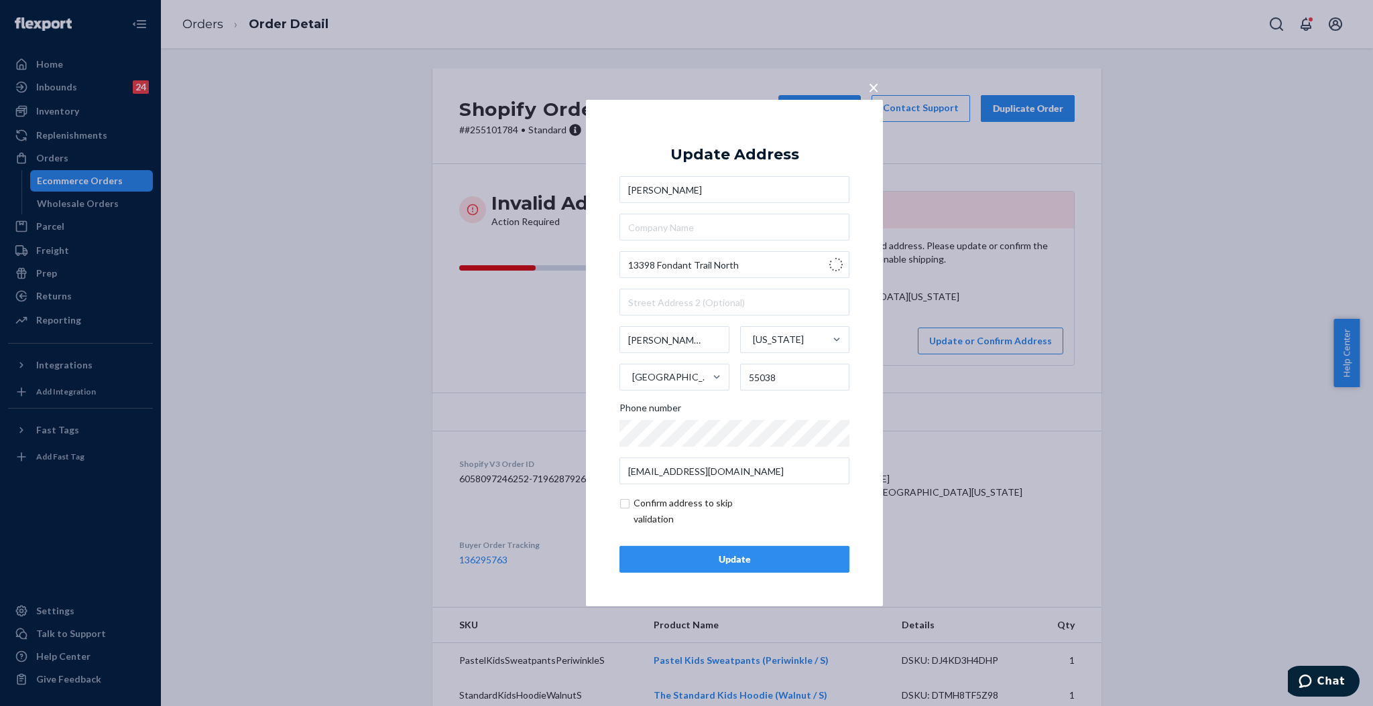
type input "13398 Fondant Trail N"
click at [669, 503] on input "checkbox" at bounding box center [696, 511] width 155 height 32
checkbox input "true"
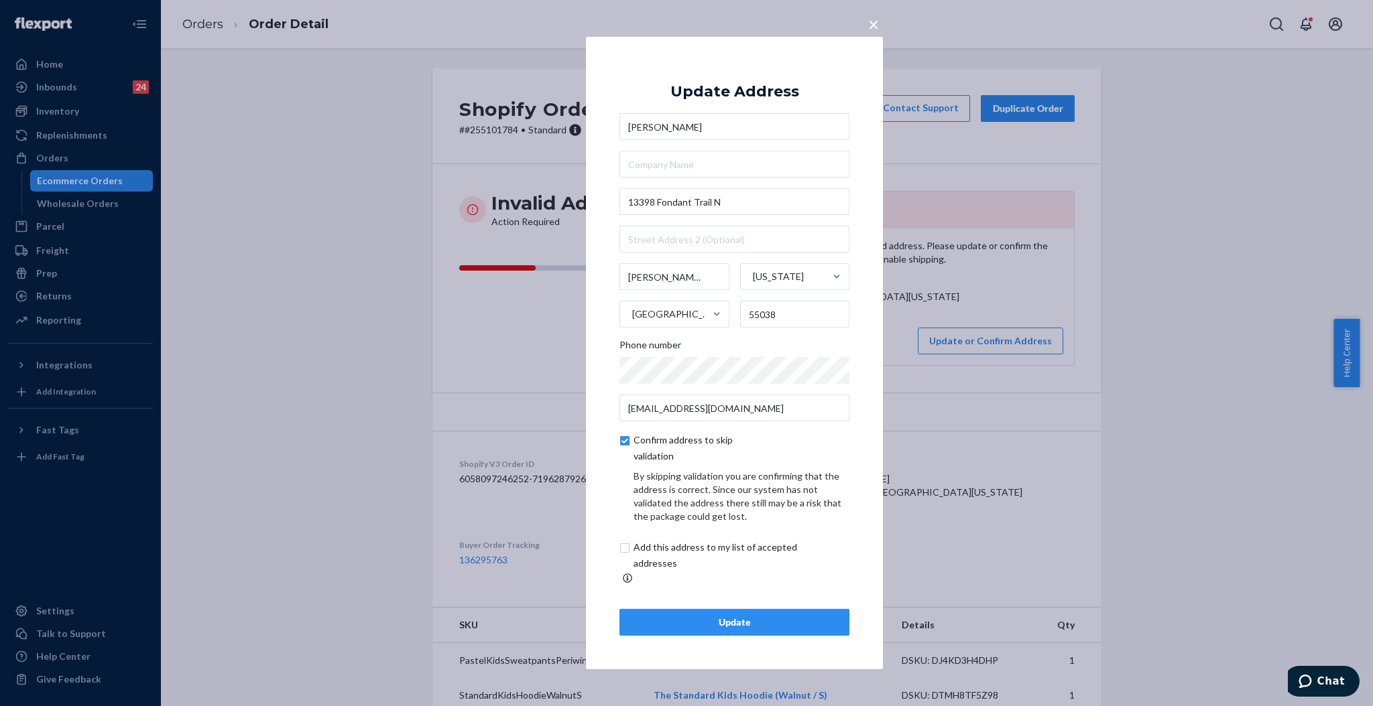
click at [771, 616] on div "Update" at bounding box center [734, 622] width 207 height 13
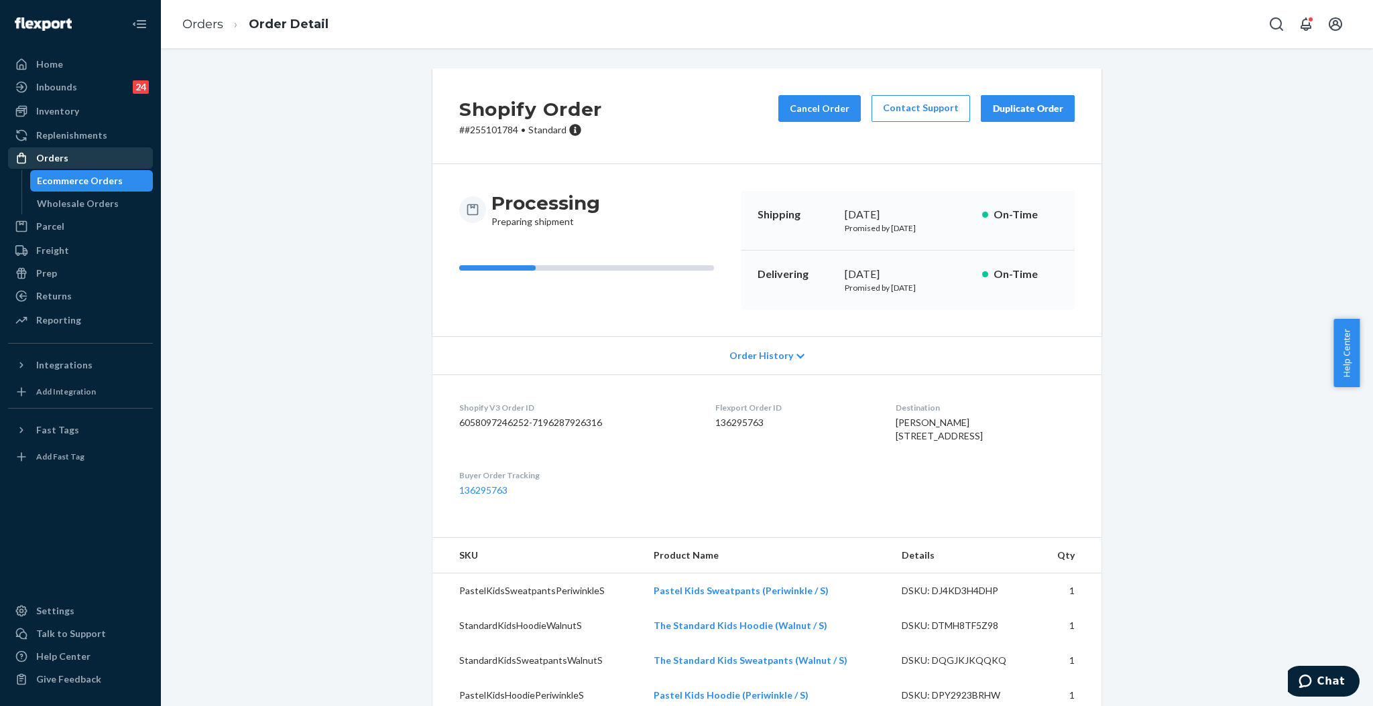
click at [38, 164] on div "Orders" at bounding box center [52, 157] width 32 height 13
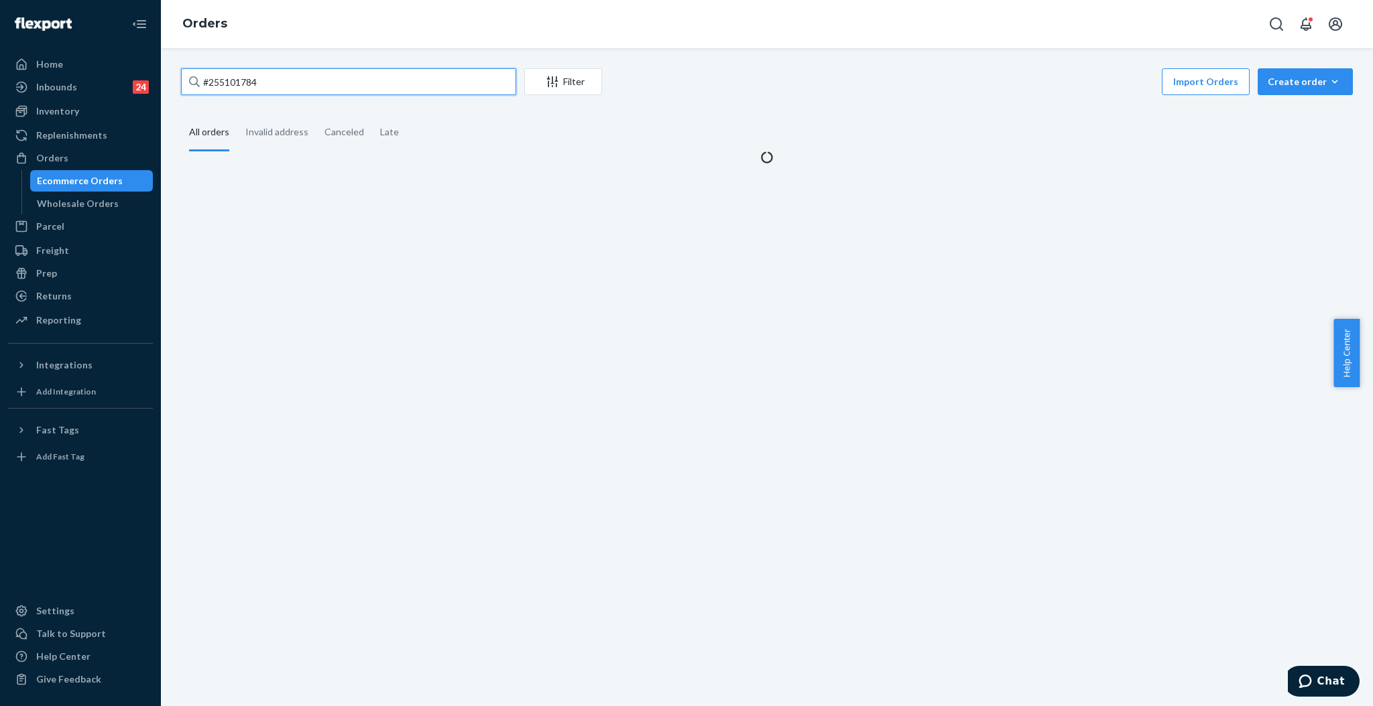
click at [428, 74] on input "#255101784" at bounding box center [348, 81] width 335 height 27
paste input "23187"
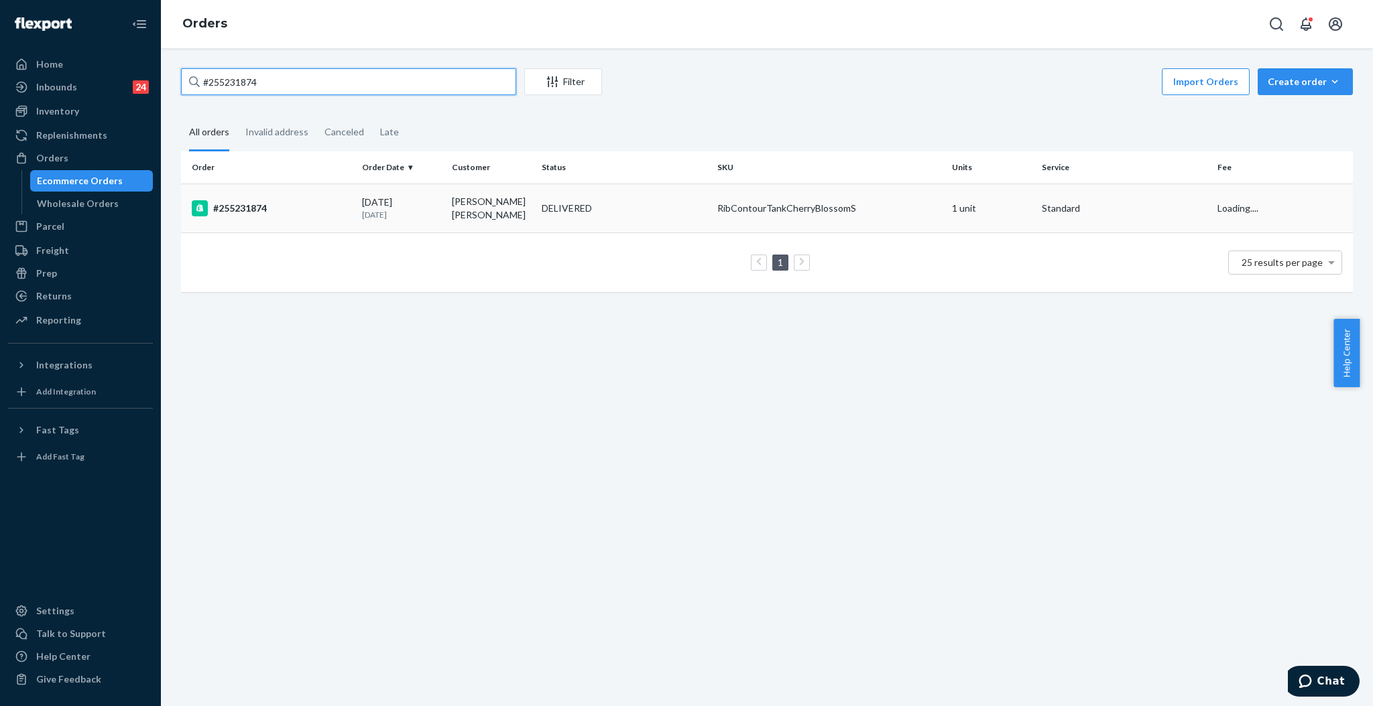
type input "#255231874"
click at [670, 216] on td "DELIVERED" at bounding box center [624, 208] width 176 height 49
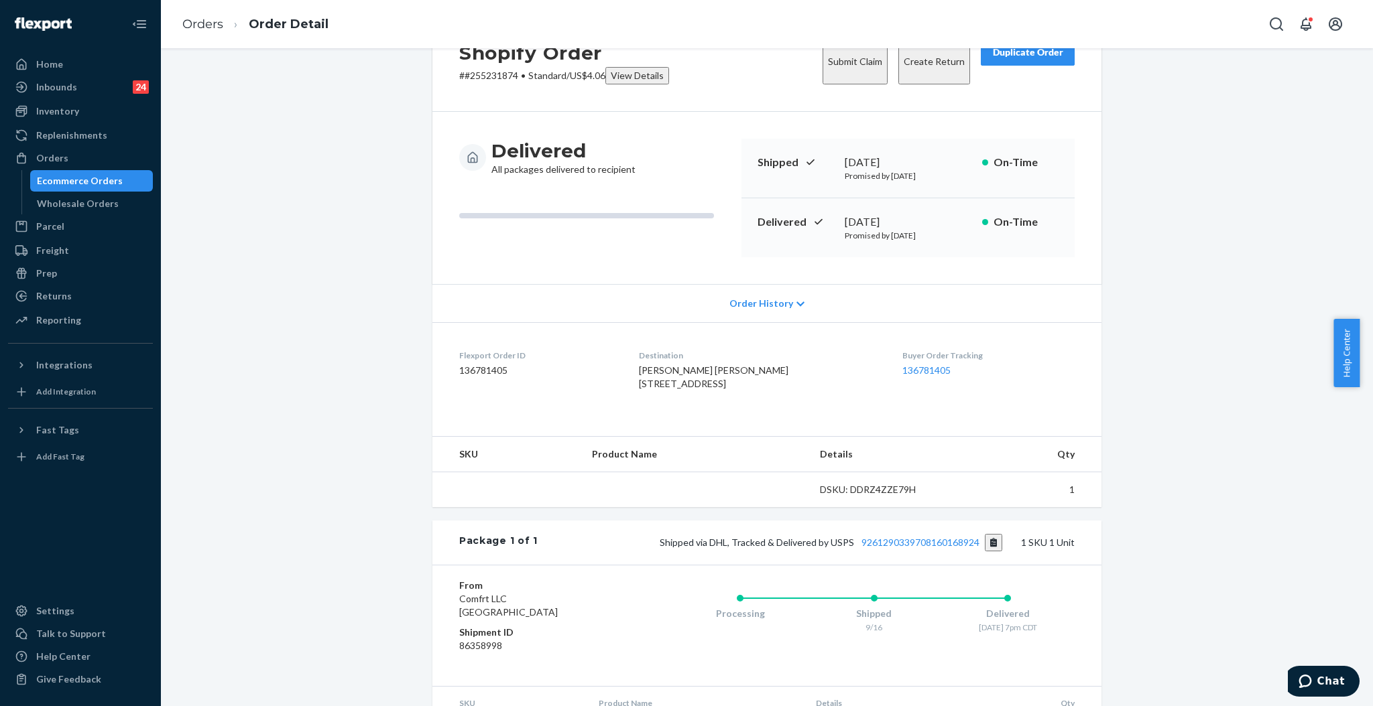
scroll to position [143, 0]
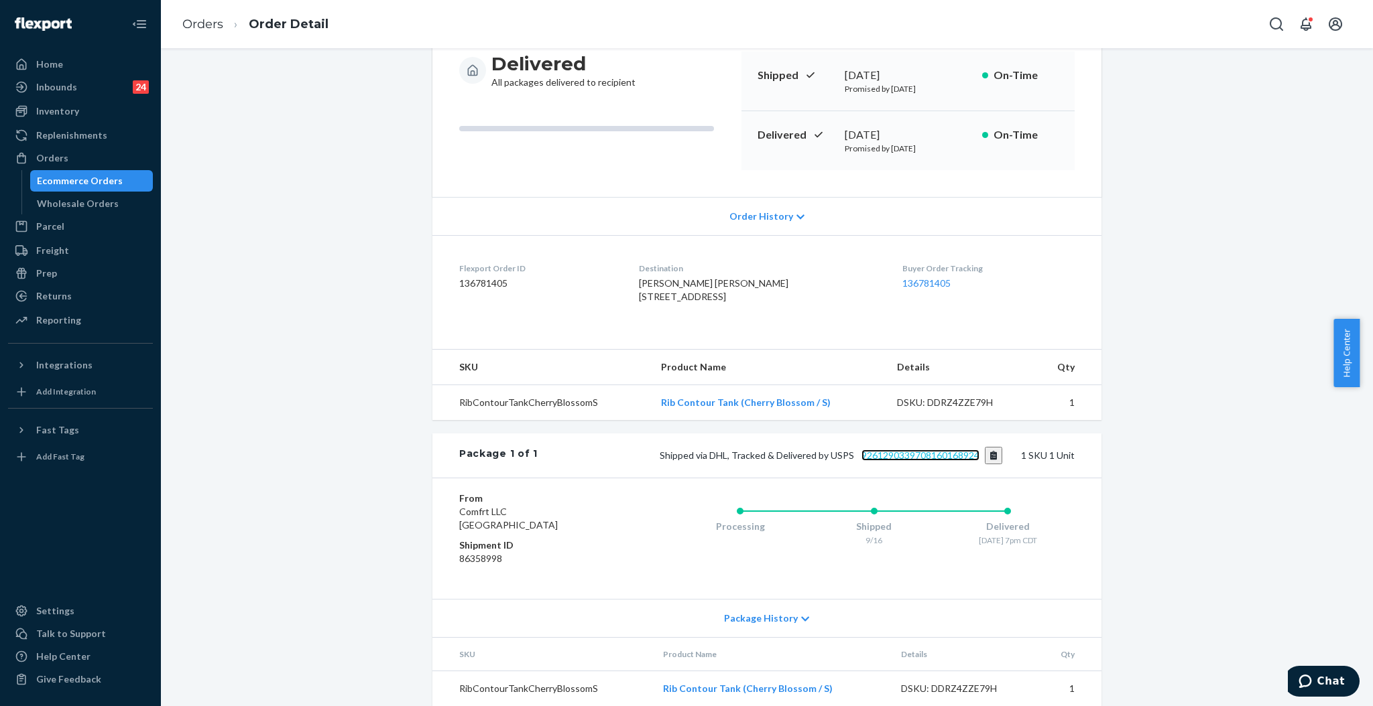
click at [921, 461] on link "9261290339708160168924" at bounding box center [920, 455] width 118 height 11
click at [56, 164] on div "Orders" at bounding box center [52, 157] width 32 height 13
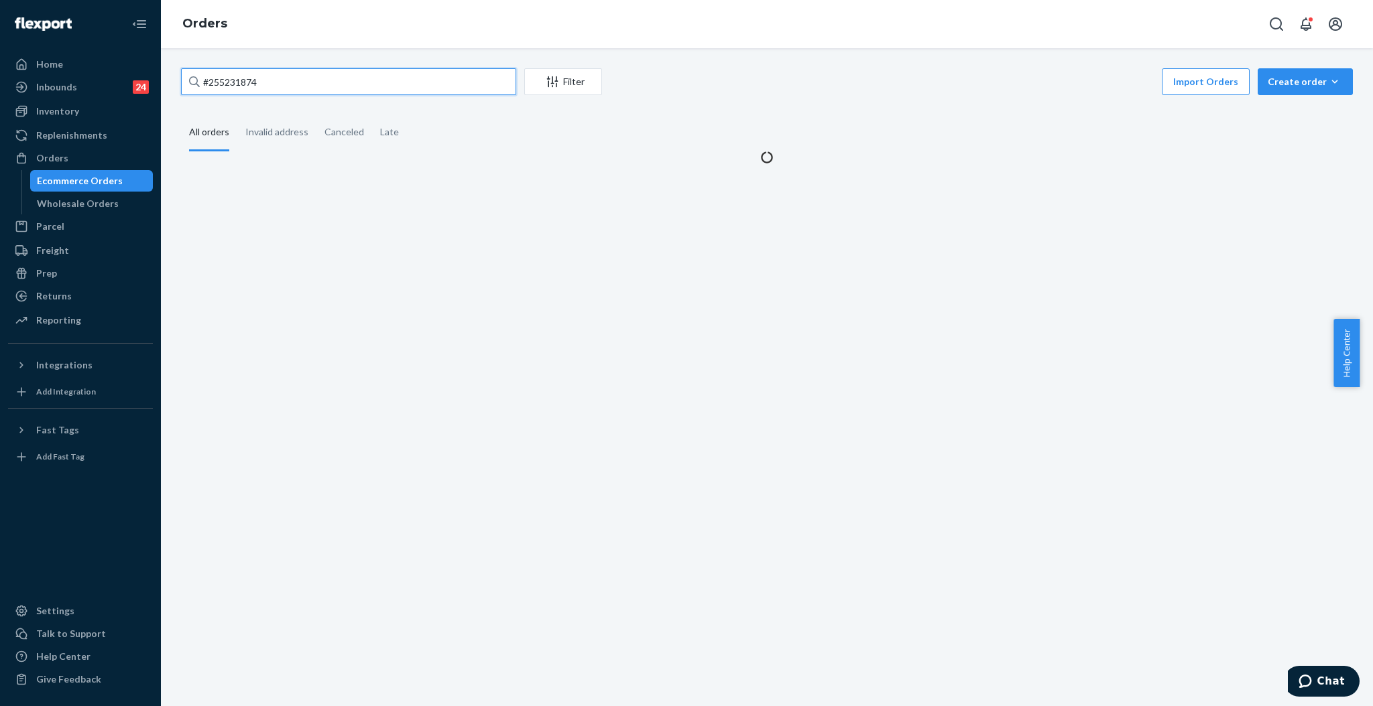
click at [386, 85] on input "#255231874" at bounding box center [348, 81] width 335 height 27
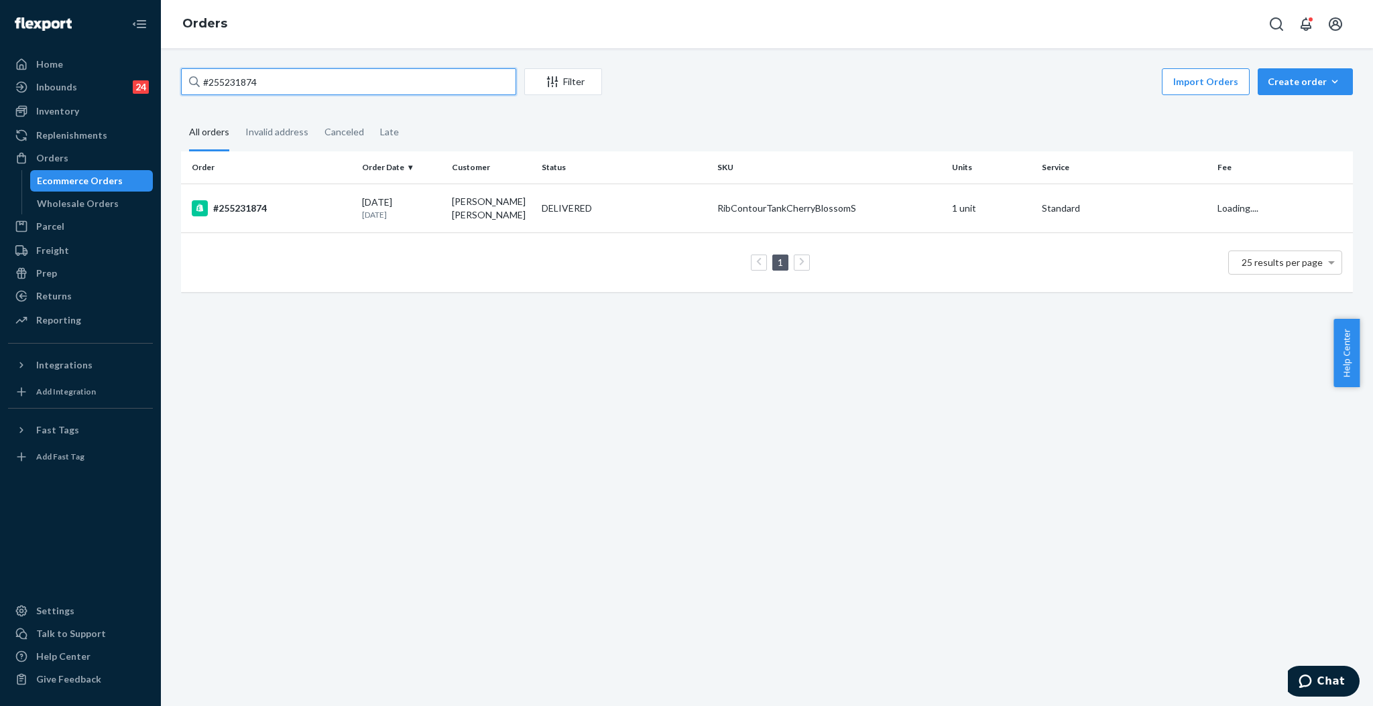
click at [386, 85] on input "#255231874" at bounding box center [348, 81] width 335 height 27
paste input "255229342"
type input "255229342"
click at [555, 212] on div "IN TRANSIT" at bounding box center [569, 206] width 54 height 13
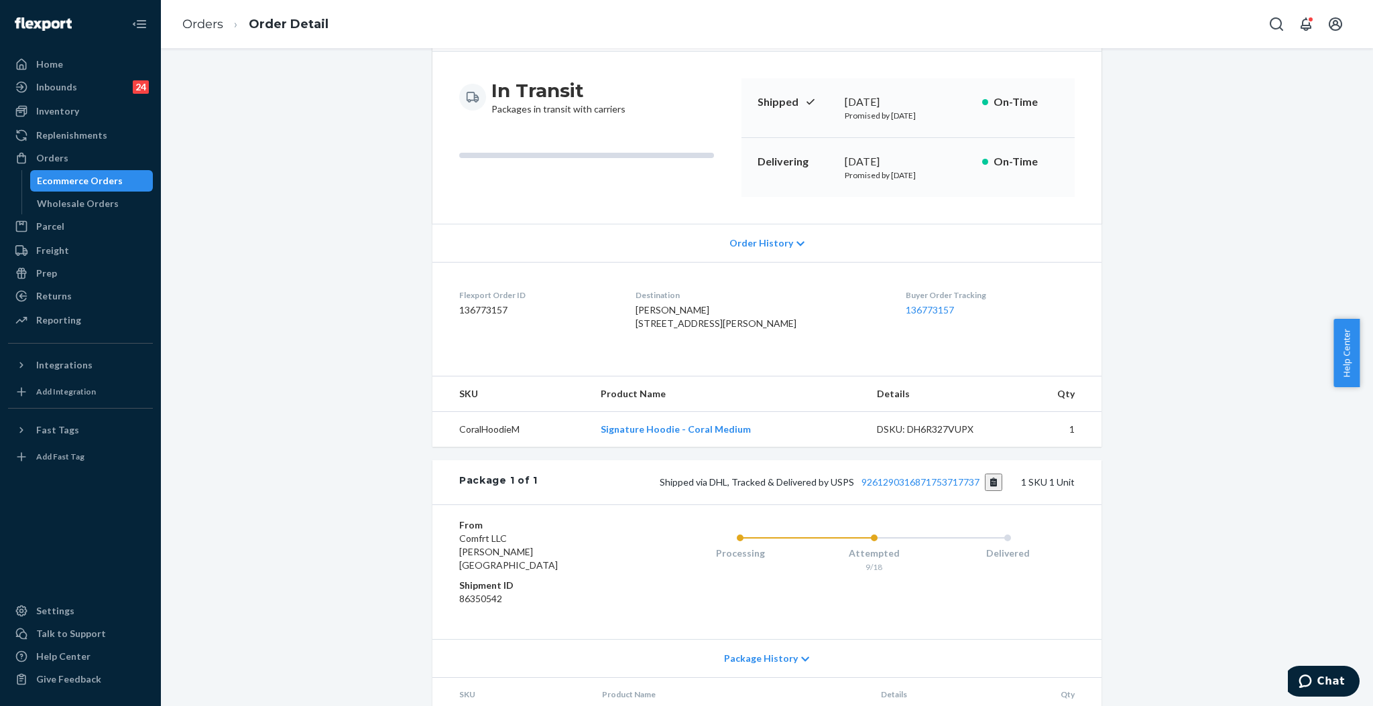
scroll to position [181, 0]
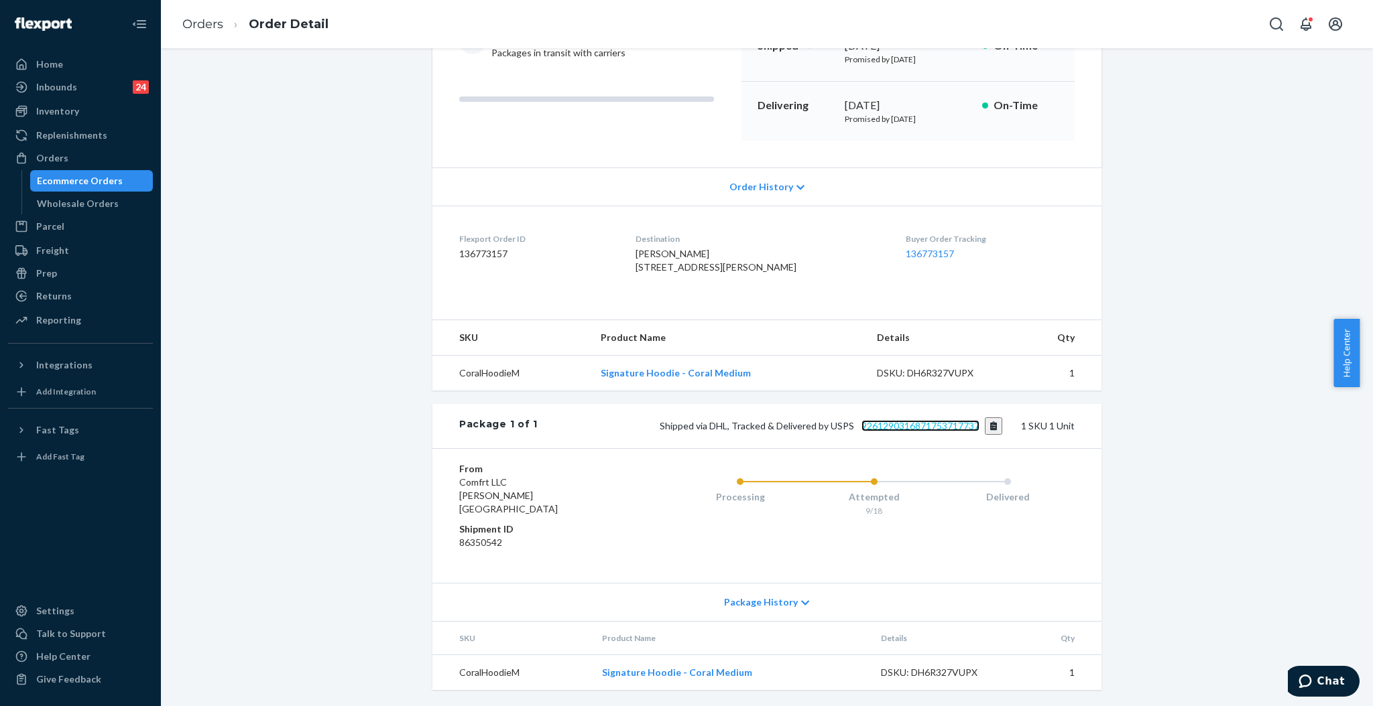
click at [938, 432] on link "9261290316871753717737" at bounding box center [920, 425] width 118 height 11
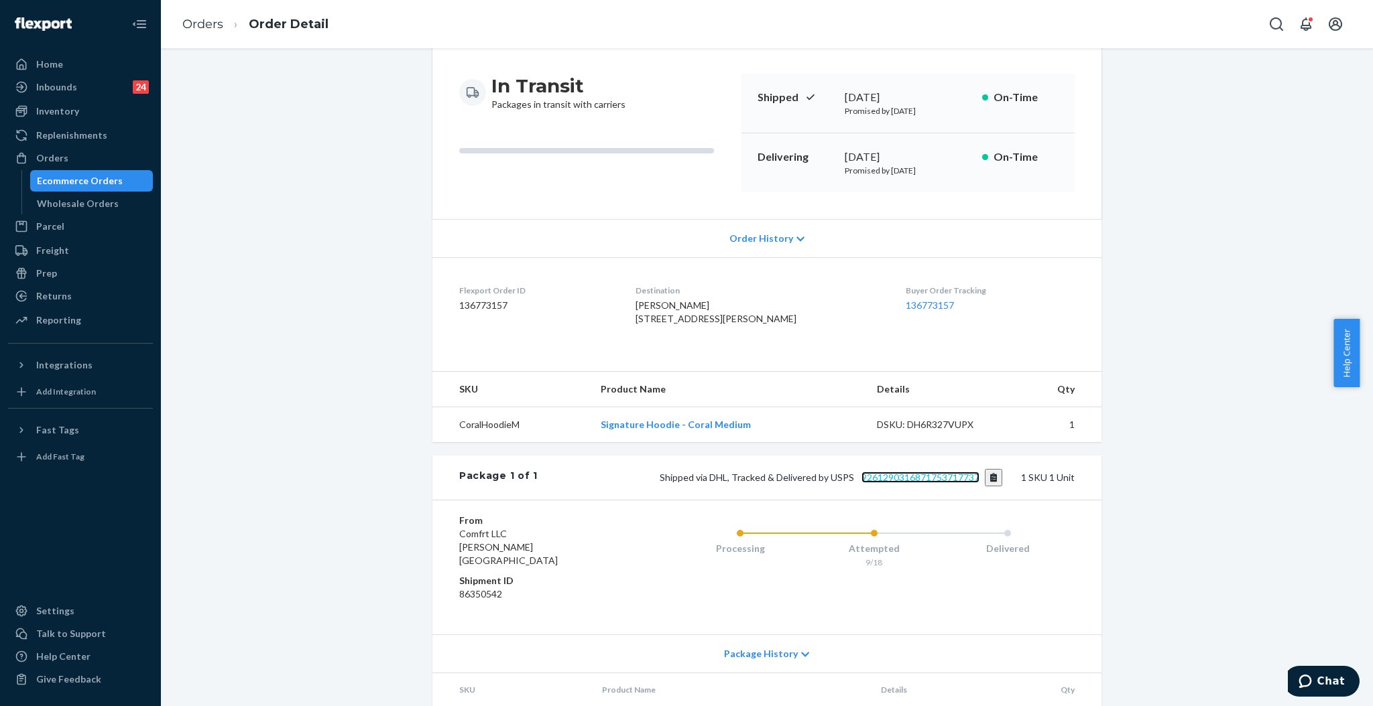
scroll to position [0, 0]
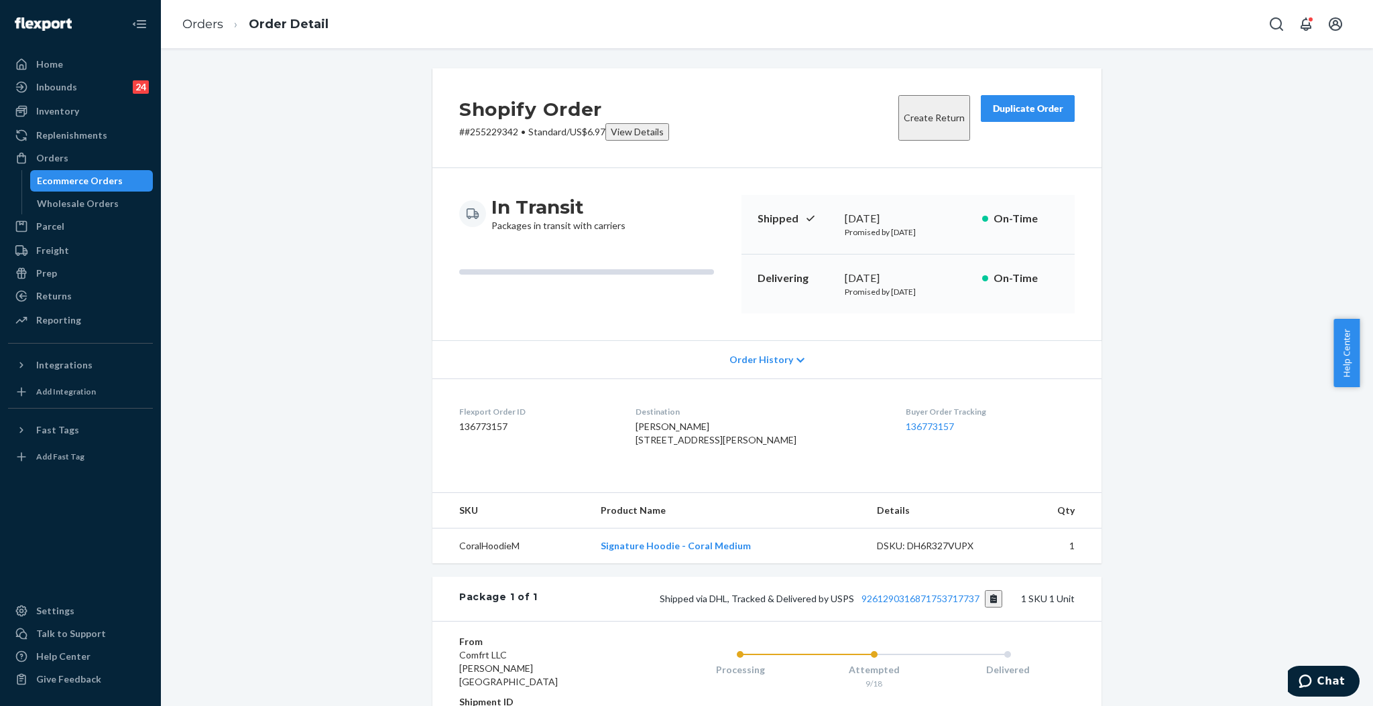
click at [1045, 102] on div "Duplicate Order" at bounding box center [1027, 108] width 71 height 13
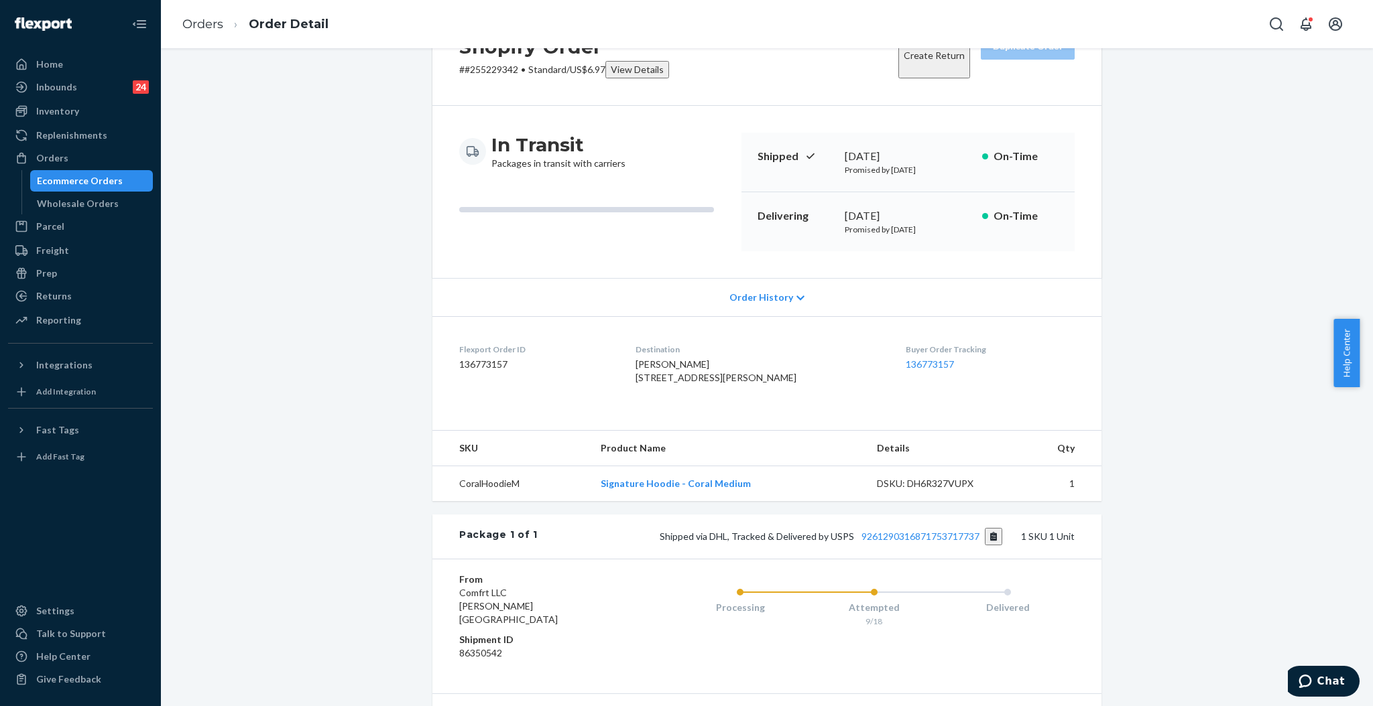
scroll to position [178, 0]
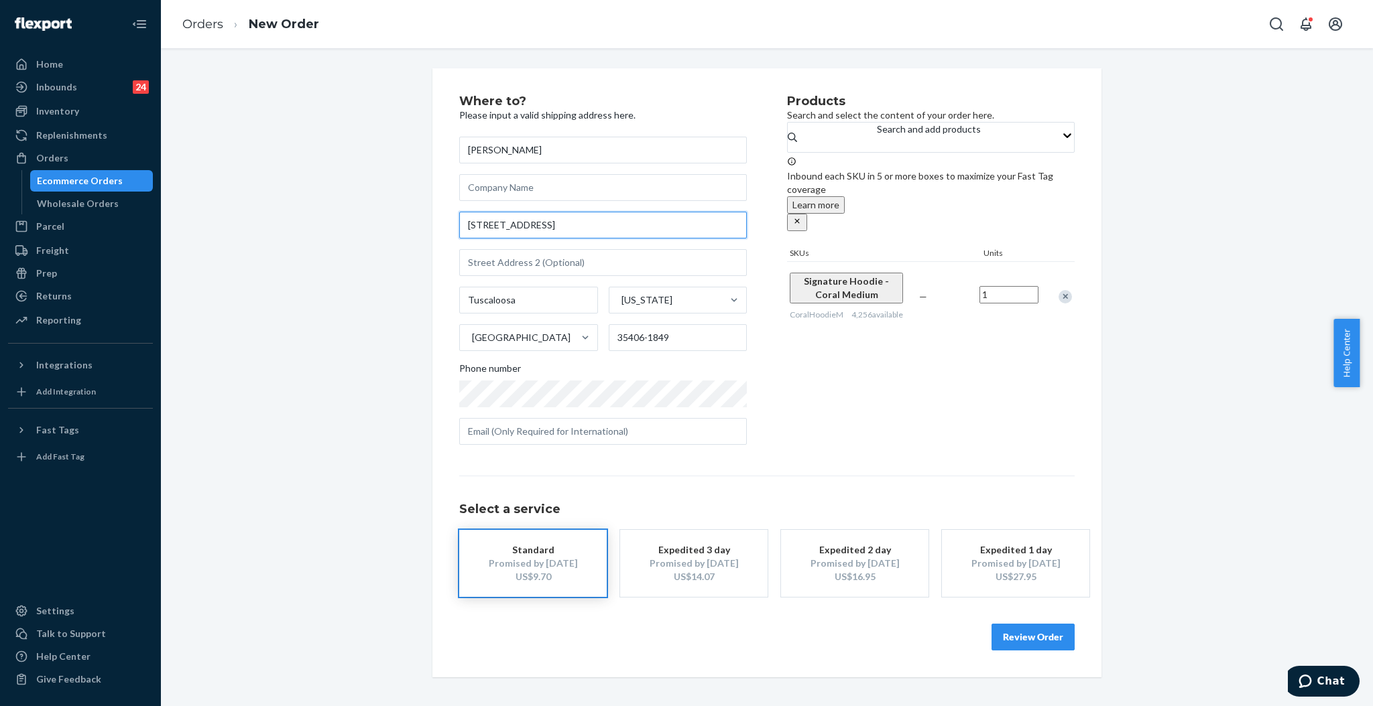
drag, startPoint x: 594, startPoint y: 229, endPoint x: 401, endPoint y: 226, distance: 193.0
click at [401, 226] on div "Where to? Please input a valid shipping address here. [PERSON_NAME] [STREET_ADD…" at bounding box center [767, 372] width 1192 height 609
paste input "[STREET_ADDRESS][PERSON_NAME]"
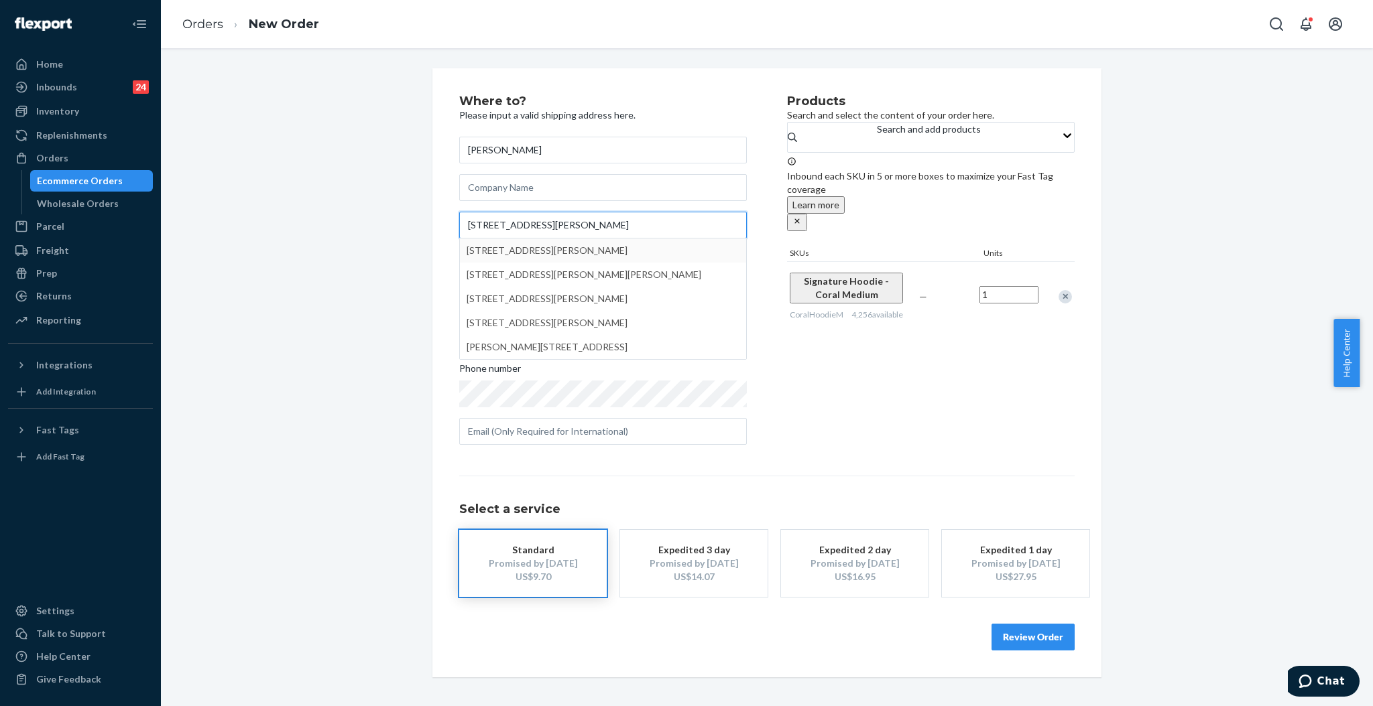
drag, startPoint x: 550, startPoint y: 224, endPoint x: 613, endPoint y: 229, distance: 63.2
click at [613, 229] on input "[STREET_ADDRESS][PERSON_NAME]" at bounding box center [603, 225] width 288 height 27
type input "[STREET_ADDRESS][PERSON_NAME]"
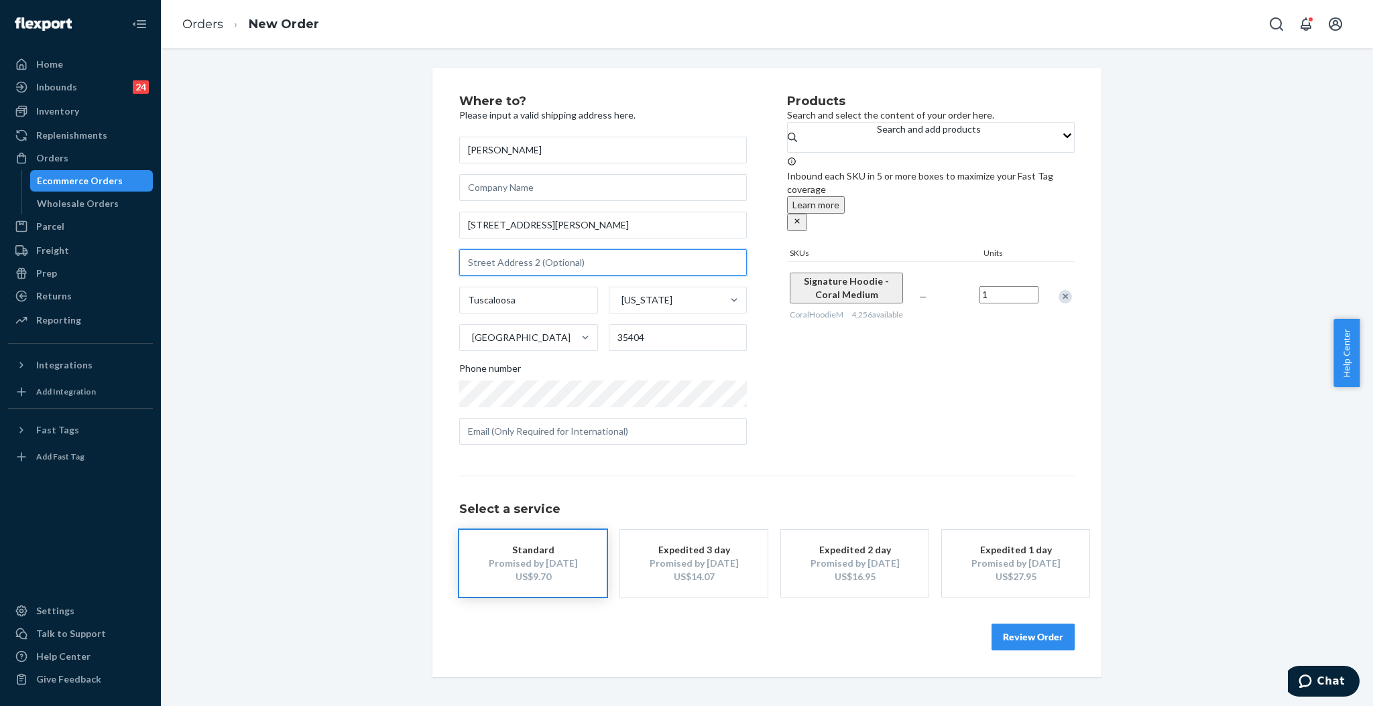
click at [534, 269] on input "text" at bounding box center [603, 262] width 288 height 27
paste input "Unit C134"
type input "Unit C134"
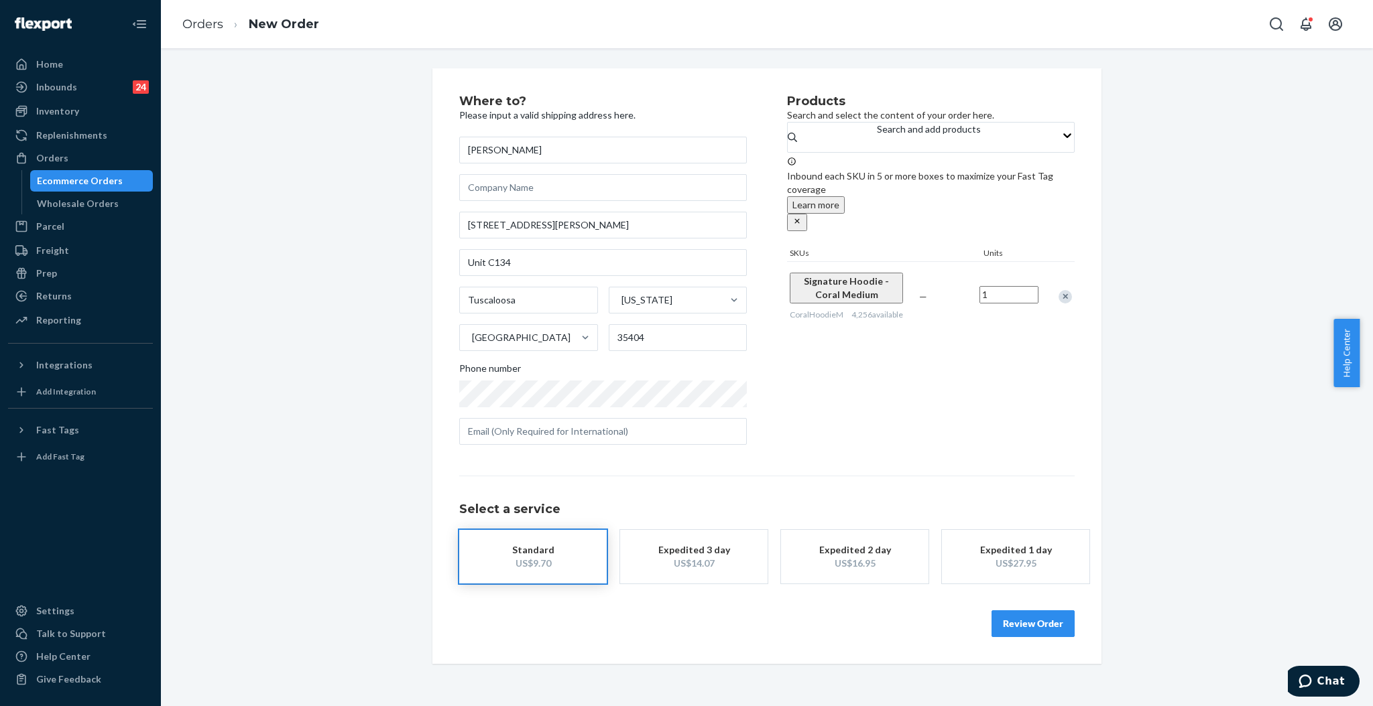
click at [622, 446] on div "Where to? Please input a valid shipping address here. [PERSON_NAME] [STREET_ADD…" at bounding box center [623, 275] width 328 height 361
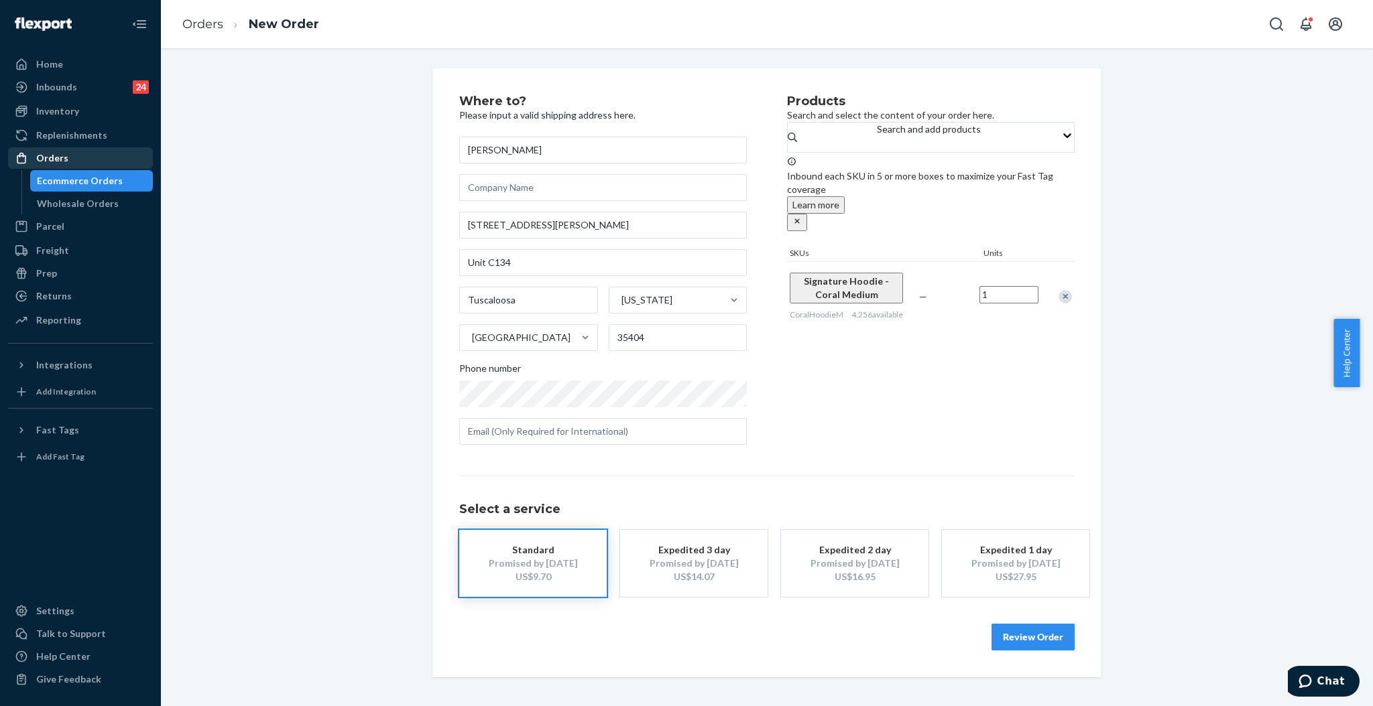
click at [70, 166] on div "Orders" at bounding box center [80, 158] width 142 height 19
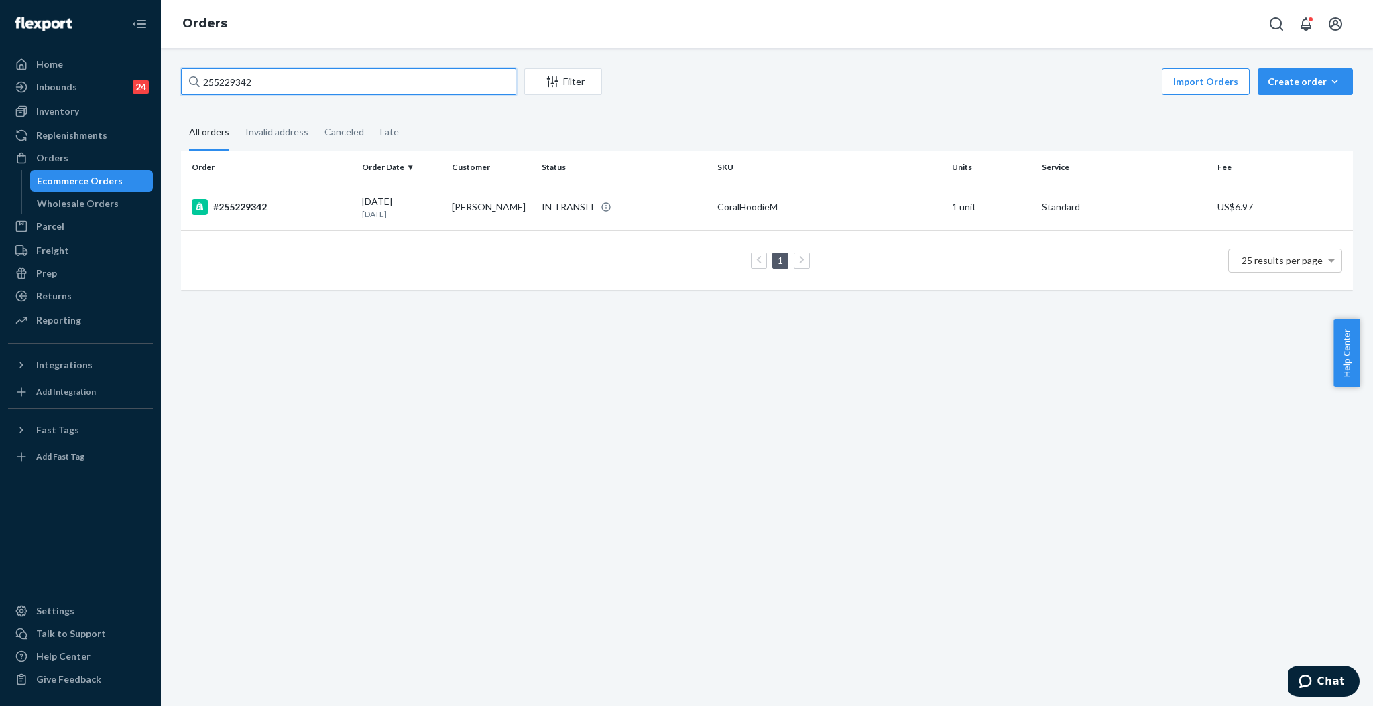
click at [288, 81] on input "255229342" at bounding box center [348, 81] width 335 height 27
paste input "325729"
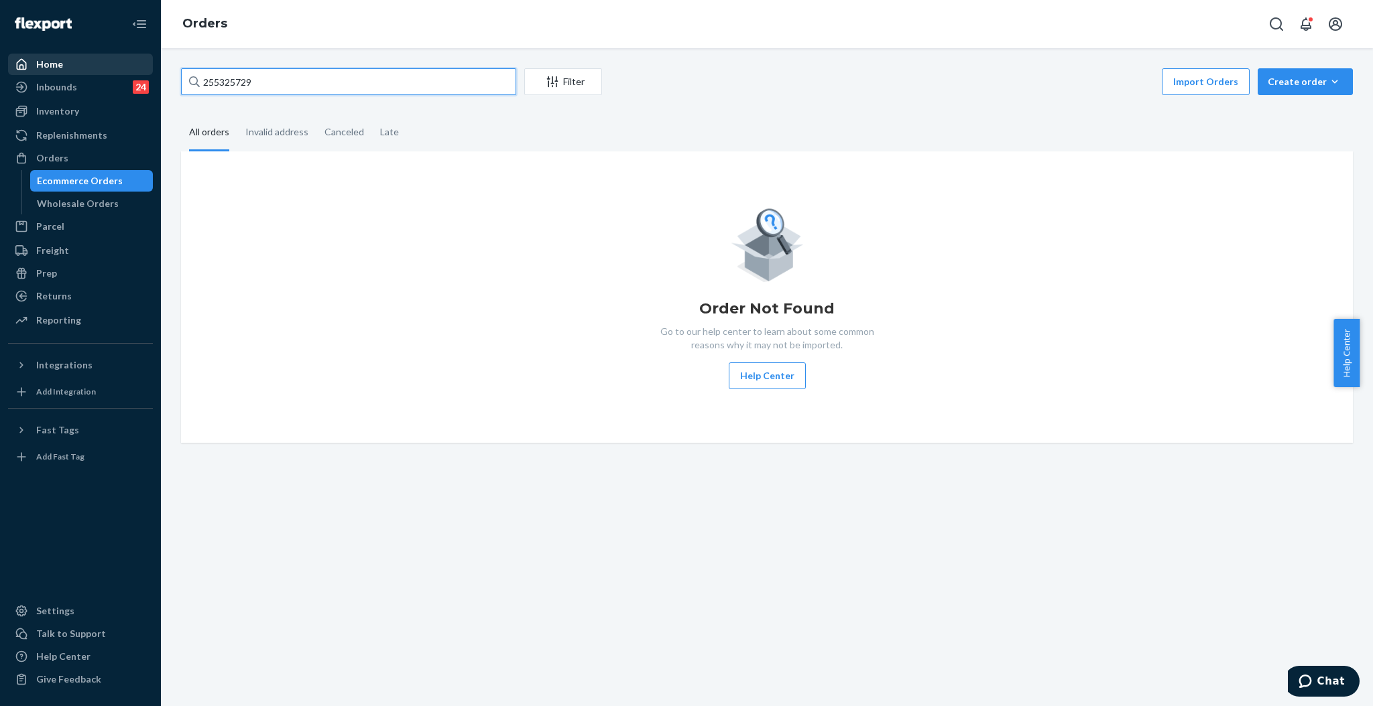
drag, startPoint x: 357, startPoint y: 73, endPoint x: 110, endPoint y: 74, distance: 247.3
click at [110, 74] on div "Home Inbounds 24 Shipping Plans Problems 24 Inventory Products Replenishments O…" at bounding box center [686, 353] width 1373 height 706
paste input "#255277427"
click at [277, 82] on input "#255277427" at bounding box center [348, 81] width 335 height 27
type input "#255277427"
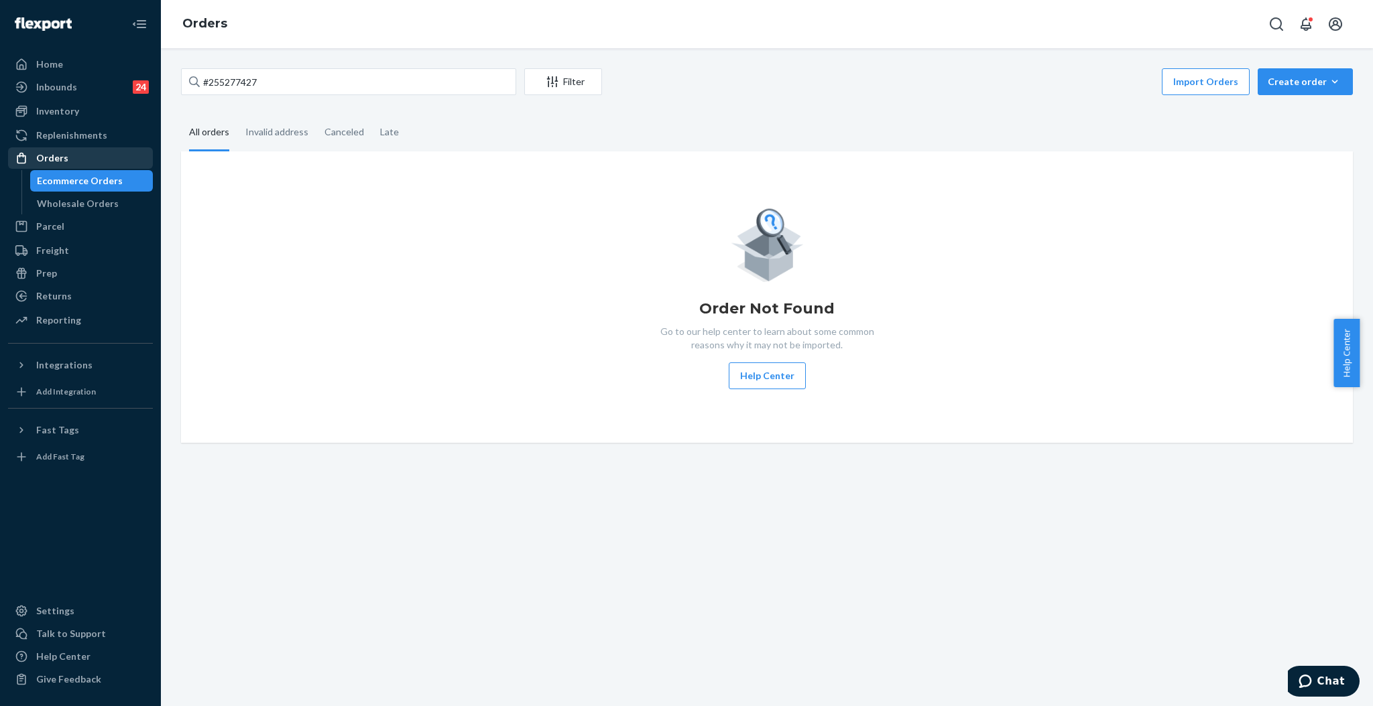
click at [40, 154] on div "Orders" at bounding box center [52, 157] width 32 height 13
click at [47, 226] on div "Parcel" at bounding box center [50, 226] width 28 height 13
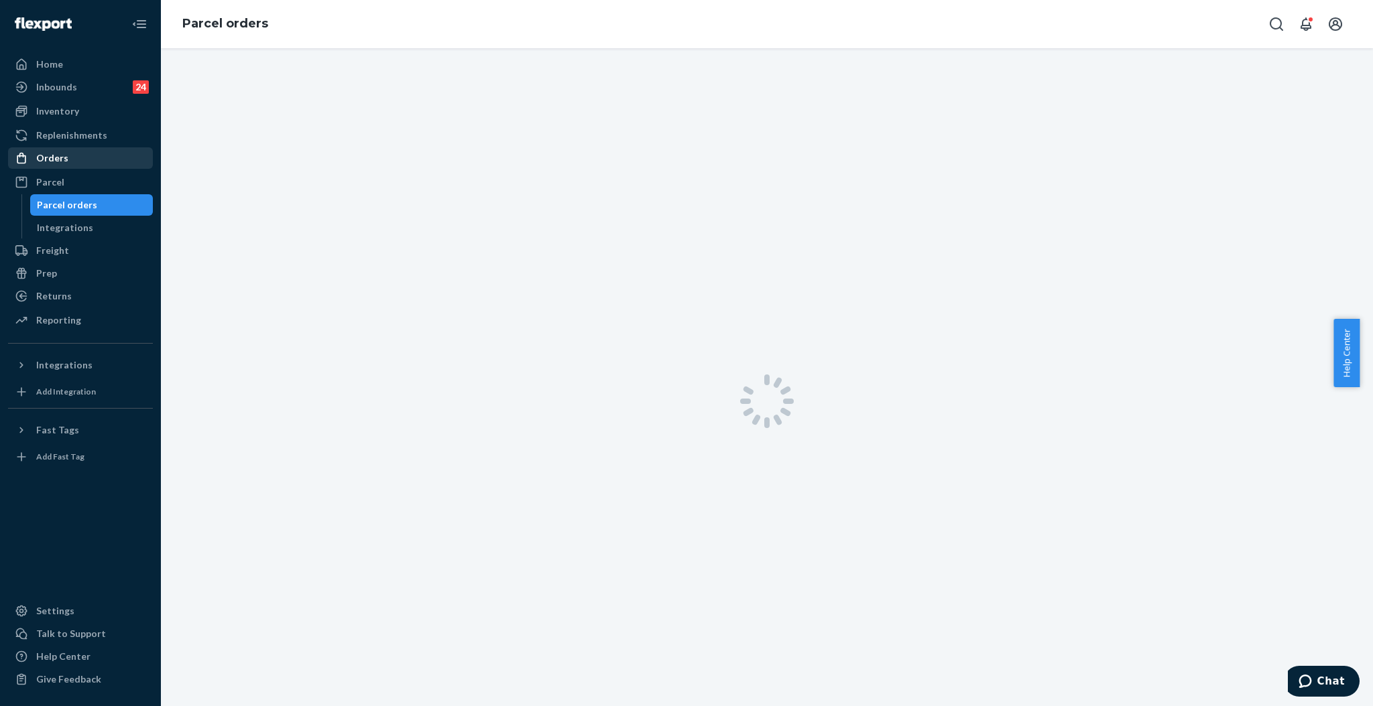
click at [64, 160] on div "Orders" at bounding box center [52, 157] width 32 height 13
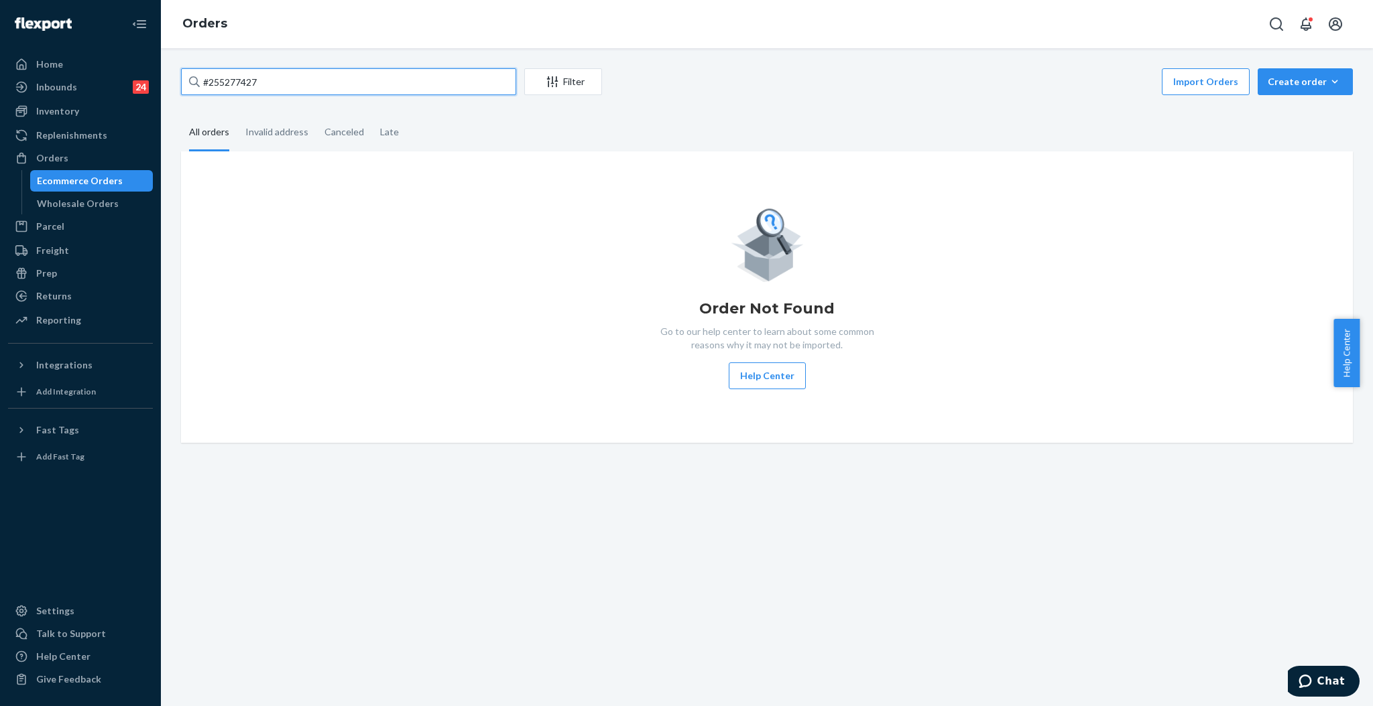
drag, startPoint x: 281, startPoint y: 82, endPoint x: 178, endPoint y: 79, distance: 103.2
click at [179, 79] on div "#255277427 Filter Import Orders Create order Ecommerce order Removal order All …" at bounding box center [767, 255] width 1192 height 375
click at [1269, 19] on icon "Open Search Box" at bounding box center [1276, 24] width 16 height 16
click at [1184, 27] on input "Search Input" at bounding box center [1210, 24] width 110 height 17
type input "#255277427"
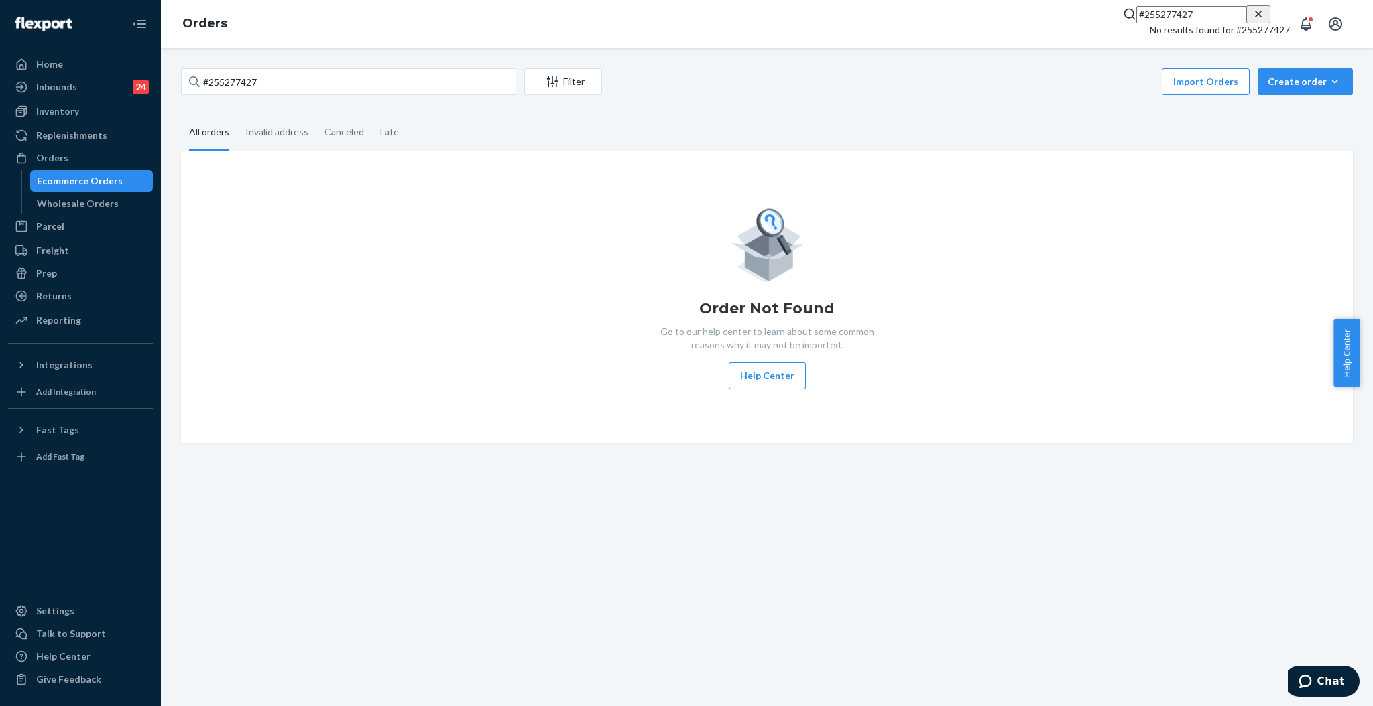
drag, startPoint x: 1281, startPoint y: 20, endPoint x: 1141, endPoint y: 3, distance: 140.5
click at [1265, 20] on icon "Close Search" at bounding box center [1257, 13] width 13 height 13
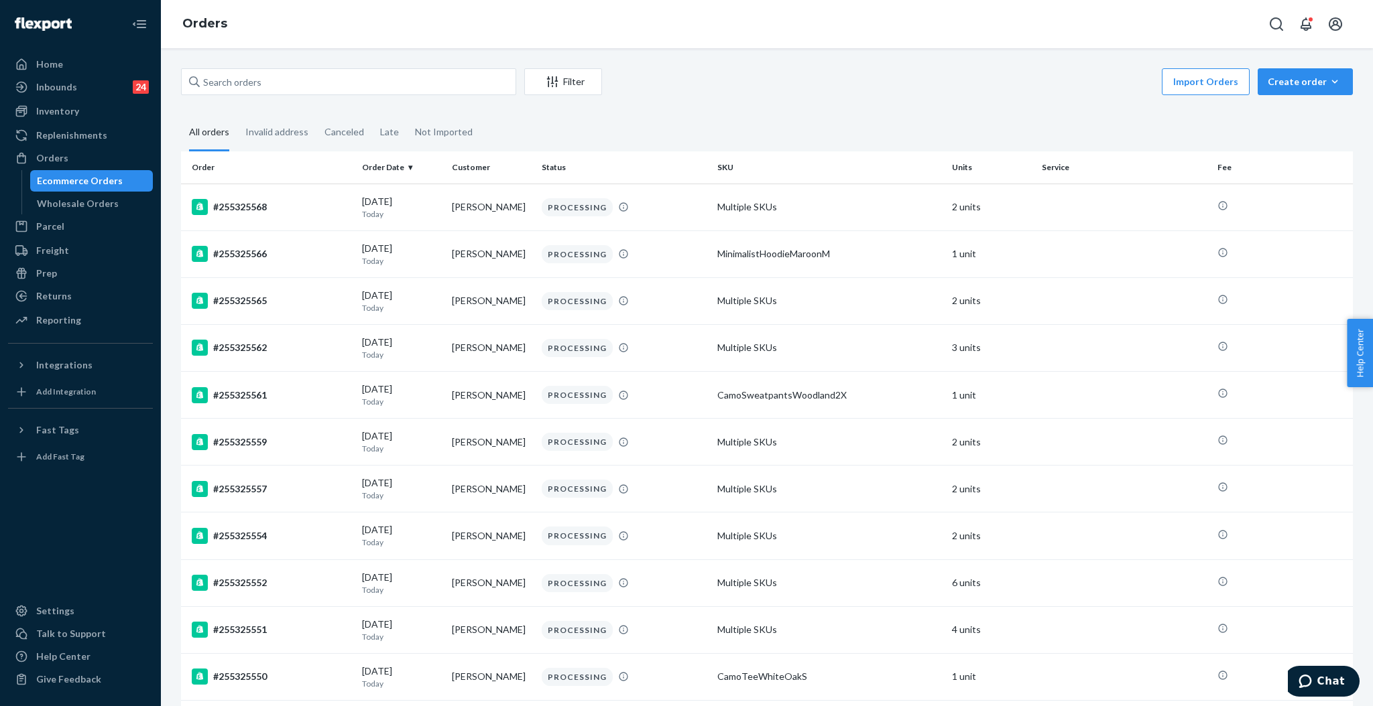
click at [416, 64] on div "Filter Import Orders Create order Ecommerce order Removal order All orders Inva…" at bounding box center [767, 377] width 1212 height 658
click at [417, 81] on input "text" at bounding box center [348, 81] width 335 height 27
paste input "9c6f328e1e18bc6f9"
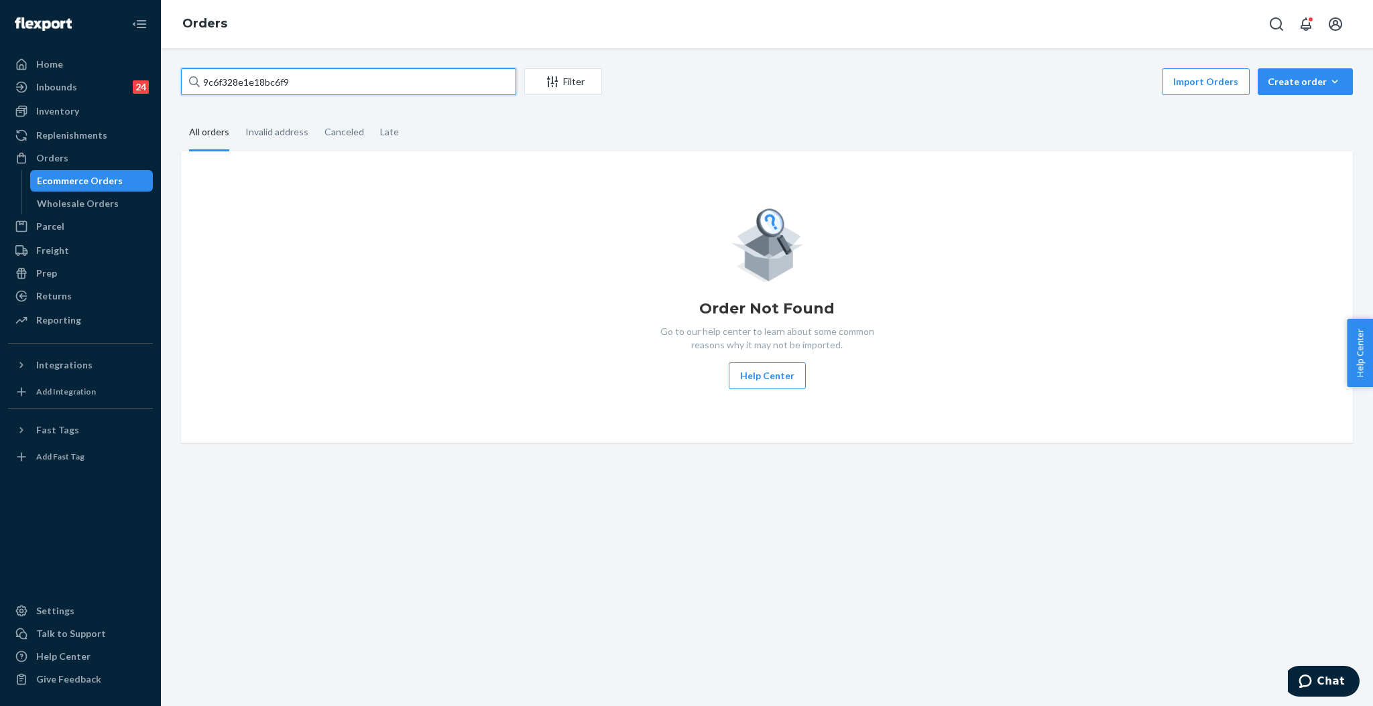
drag, startPoint x: 359, startPoint y: 86, endPoint x: 160, endPoint y: 81, distance: 199.8
click at [160, 81] on div "Home Inbounds 24 Shipping Plans Problems 24 Inventory Products Replenishments O…" at bounding box center [686, 353] width 1373 height 706
paste input "#255277427"
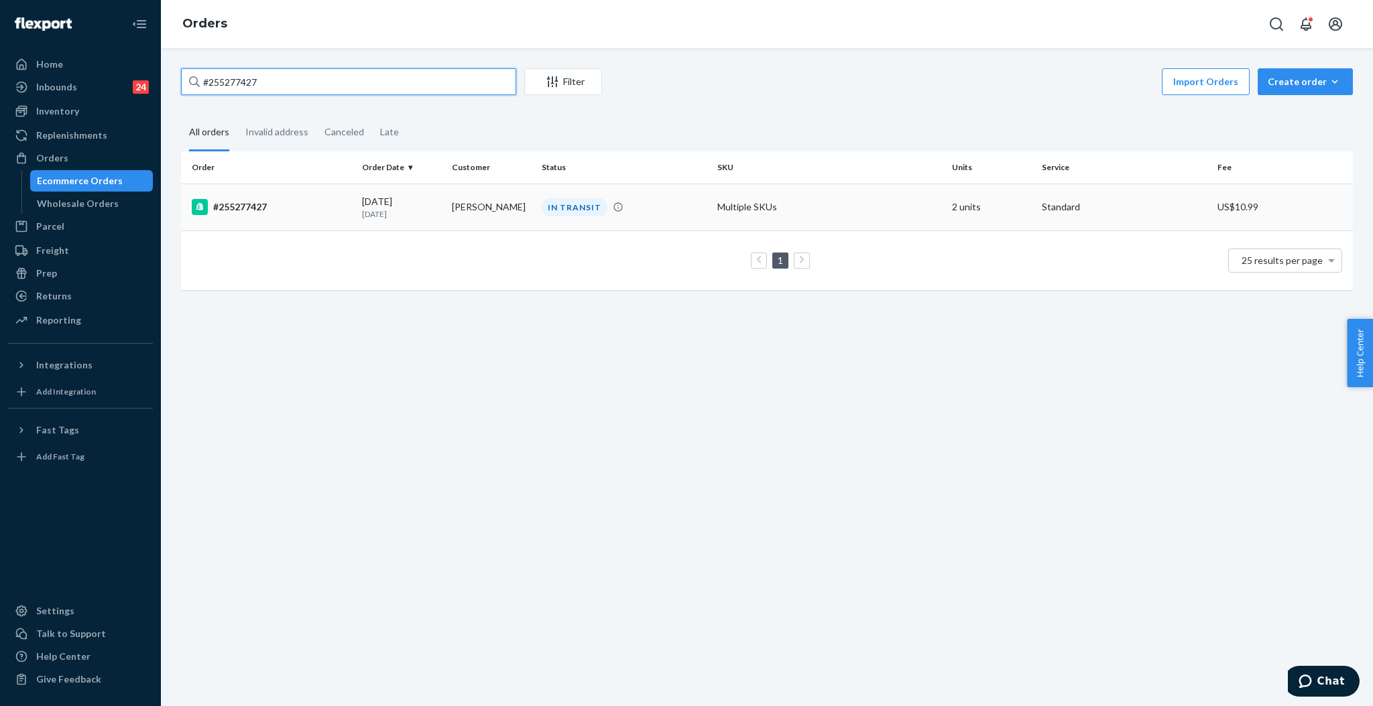
type input "#255277427"
click at [536, 211] on td "IN TRANSIT" at bounding box center [624, 207] width 176 height 47
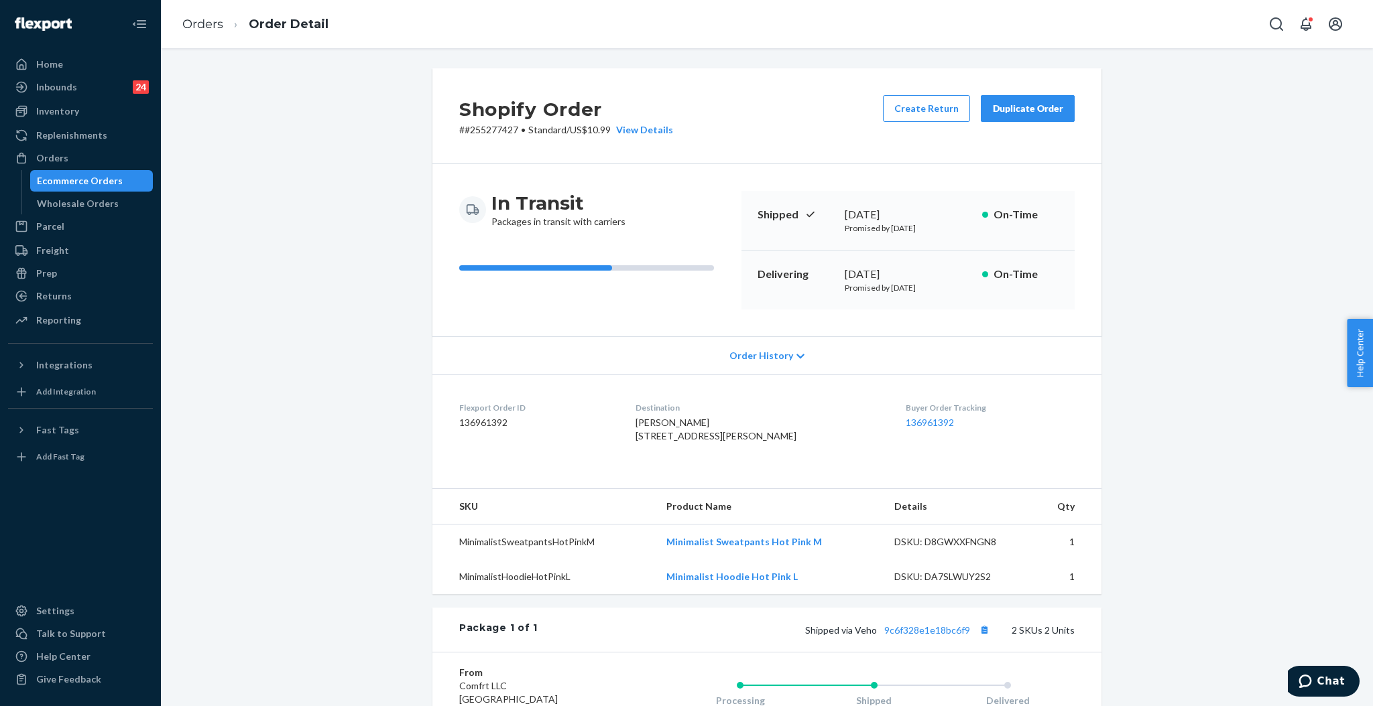
scroll to position [178, 0]
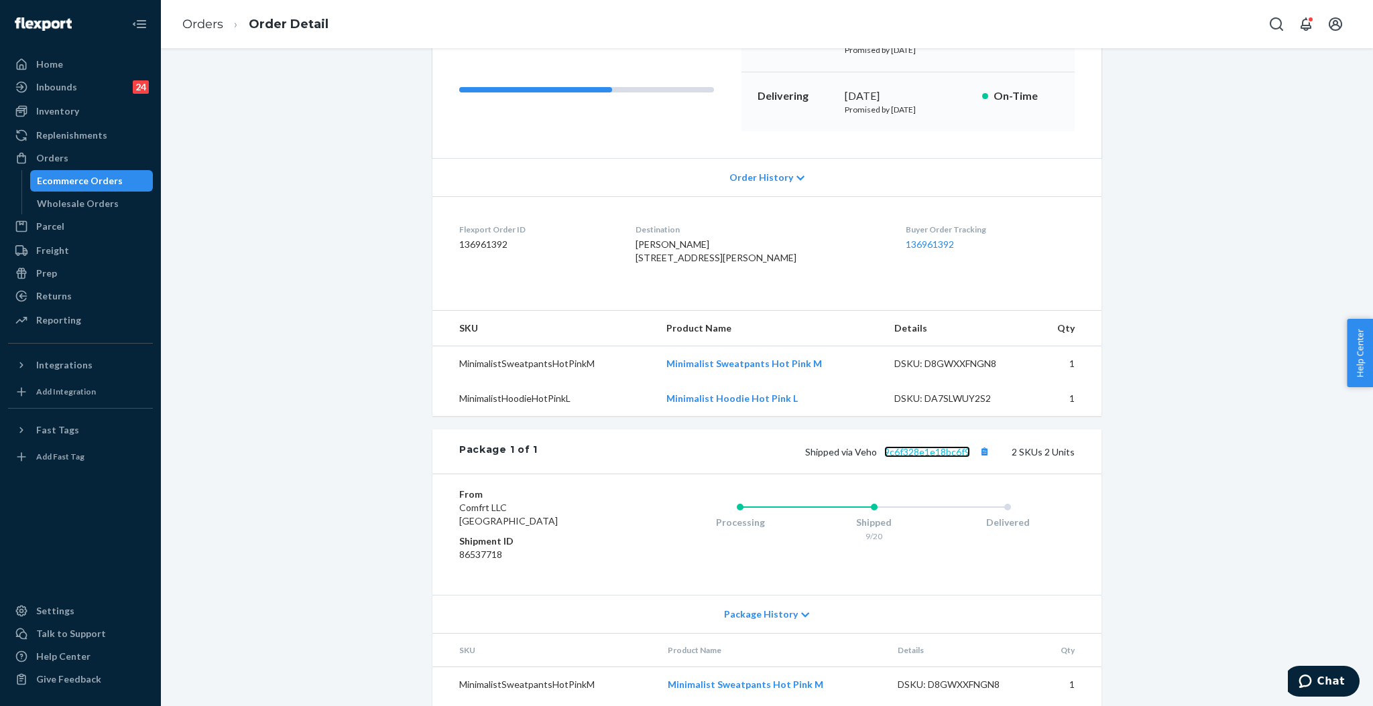
click at [938, 458] on link "9c6f328e1e18bc6f9" at bounding box center [927, 451] width 86 height 11
drag, startPoint x: 865, startPoint y: 479, endPoint x: 966, endPoint y: 475, distance: 101.9
click at [966, 458] on span "Shipped via Veho 9c6f328e1e18bc6f9" at bounding box center [899, 451] width 188 height 11
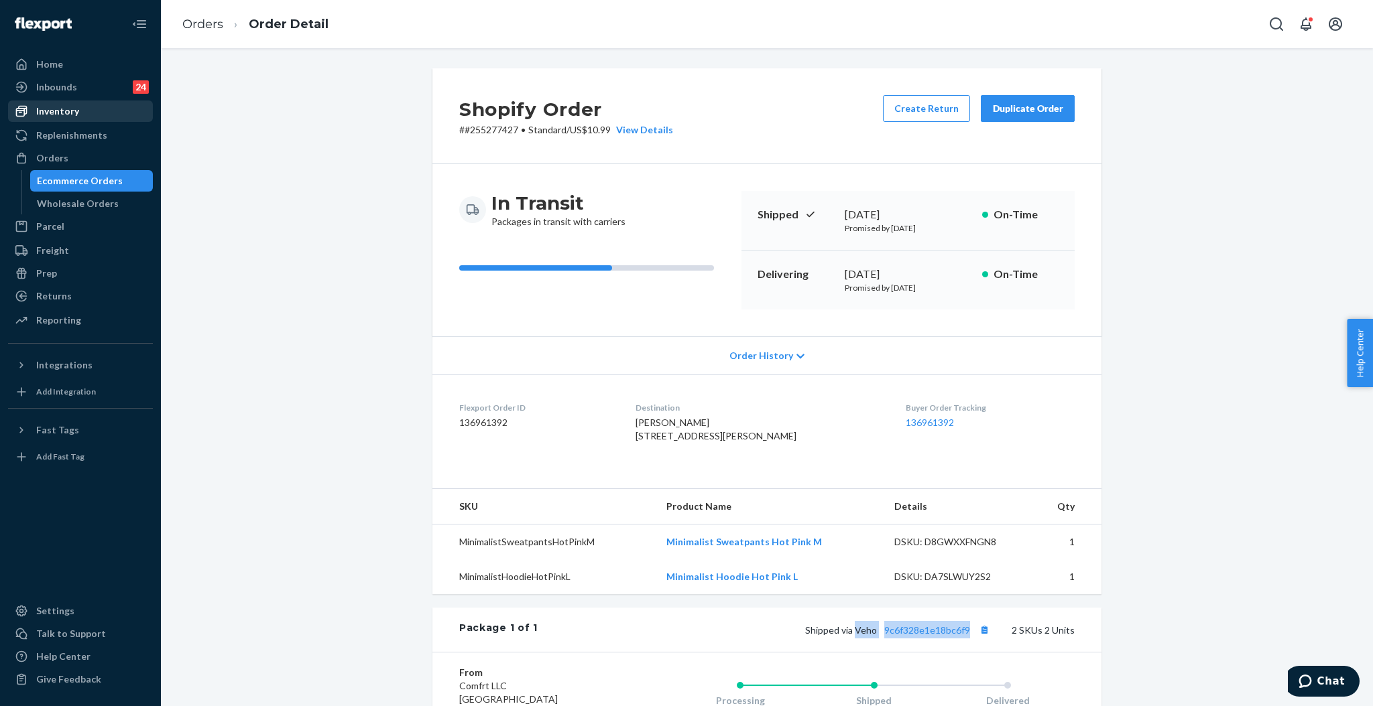
click at [58, 105] on div "Inventory" at bounding box center [57, 111] width 43 height 13
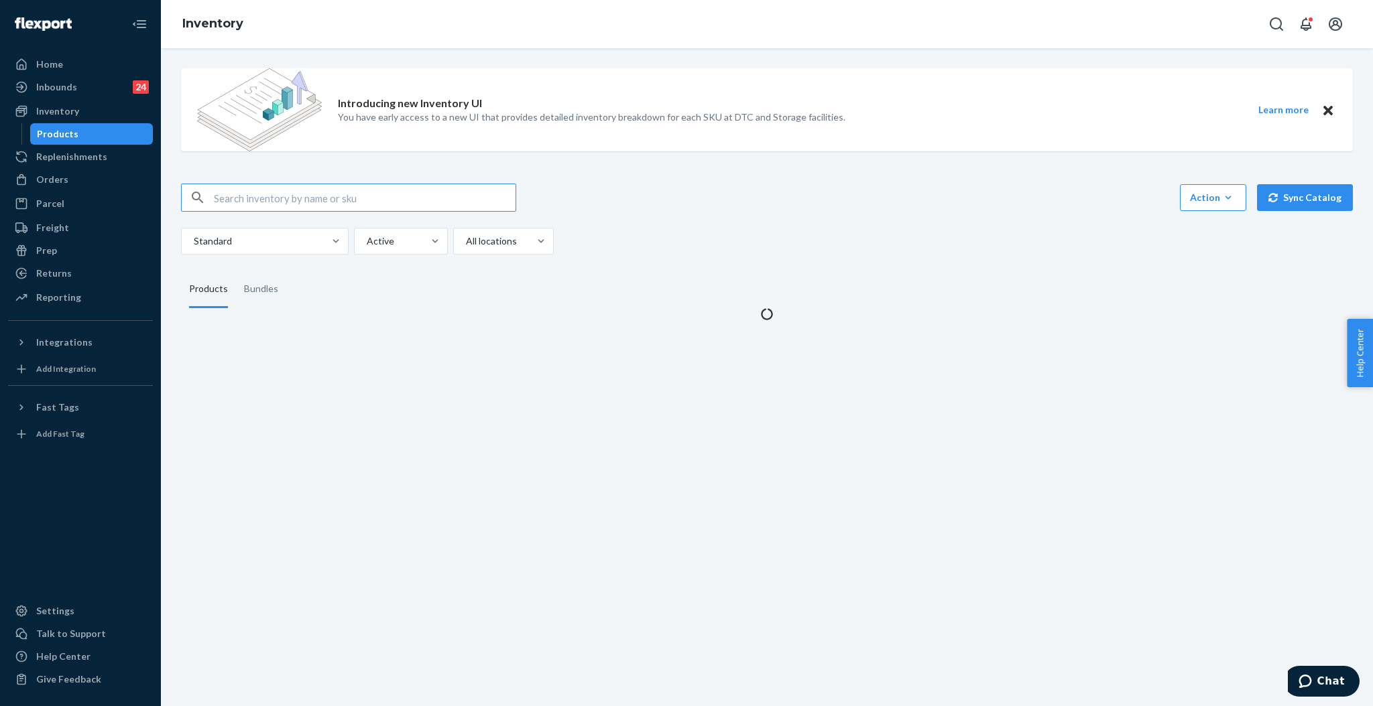
click at [336, 192] on input "text" at bounding box center [365, 197] width 302 height 27
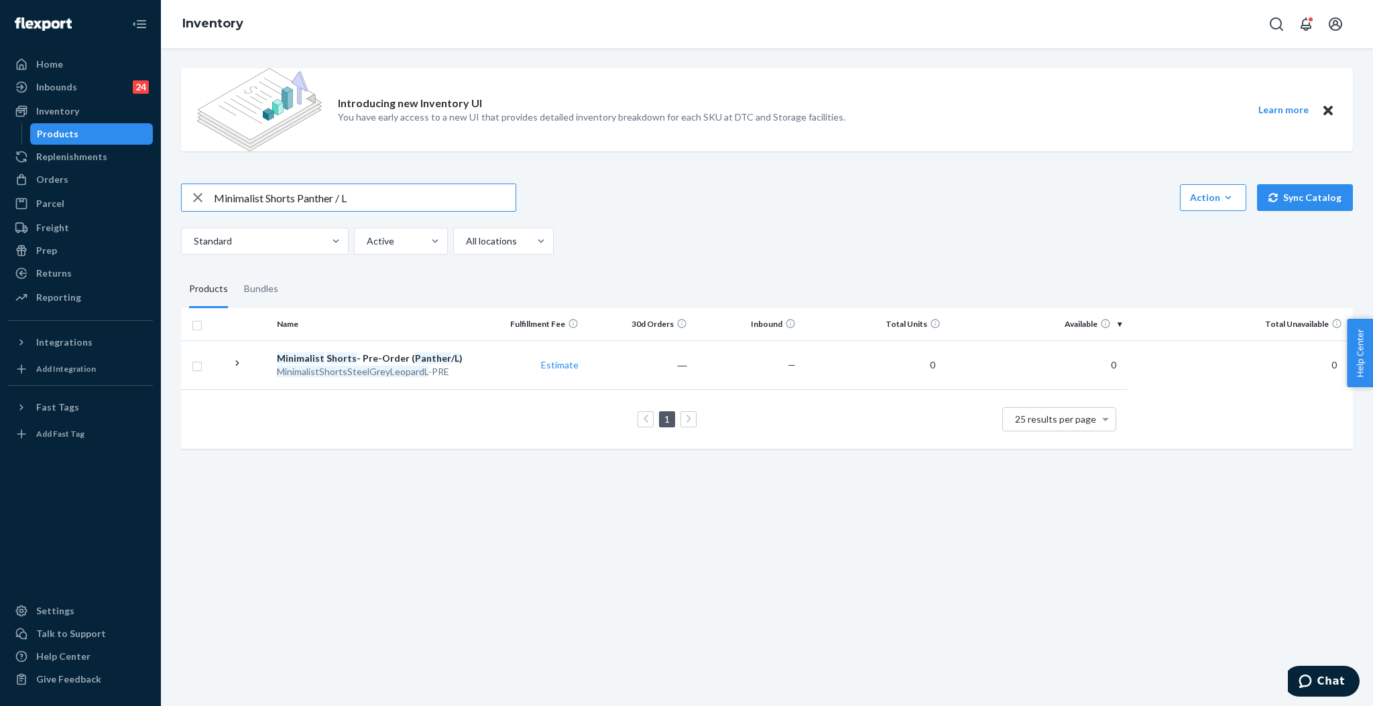
drag, startPoint x: 382, startPoint y: 198, endPoint x: 166, endPoint y: 197, distance: 215.8
click at [168, 198] on div "Introducing new Inventory UI You have early access to a new UI that provides de…" at bounding box center [767, 377] width 1212 height 658
paste input "traight Leg Sweatpan"
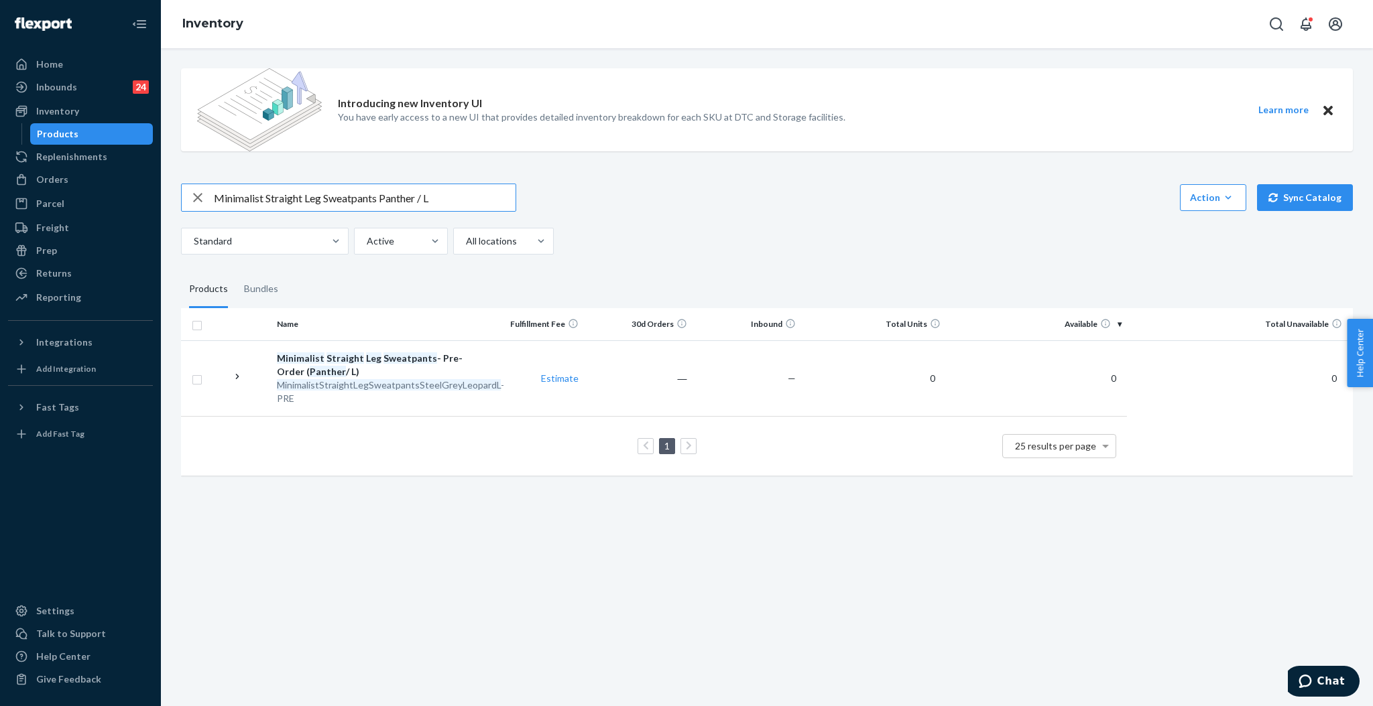
drag, startPoint x: 460, startPoint y: 206, endPoint x: 178, endPoint y: 196, distance: 282.3
click at [179, 196] on div "Introducing new Inventory UI You have early access to a new UI that provides de…" at bounding box center [767, 274] width 1192 height 432
paste input "Paw Hoodie Panther / S"
drag, startPoint x: 422, startPoint y: 200, endPoint x: 133, endPoint y: 194, distance: 289.6
click at [133, 194] on div "Home Inbounds 24 Shipping Plans Problems 24 Inventory Products Replenishments O…" at bounding box center [686, 353] width 1373 height 706
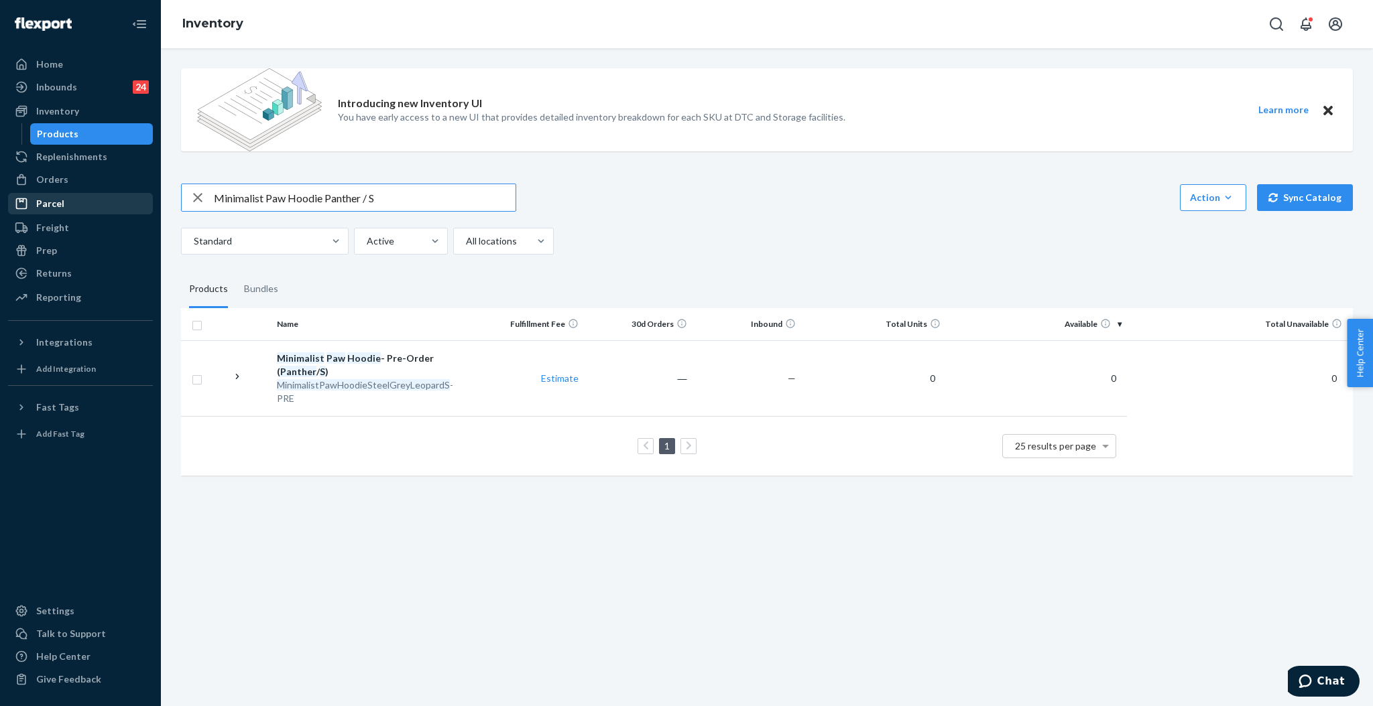
paste input "Minimalist Hoodie Panther / L SKU"
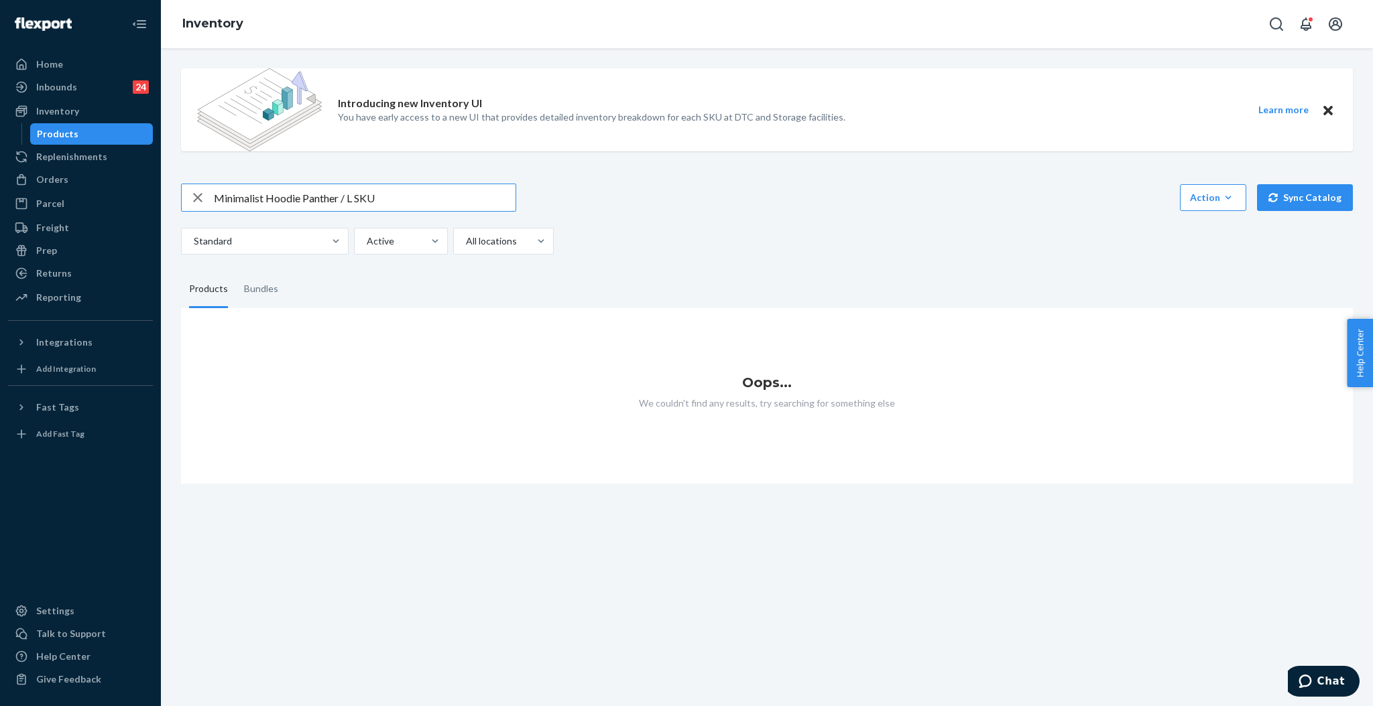
drag, startPoint x: 357, startPoint y: 198, endPoint x: 432, endPoint y: 212, distance: 77.0
click at [432, 212] on div "Minimalist Hoodie Panther / L SKU Action Create product Create bundle Bulk crea…" at bounding box center [766, 219] width 1171 height 71
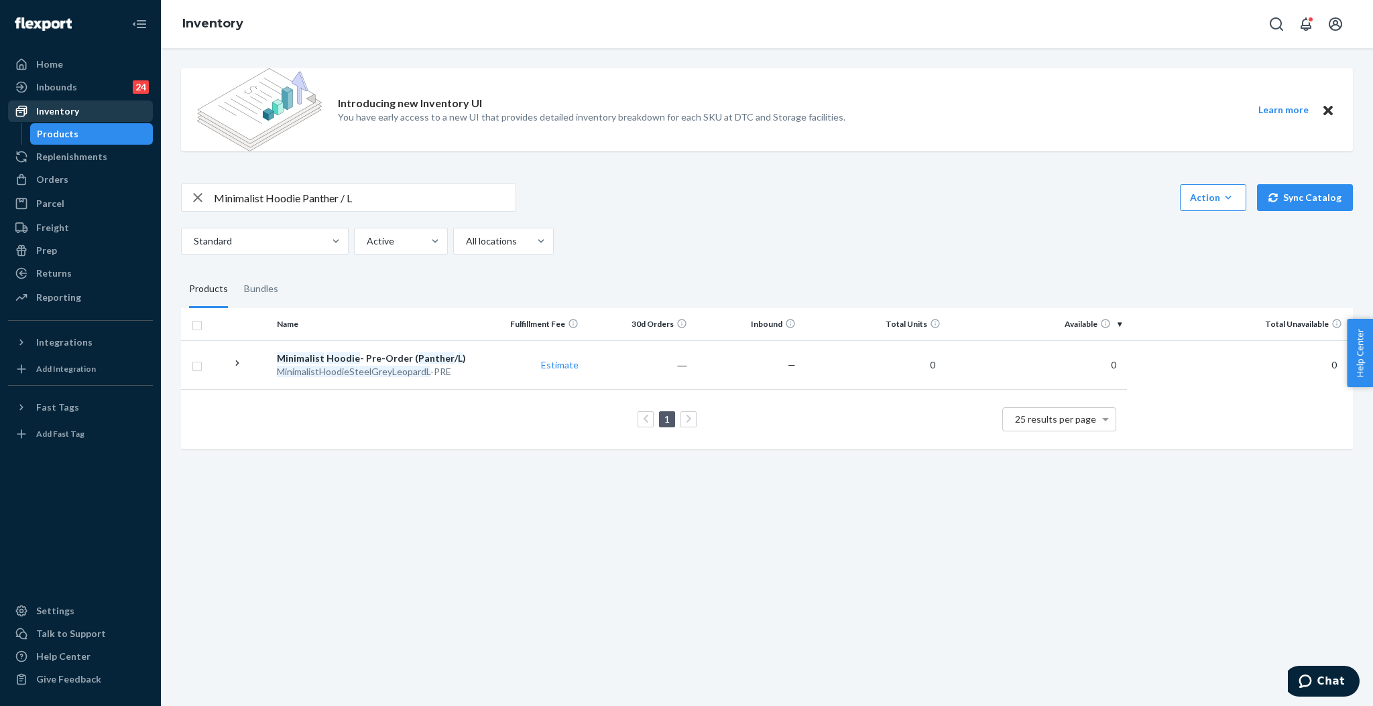
drag, startPoint x: 51, startPoint y: 111, endPoint x: 80, endPoint y: 107, distance: 29.1
click at [51, 111] on div "Inventory" at bounding box center [57, 111] width 43 height 13
click at [369, 197] on input "Minimalist Hoodie Panther / L" at bounding box center [365, 197] width 302 height 27
click at [369, 196] on input "Minimalist Hoodie Panther / L" at bounding box center [365, 197] width 302 height 27
click at [367, 196] on input "Minimalist Hoodie Panther / L" at bounding box center [365, 197] width 302 height 27
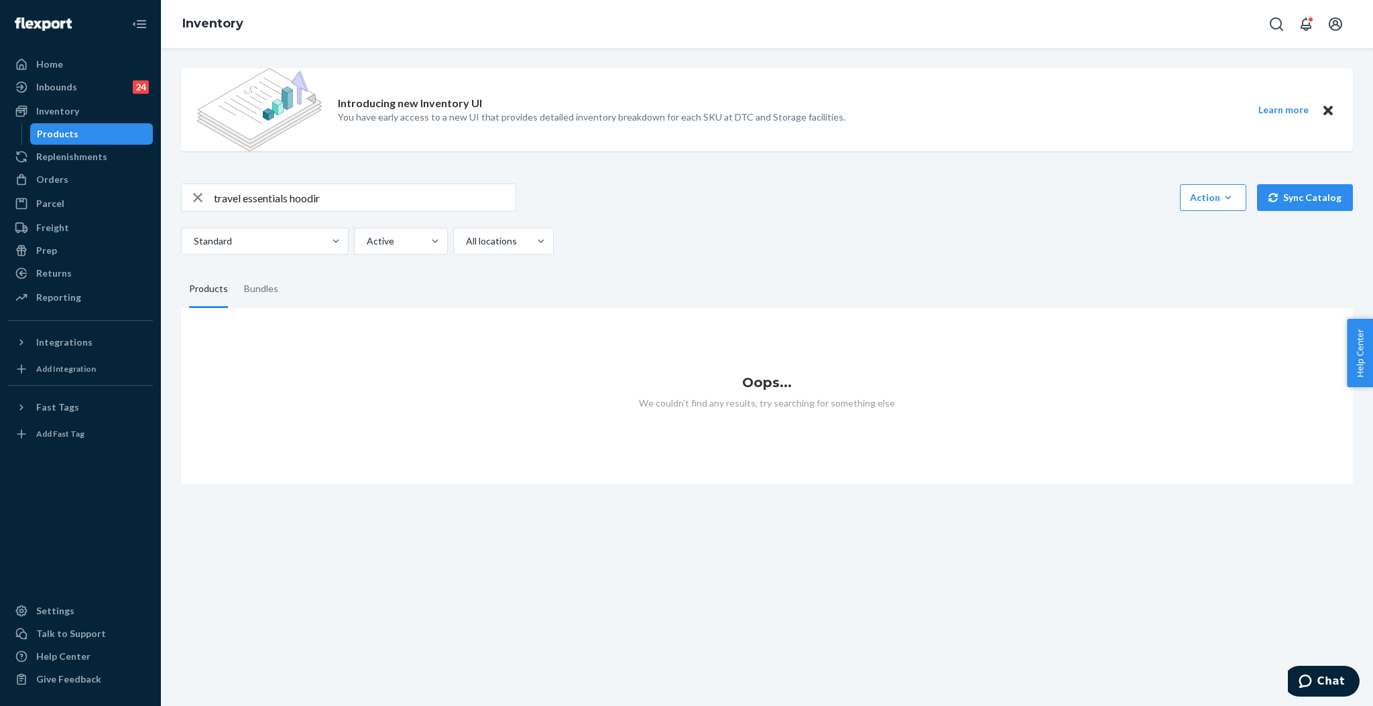
click at [355, 200] on input "travel essentials hoodir" at bounding box center [365, 197] width 302 height 27
type input "travel essentials hoodie"
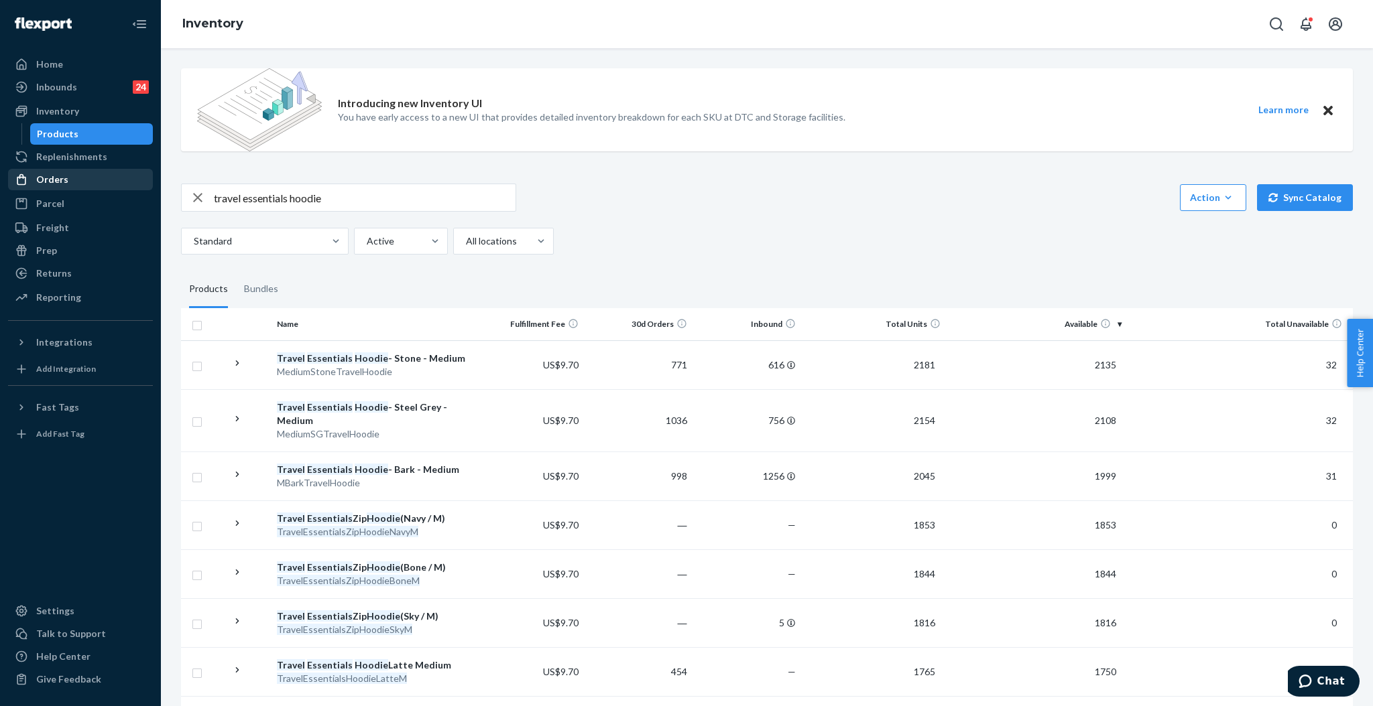
click at [54, 176] on div "Orders" at bounding box center [52, 179] width 32 height 13
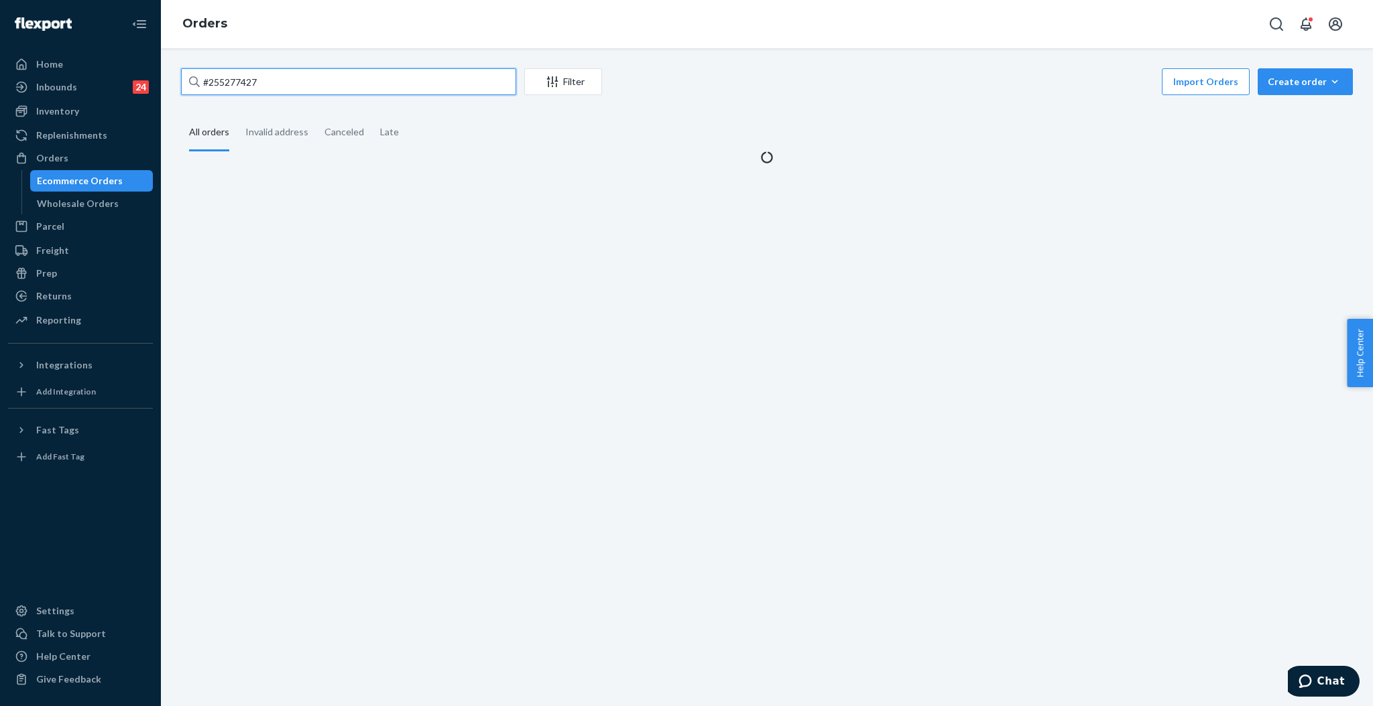
click at [266, 80] on input "#255277427" at bounding box center [348, 81] width 335 height 27
paste input "4803071"
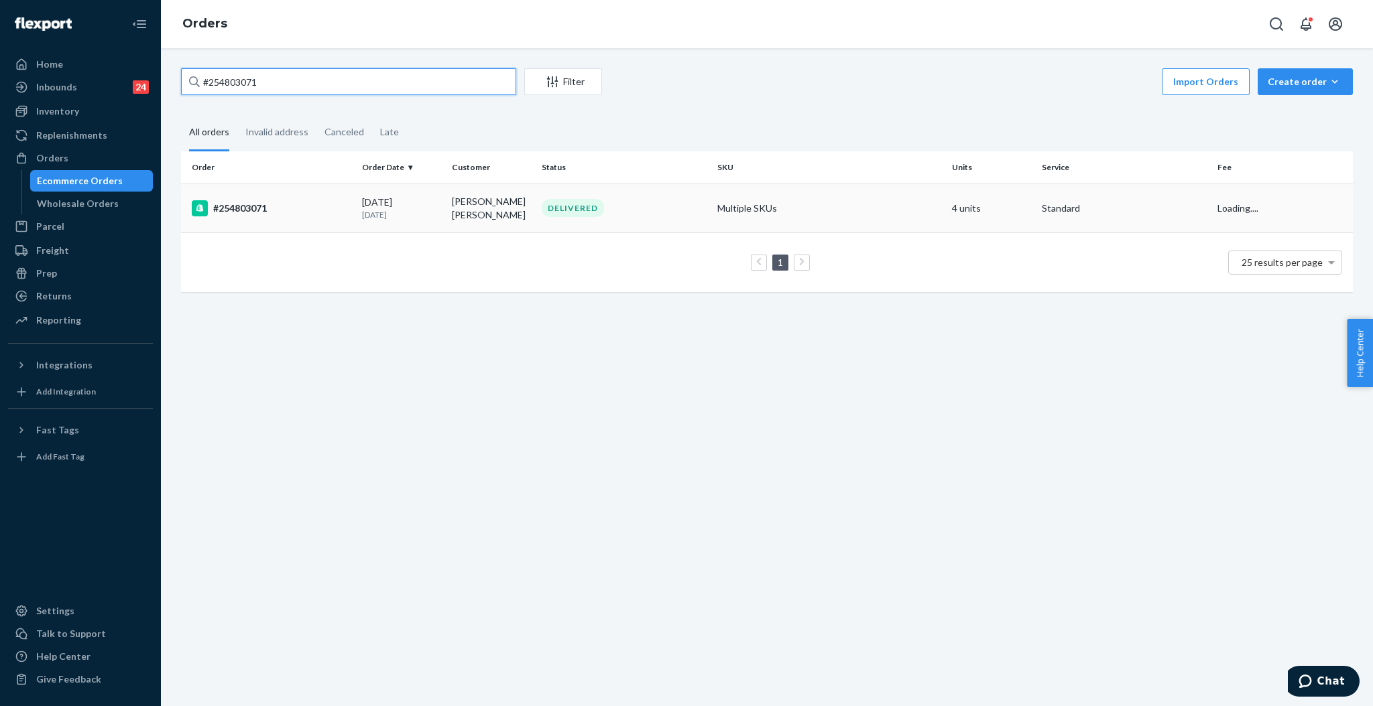
type input "#254803071"
click at [569, 204] on div "DELIVERED" at bounding box center [573, 208] width 62 height 18
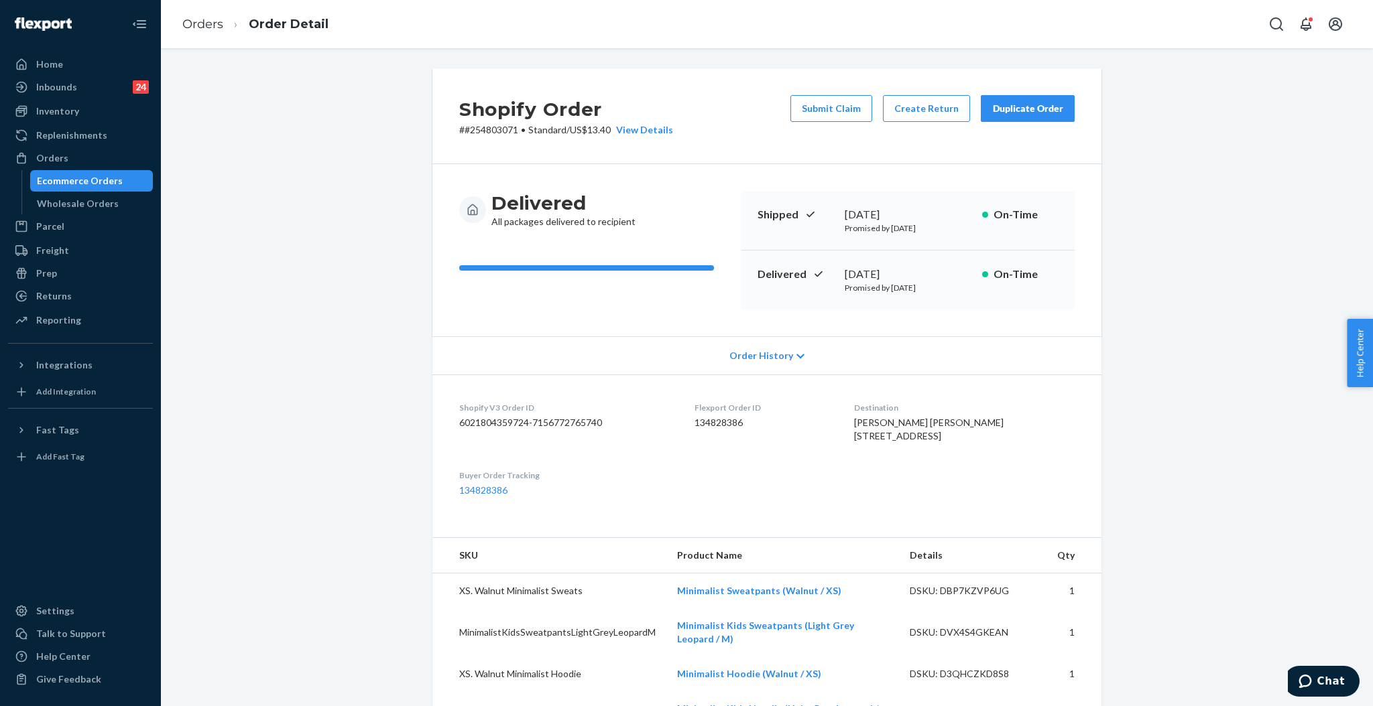
click at [999, 106] on div "Duplicate Order" at bounding box center [1027, 108] width 71 height 13
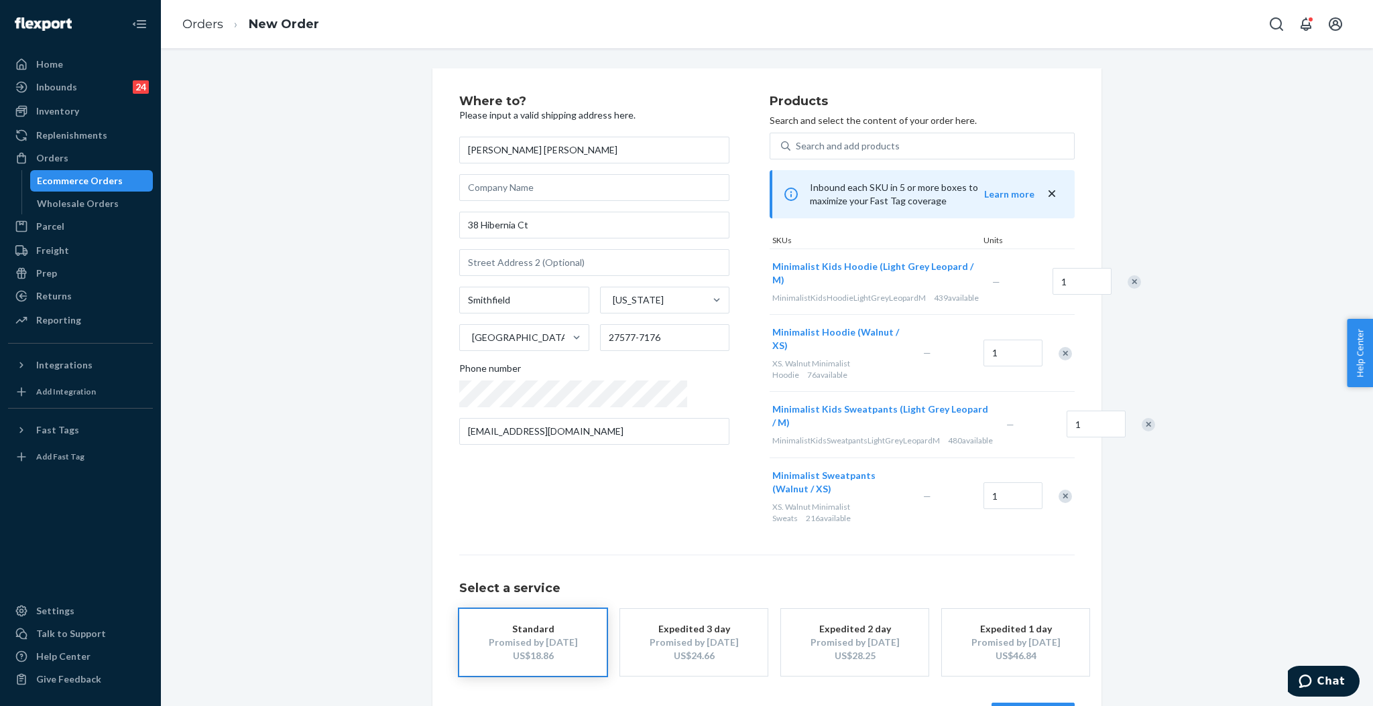
click at [1127, 287] on div "Remove Item" at bounding box center [1133, 281] width 13 height 13
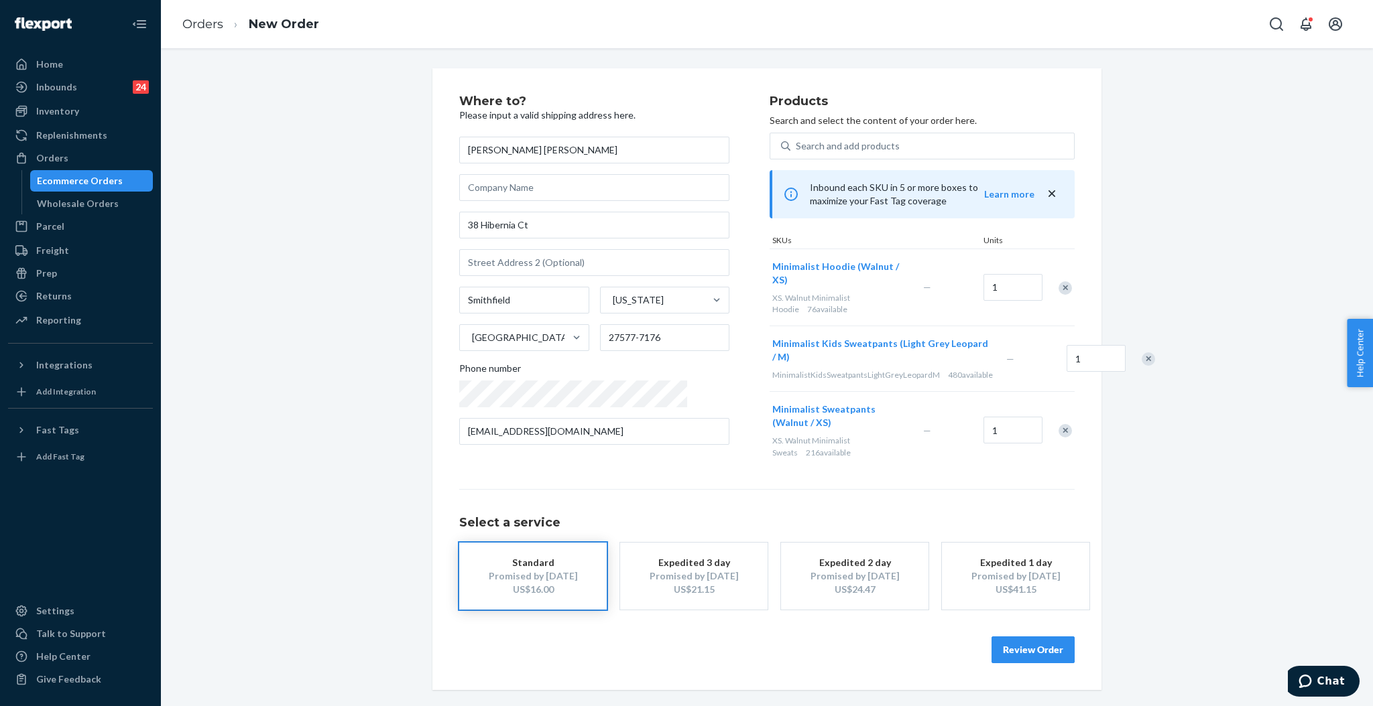
click at [1058, 281] on div "Remove Item" at bounding box center [1064, 287] width 13 height 13
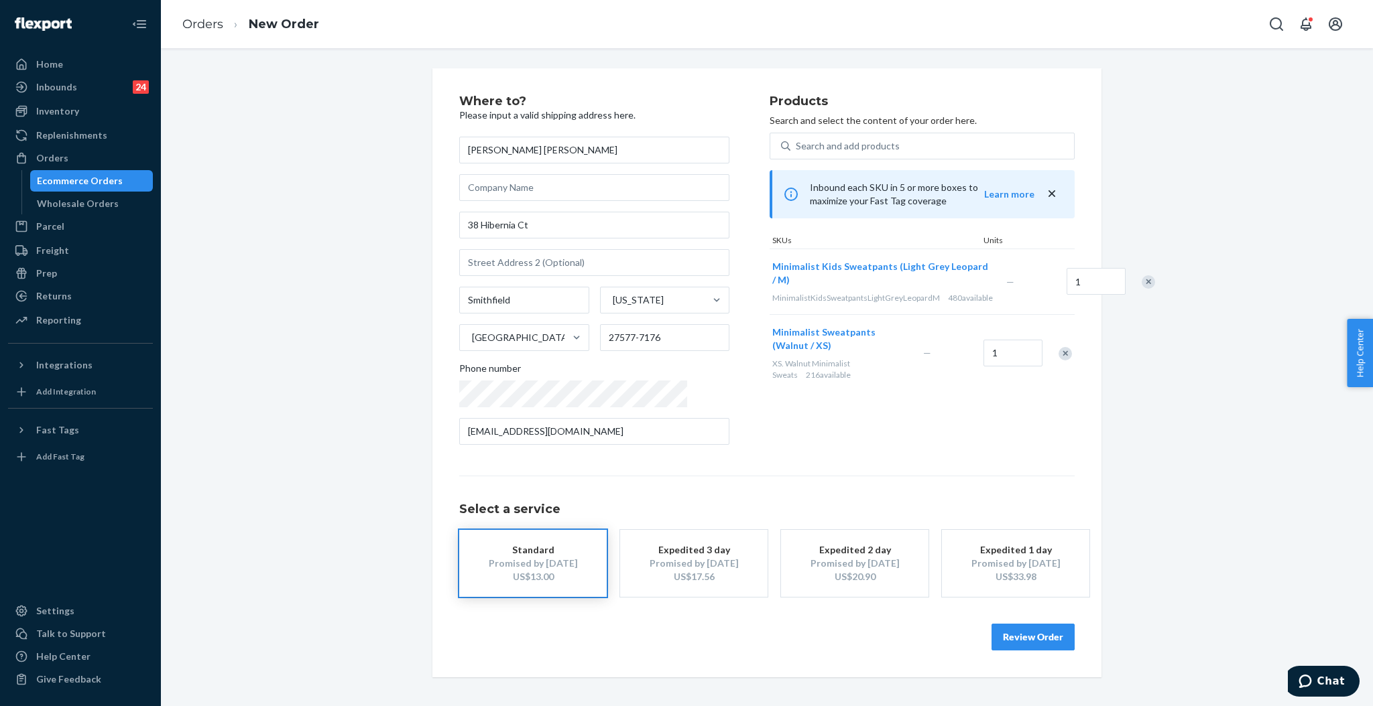
click at [1058, 357] on div "Remove Item" at bounding box center [1064, 353] width 13 height 13
click at [1031, 635] on button "Review Order" at bounding box center [1032, 637] width 83 height 27
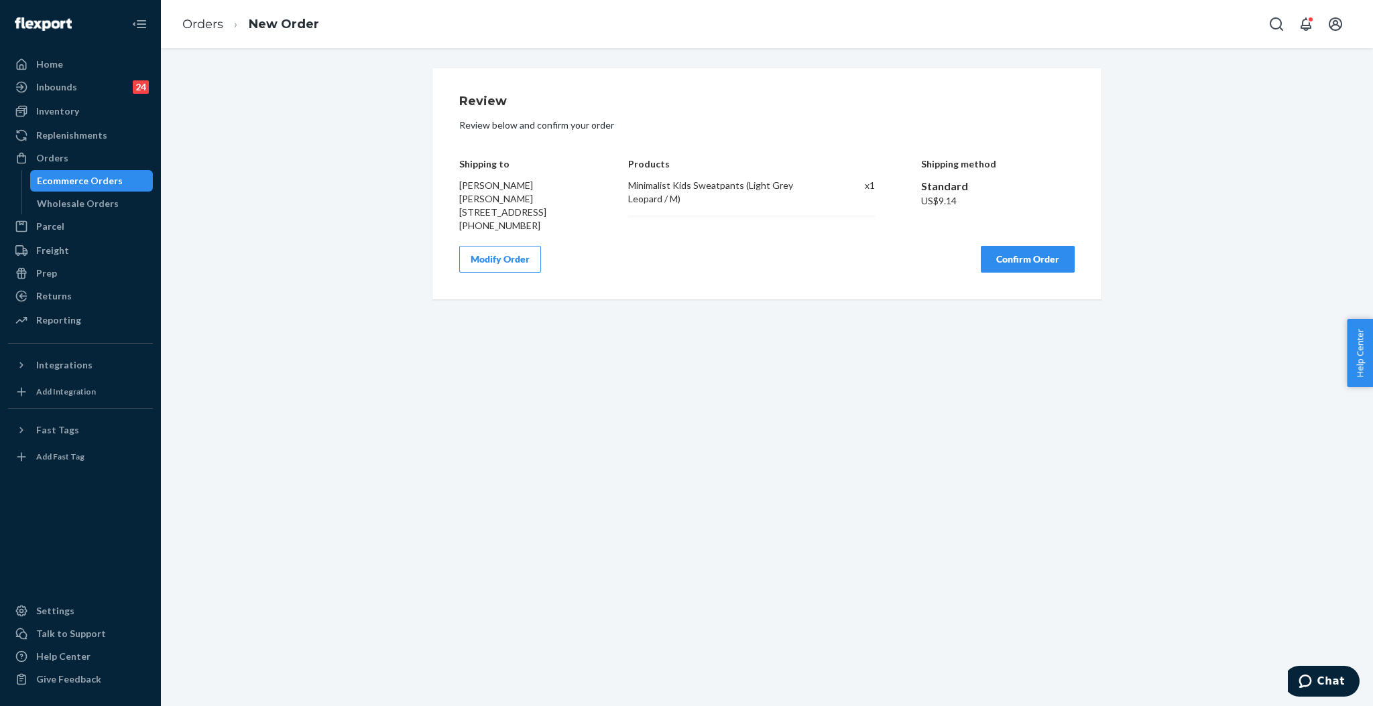
click at [1011, 258] on button "Confirm Order" at bounding box center [1027, 259] width 94 height 27
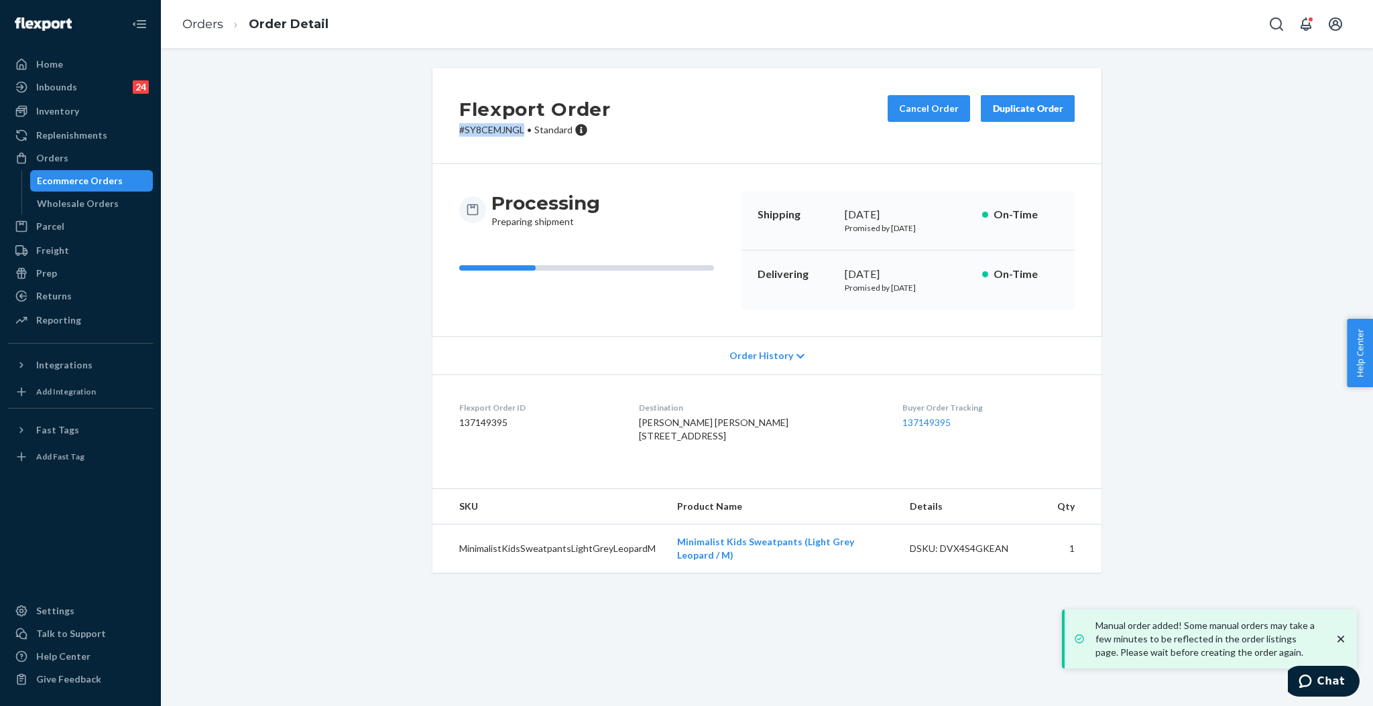
drag, startPoint x: 517, startPoint y: 131, endPoint x: 446, endPoint y: 135, distance: 71.8
click at [446, 135] on div "Flexport Order # SY8CEMJNGL • Standard Cancel Order Duplicate Order" at bounding box center [766, 116] width 669 height 96
copy p "# SY8CEMJNGL"
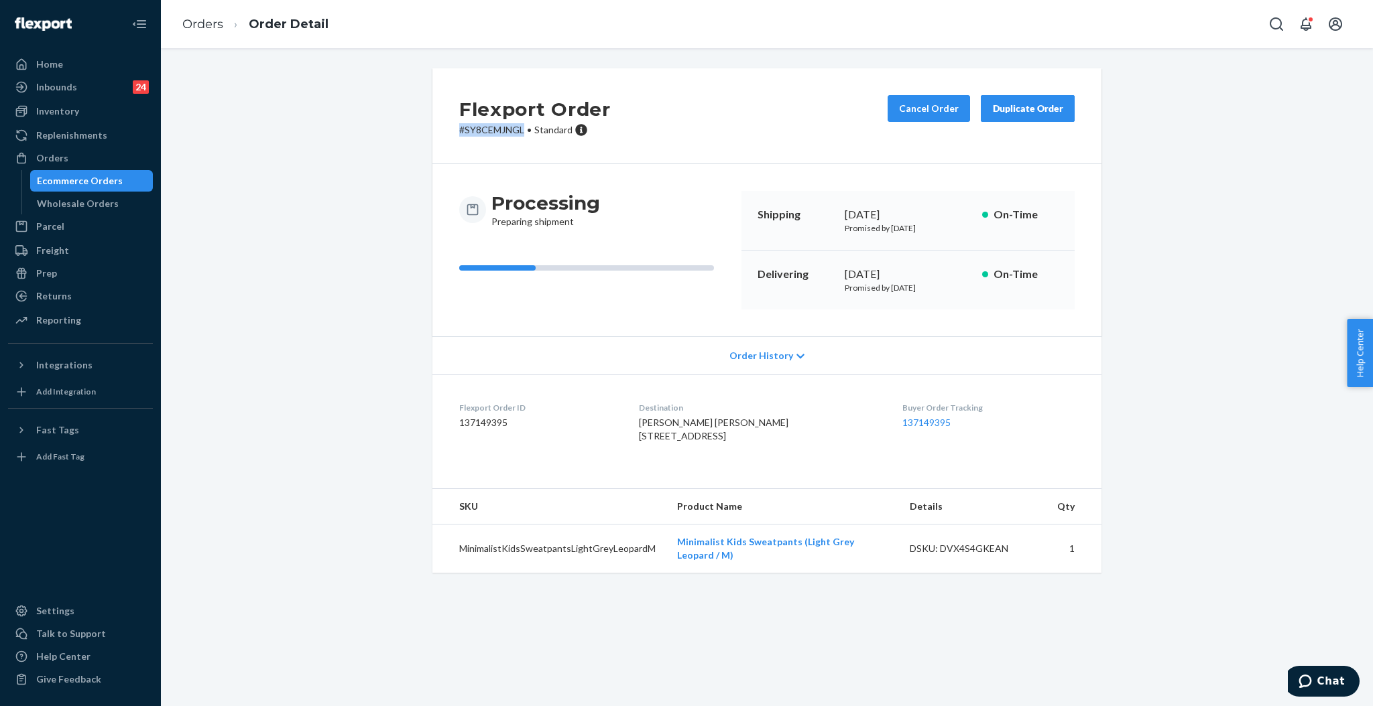
copy p "# SY8CEMJNGL"
